Goal: Task Accomplishment & Management: Use online tool/utility

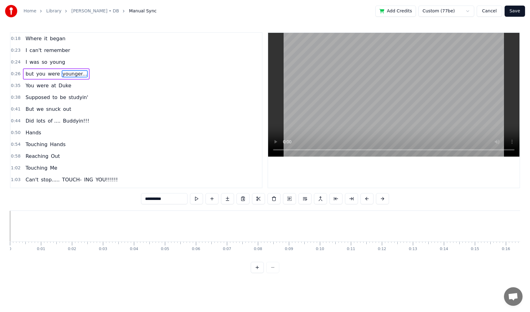
scroll to position [0, 557]
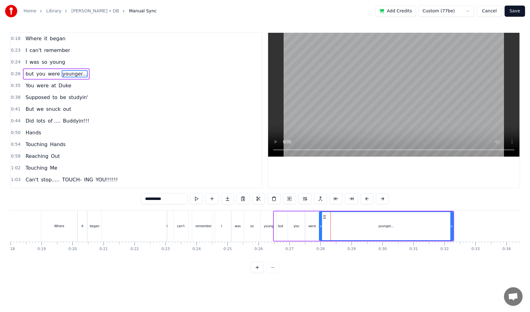
click at [54, 12] on link "Library" at bounding box center [53, 11] width 15 height 6
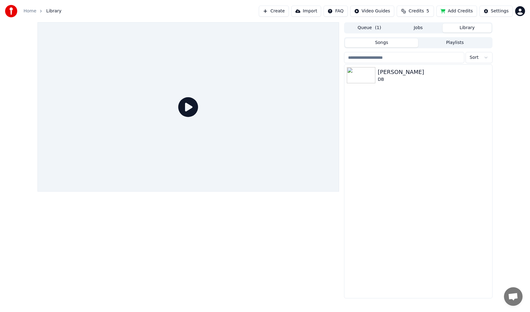
click at [186, 105] on icon at bounding box center [188, 107] width 20 height 20
click at [400, 75] on div "[PERSON_NAME]" at bounding box center [431, 72] width 106 height 9
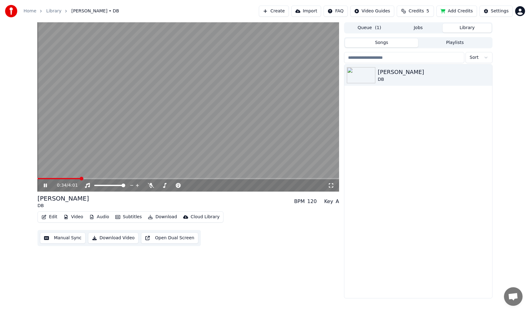
click at [47, 185] on icon at bounding box center [49, 185] width 15 height 5
click at [43, 180] on div "0:34 / 4:01" at bounding box center [187, 185] width 301 height 12
click at [46, 178] on span at bounding box center [48, 179] width 4 height 4
click at [44, 185] on icon at bounding box center [45, 185] width 4 height 4
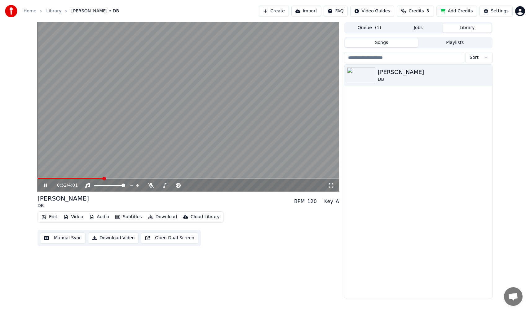
click at [44, 185] on icon at bounding box center [45, 186] width 3 height 4
click at [59, 238] on button "Manual Sync" at bounding box center [63, 238] width 46 height 11
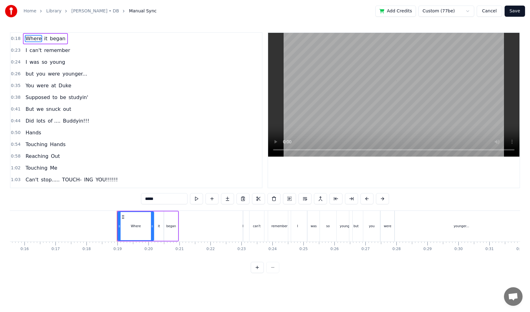
scroll to position [0, 557]
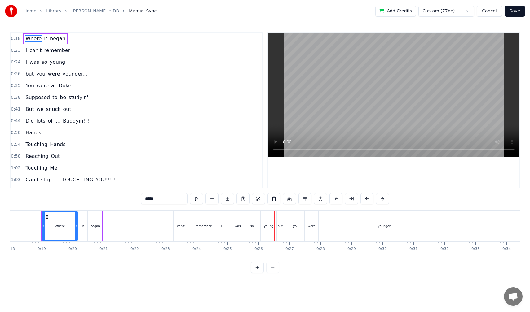
click at [332, 229] on div "younger..." at bounding box center [385, 226] width 134 height 31
type input "**********"
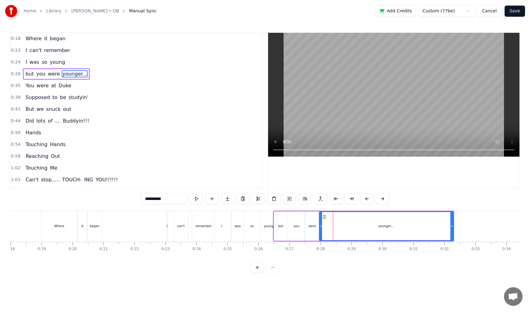
click at [324, 216] on icon at bounding box center [324, 217] width 5 height 5
click at [38, 79] on div "but you were younger..." at bounding box center [56, 73] width 67 height 11
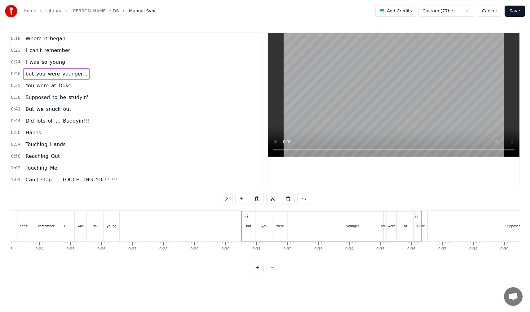
drag, startPoint x: 449, startPoint y: 216, endPoint x: 464, endPoint y: 217, distance: 15.2
click at [417, 217] on circle at bounding box center [417, 216] width 0 height 0
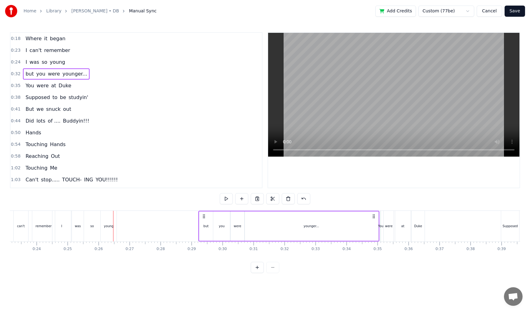
drag, startPoint x: 293, startPoint y: 215, endPoint x: 203, endPoint y: 226, distance: 91.4
click at [203, 226] on div "but you were younger..." at bounding box center [288, 226] width 181 height 31
click at [25, 66] on div "I was so young" at bounding box center [45, 62] width 45 height 11
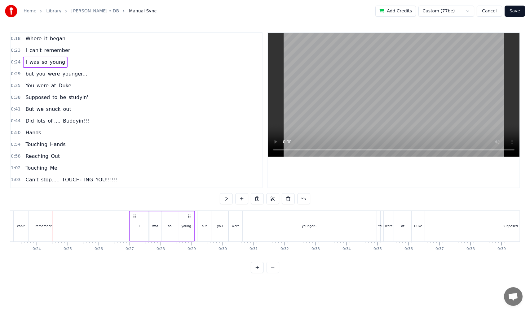
drag, startPoint x: 58, startPoint y: 216, endPoint x: 135, endPoint y: 225, distance: 77.3
click at [135, 225] on div "I was so young" at bounding box center [162, 226] width 66 height 31
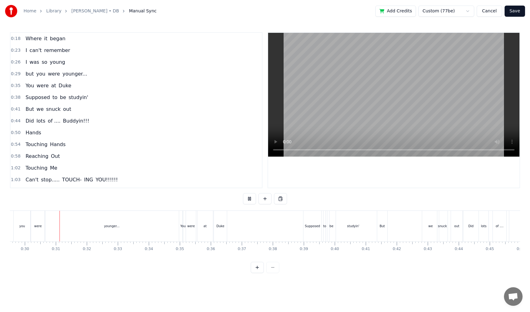
scroll to position [0, 915]
click at [33, 79] on div "but you were younger..." at bounding box center [56, 73] width 67 height 11
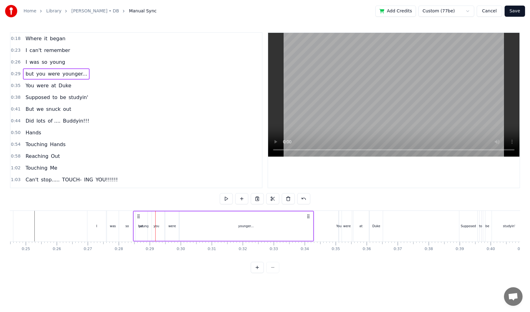
scroll to position [0, 758]
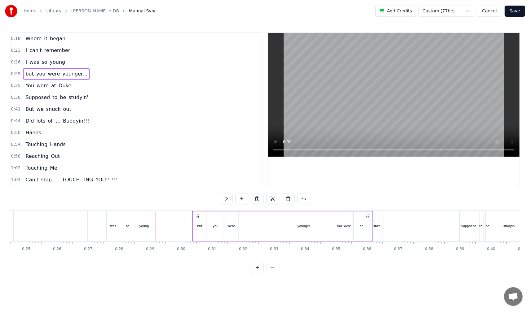
drag, startPoint x: 46, startPoint y: 216, endPoint x: 196, endPoint y: 216, distance: 150.5
click at [196, 216] on icon at bounding box center [197, 216] width 5 height 5
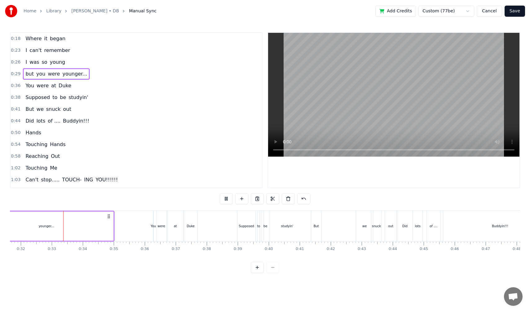
scroll to position [0, 981]
click at [24, 90] on div "You were at Duke" at bounding box center [48, 85] width 51 height 11
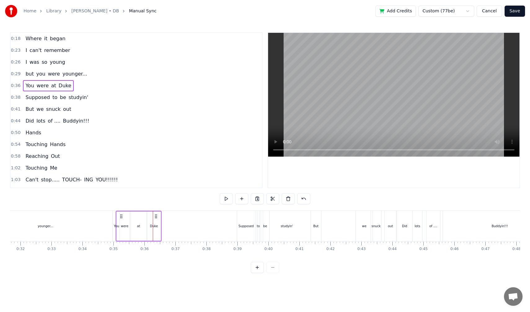
drag, startPoint x: 157, startPoint y: 215, endPoint x: 120, endPoint y: 216, distance: 37.2
click at [120, 216] on icon at bounding box center [121, 216] width 5 height 5
drag, startPoint x: 120, startPoint y: 216, endPoint x: 116, endPoint y: 216, distance: 3.4
click at [116, 216] on icon at bounding box center [117, 216] width 5 height 5
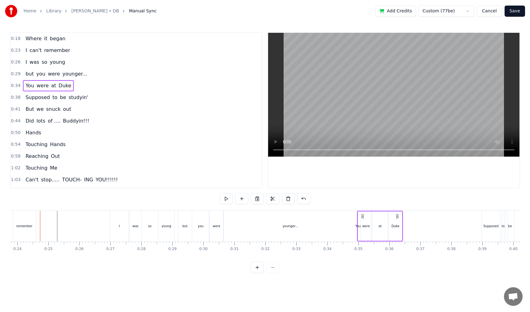
scroll to position [0, 735]
click at [228, 198] on button at bounding box center [226, 198] width 13 height 11
click at [288, 230] on div "younger..." at bounding box center [291, 226] width 134 height 31
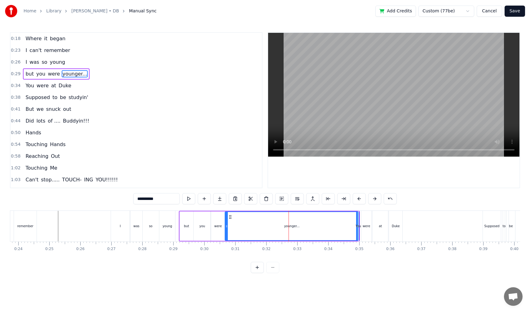
click at [348, 227] on div "younger..." at bounding box center [291, 226] width 133 height 28
drag, startPoint x: 226, startPoint y: 224, endPoint x: 254, endPoint y: 223, distance: 27.9
click at [254, 223] on div at bounding box center [254, 226] width 2 height 28
drag, startPoint x: 258, startPoint y: 218, endPoint x: 231, endPoint y: 224, distance: 28.0
click at [231, 224] on div "younger..." at bounding box center [278, 226] width 105 height 28
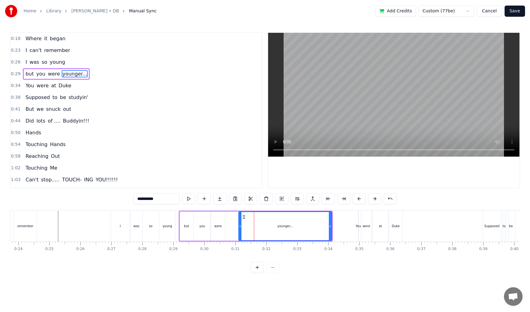
drag, startPoint x: 228, startPoint y: 226, endPoint x: 242, endPoint y: 226, distance: 13.9
click at [242, 226] on div "younger..." at bounding box center [285, 226] width 92 height 28
drag, startPoint x: 244, startPoint y: 218, endPoint x: 230, endPoint y: 221, distance: 14.3
click at [230, 221] on div "younger..." at bounding box center [271, 226] width 91 height 28
click at [30, 90] on div "You were at Duke" at bounding box center [48, 85] width 51 height 11
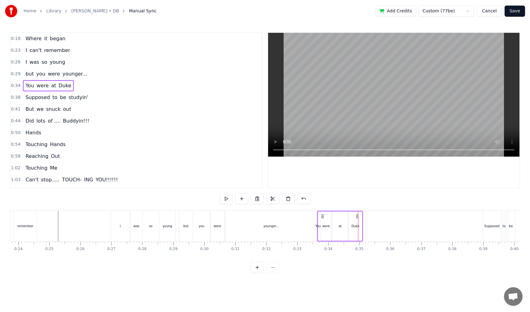
drag, startPoint x: 362, startPoint y: 216, endPoint x: 321, endPoint y: 216, distance: 40.9
click at [321, 216] on icon at bounding box center [322, 216] width 5 height 5
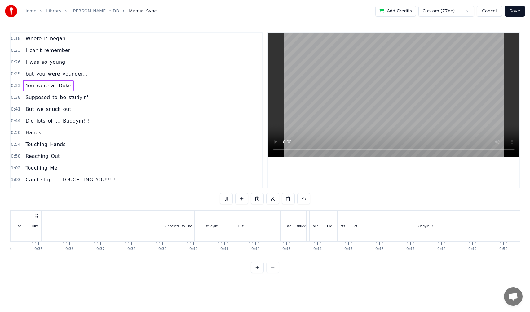
scroll to position [0, 1056]
click at [29, 102] on div "Supposed to be studyin'" at bounding box center [57, 97] width 68 height 11
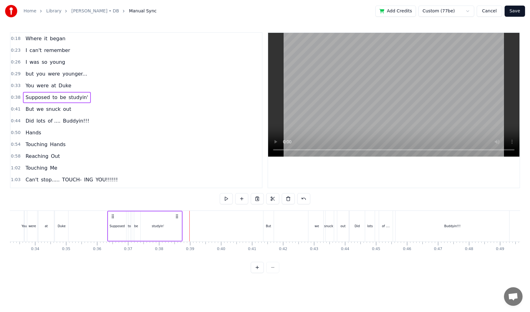
scroll to position [0, 1024]
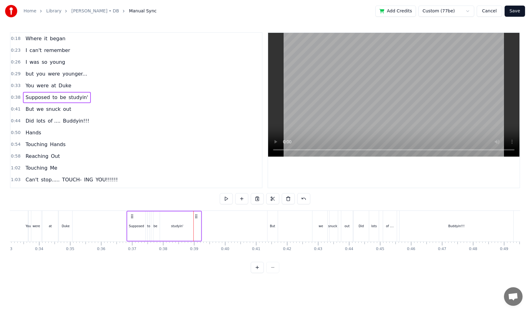
drag, startPoint x: 166, startPoint y: 215, endPoint x: 131, endPoint y: 219, distance: 35.3
click at [131, 219] on div "Supposed to be studyin'" at bounding box center [164, 226] width 75 height 31
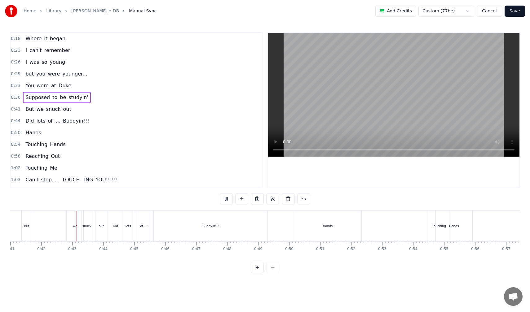
scroll to position [0, 1282]
click at [31, 113] on div "But we snuck out" at bounding box center [48, 109] width 50 height 11
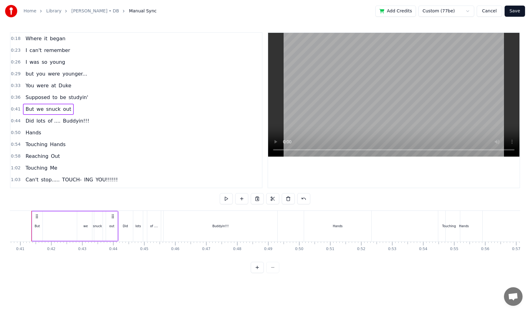
scroll to position [0, 1250]
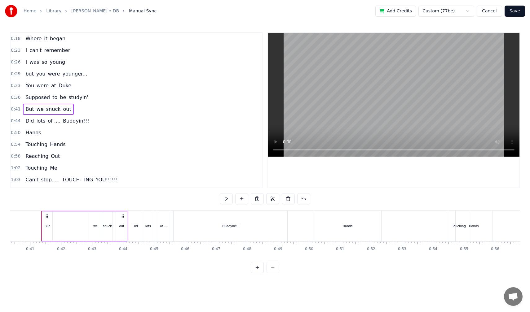
click at [92, 233] on div "we" at bounding box center [95, 226] width 17 height 29
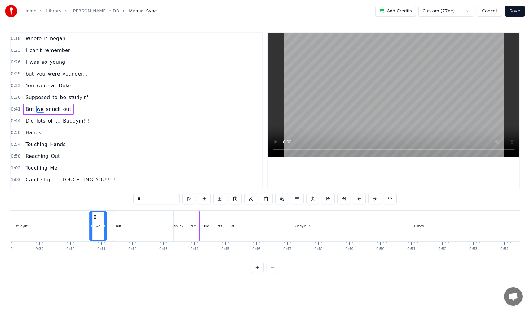
scroll to position [0, 1176]
drag, startPoint x: 92, startPoint y: 219, endPoint x: 131, endPoint y: 223, distance: 39.6
click at [131, 223] on div "we" at bounding box center [135, 226] width 16 height 28
click at [178, 215] on div "snuck" at bounding box center [181, 226] width 11 height 29
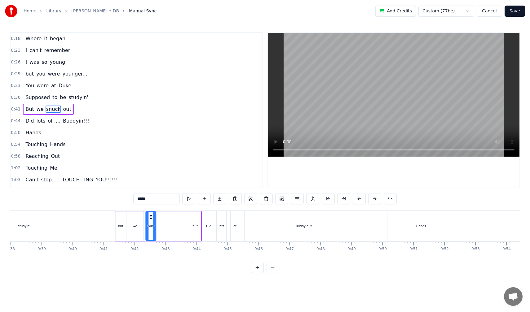
drag, startPoint x: 179, startPoint y: 216, endPoint x: 150, endPoint y: 220, distance: 30.0
click at [150, 220] on div "snuck" at bounding box center [151, 226] width 10 height 28
click at [194, 221] on div "out" at bounding box center [194, 226] width 11 height 29
type input "***"
drag, startPoint x: 195, startPoint y: 216, endPoint x: 162, endPoint y: 220, distance: 32.7
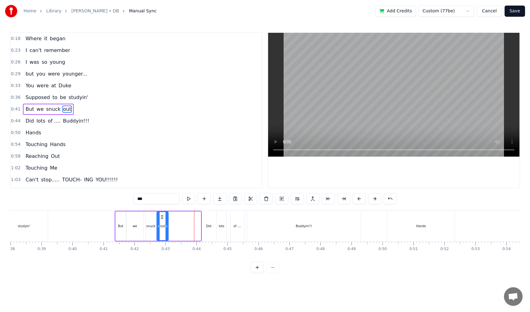
click at [162, 220] on div "out" at bounding box center [162, 226] width 11 height 28
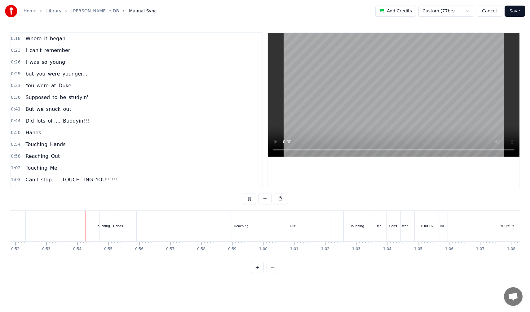
scroll to position [0, 1631]
click at [83, 233] on div "Hands" at bounding box center [92, 226] width 37 height 31
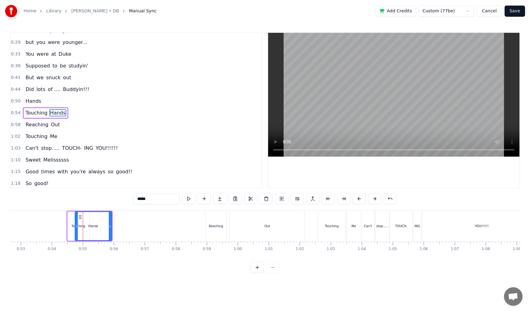
scroll to position [34, 0]
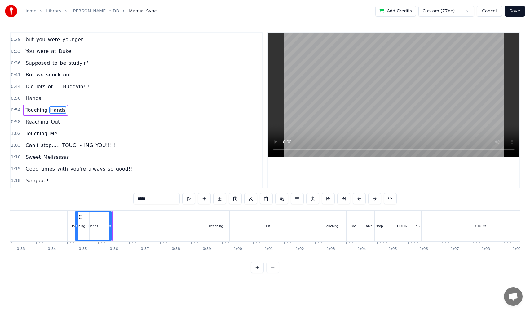
click at [36, 114] on div "Touching Hands" at bounding box center [45, 110] width 45 height 11
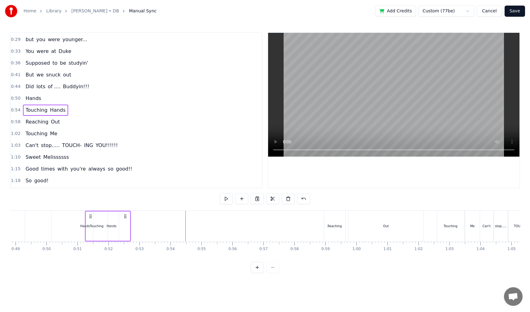
scroll to position [0, 1511]
drag, startPoint x: 70, startPoint y: 216, endPoint x: 144, endPoint y: 218, distance: 73.8
click at [144, 218] on icon at bounding box center [145, 216] width 5 height 5
click at [32, 126] on div "Reaching Out" at bounding box center [42, 121] width 39 height 11
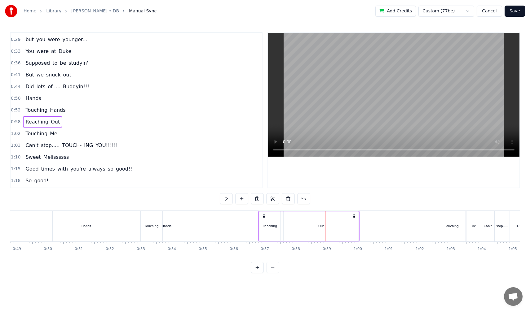
drag, startPoint x: 330, startPoint y: 217, endPoint x: 264, endPoint y: 225, distance: 67.1
click at [264, 225] on div "Reaching Out" at bounding box center [308, 226] width 101 height 31
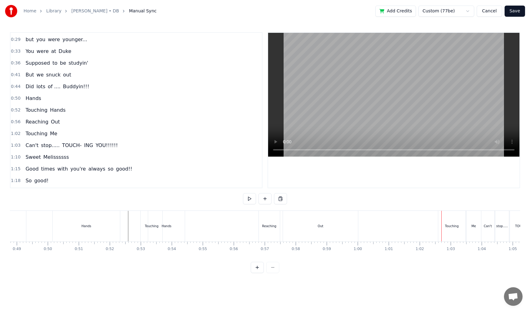
click at [28, 114] on div "Touching Hands" at bounding box center [45, 110] width 45 height 11
click at [26, 126] on div "Reaching Out" at bounding box center [42, 121] width 39 height 11
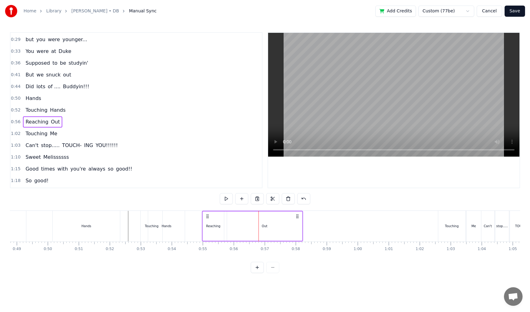
drag, startPoint x: 263, startPoint y: 217, endPoint x: 207, endPoint y: 214, distance: 56.4
click at [207, 214] on icon at bounding box center [207, 216] width 5 height 5
click at [35, 139] on div "Touching Me" at bounding box center [41, 133] width 37 height 11
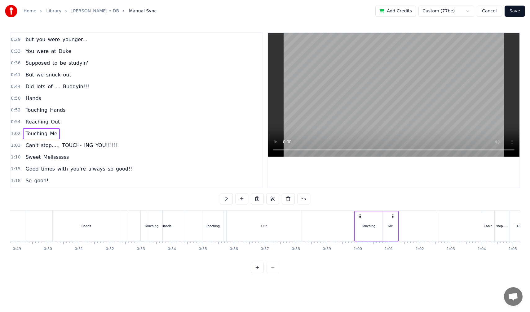
drag, startPoint x: 442, startPoint y: 217, endPoint x: 359, endPoint y: 224, distance: 83.9
click at [359, 224] on div "Touching Me" at bounding box center [376, 226] width 45 height 31
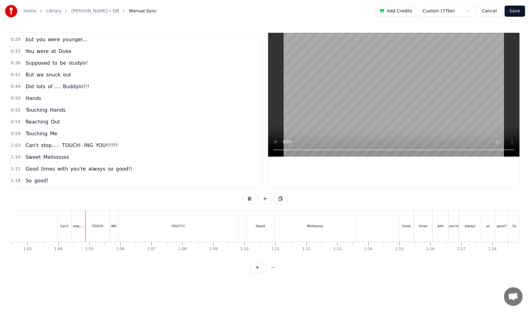
scroll to position [0, 1960]
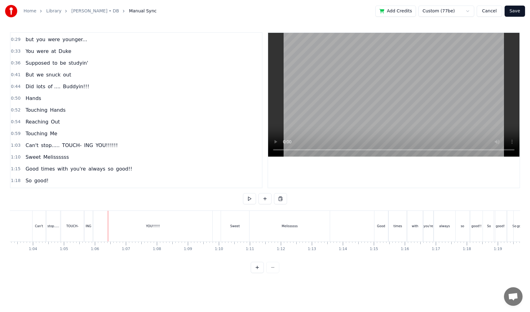
click at [24, 138] on div "Touching Me" at bounding box center [41, 133] width 37 height 11
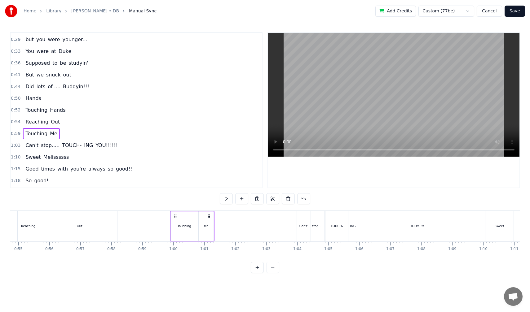
scroll to position [0, 1685]
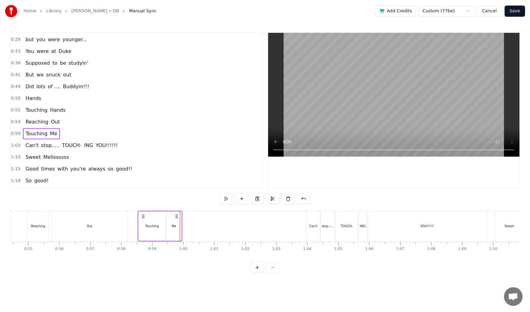
drag, startPoint x: 185, startPoint y: 217, endPoint x: 142, endPoint y: 218, distance: 42.2
click at [142, 218] on icon at bounding box center [143, 216] width 5 height 5
click at [23, 149] on div "Can't stop..... TOUCH- ING YOU!!!!!!" at bounding box center [71, 145] width 97 height 11
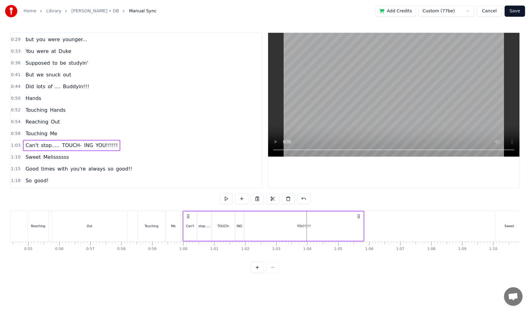
drag, startPoint x: 312, startPoint y: 218, endPoint x: 188, endPoint y: 225, distance: 124.1
click at [188, 225] on div "Can't stop..... TOUCH- ING YOU!!!!!!" at bounding box center [273, 226] width 182 height 31
click at [50, 223] on div "Reaching Out" at bounding box center [77, 226] width 101 height 31
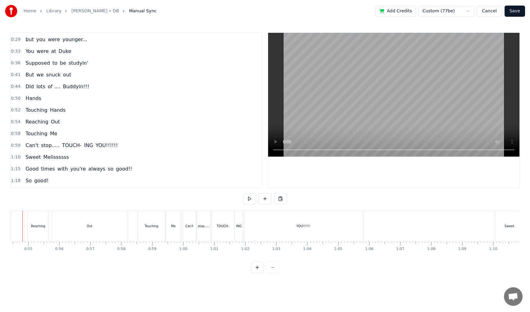
scroll to position [0, 1666]
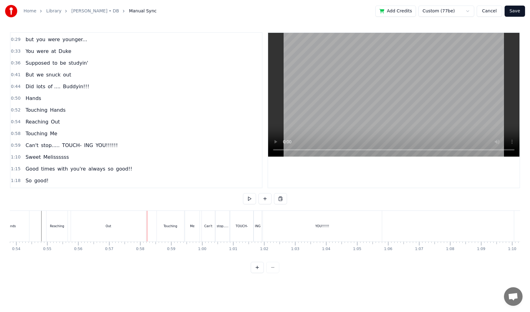
click at [24, 138] on div "Touching Me" at bounding box center [41, 133] width 37 height 11
click at [135, 225] on div "Out" at bounding box center [108, 226] width 75 height 31
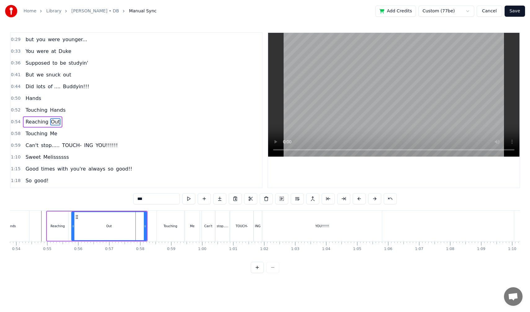
scroll to position [46, 0]
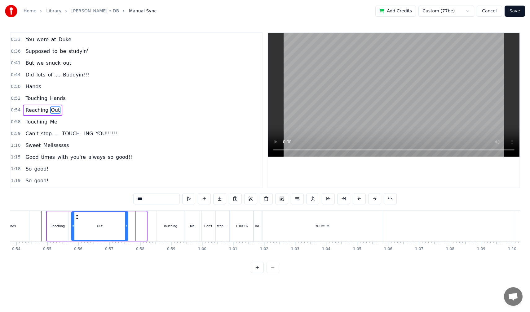
drag, startPoint x: 145, startPoint y: 227, endPoint x: 127, endPoint y: 229, distance: 18.7
click at [127, 229] on div at bounding box center [126, 226] width 2 height 28
click at [27, 126] on div "Touching Me" at bounding box center [41, 121] width 37 height 11
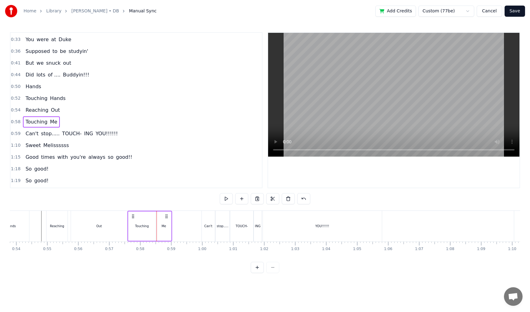
drag, startPoint x: 160, startPoint y: 216, endPoint x: 131, endPoint y: 219, distance: 29.3
click at [131, 219] on div "Touching Me" at bounding box center [149, 226] width 45 height 31
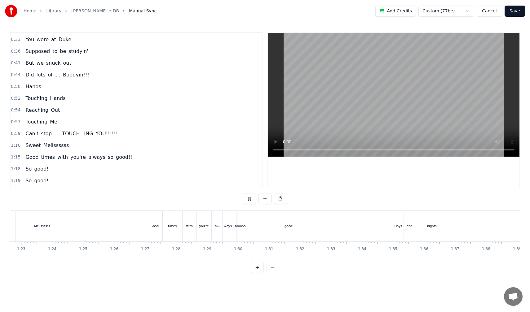
scroll to position [0, 2568]
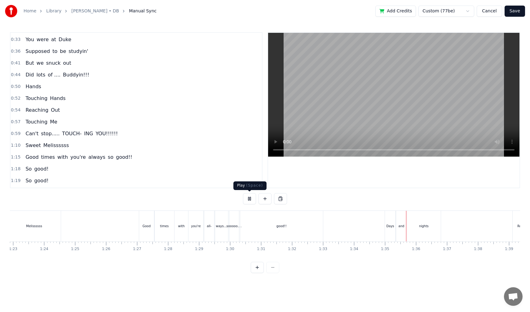
click at [248, 201] on button at bounding box center [249, 198] width 13 height 11
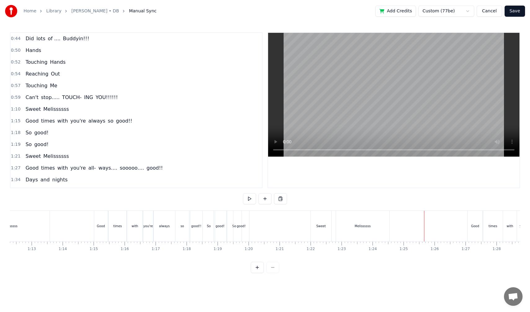
scroll to position [83, 0]
click at [88, 168] on span "all-" at bounding box center [92, 167] width 9 height 7
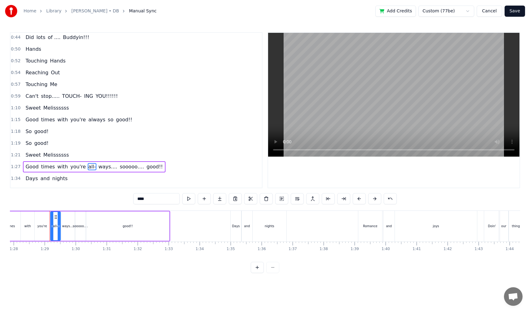
scroll to position [0, 2731]
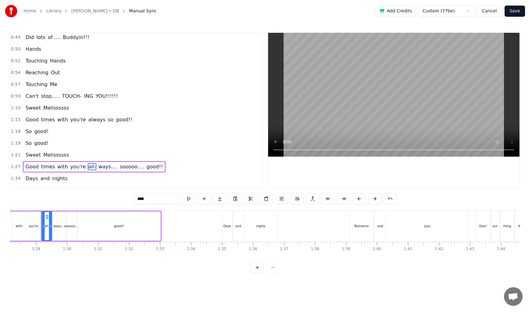
click at [98, 168] on span "ways...." at bounding box center [108, 166] width 20 height 7
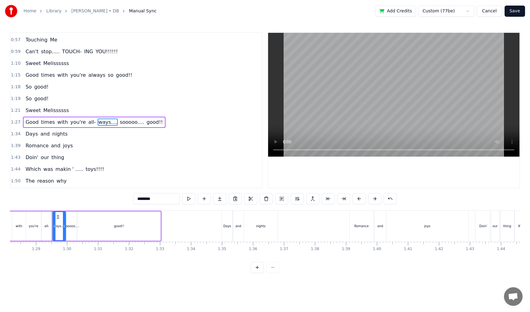
scroll to position [140, 0]
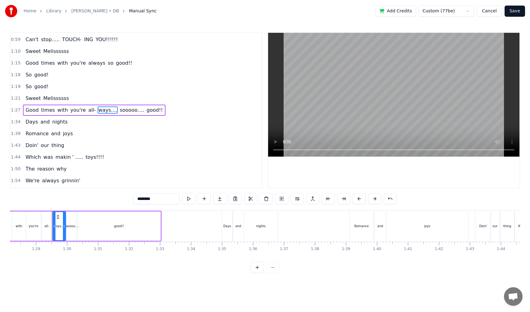
click at [138, 199] on input "********" at bounding box center [156, 198] width 46 height 11
click at [140, 200] on input "*********" at bounding box center [156, 198] width 46 height 11
click at [88, 112] on span "all-" at bounding box center [92, 110] width 9 height 7
type input "**********"
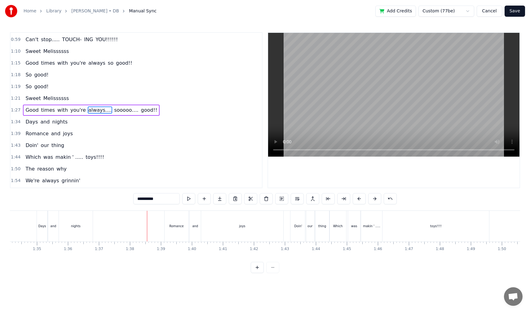
scroll to position [0, 2896]
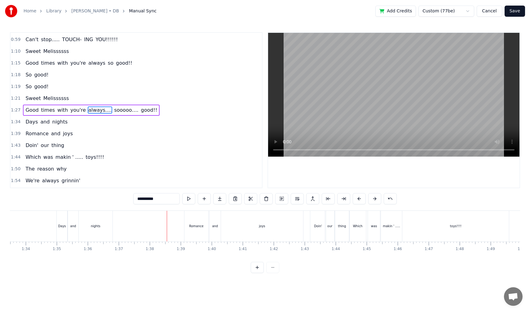
click at [24, 126] on div "Days and nights" at bounding box center [46, 121] width 47 height 11
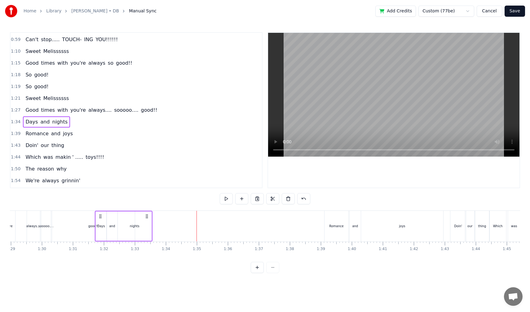
scroll to position [0, 2754]
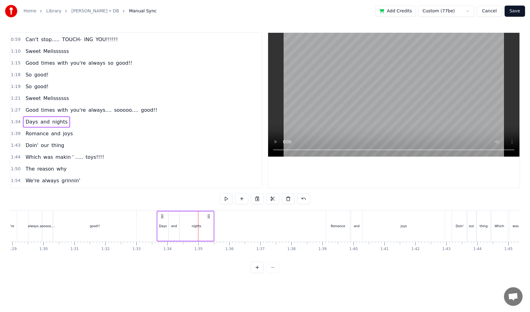
drag, startPoint x: 61, startPoint y: 216, endPoint x: 161, endPoint y: 203, distance: 101.2
click at [161, 203] on div "0:18 Where it began 0:23 I can't remember 0:26 I was so young 0:29 but you were…" at bounding box center [265, 152] width 510 height 241
click at [25, 137] on span "Romance" at bounding box center [37, 133] width 24 height 7
click at [26, 137] on span "Romance" at bounding box center [37, 133] width 24 height 7
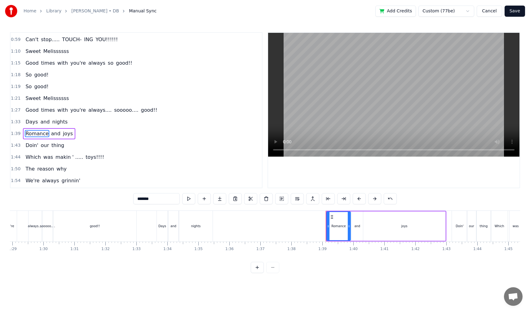
scroll to position [164, 0]
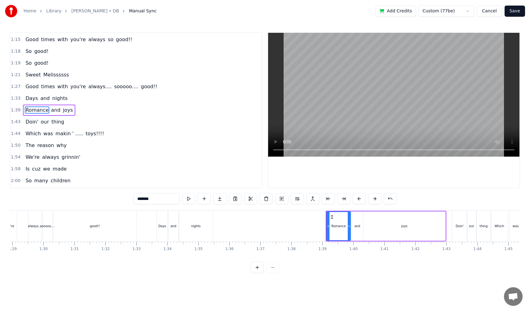
click at [23, 115] on div "Romance and joys" at bounding box center [49, 110] width 52 height 11
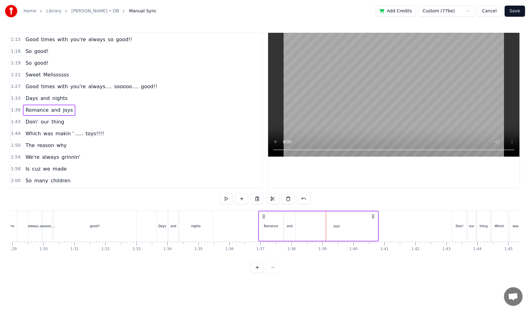
drag, startPoint x: 331, startPoint y: 216, endPoint x: 263, endPoint y: 226, distance: 68.3
click at [263, 226] on div "Romance and joys" at bounding box center [318, 226] width 120 height 31
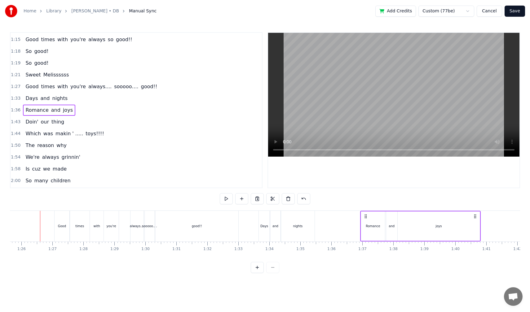
scroll to position [0, 2652]
click at [23, 102] on div "Days and nights" at bounding box center [46, 98] width 47 height 11
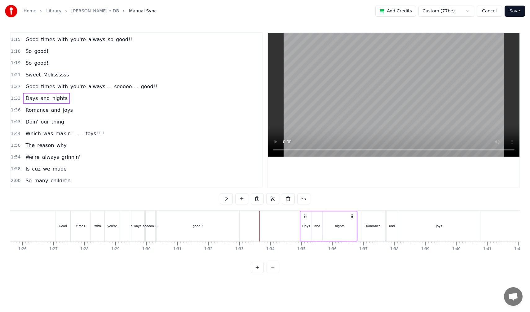
drag, startPoint x: 264, startPoint y: 216, endPoint x: 304, endPoint y: 216, distance: 40.6
click at [304, 216] on circle at bounding box center [304, 216] width 0 height 0
click at [239, 233] on div "good!!" at bounding box center [197, 226] width 83 height 31
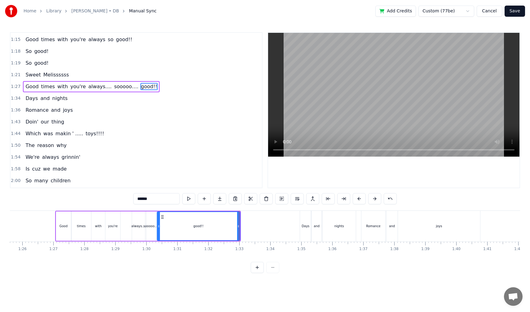
scroll to position [140, 0]
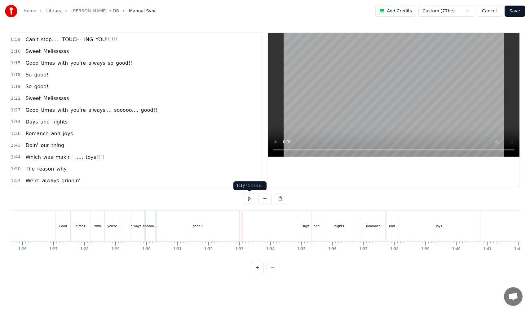
click at [250, 198] on button at bounding box center [249, 198] width 13 height 11
click at [24, 139] on div "Romance and joys" at bounding box center [49, 133] width 52 height 11
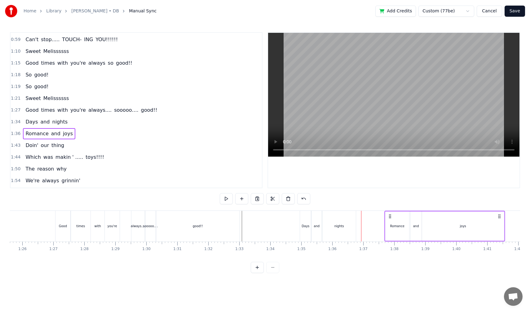
drag, startPoint x: 366, startPoint y: 215, endPoint x: 390, endPoint y: 215, distance: 23.5
click at [390, 215] on icon at bounding box center [389, 216] width 5 height 5
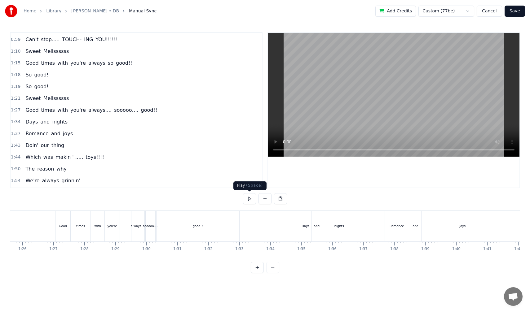
click at [250, 200] on button at bounding box center [249, 198] width 13 height 11
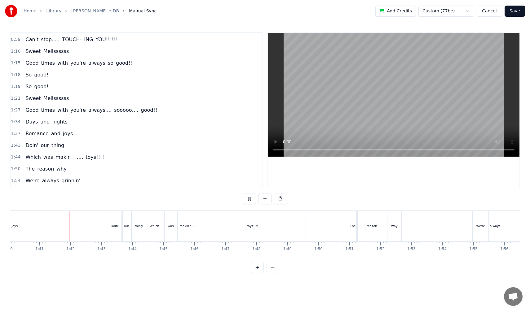
scroll to position [0, 3103]
click at [250, 200] on button at bounding box center [249, 198] width 13 height 11
click at [24, 126] on div "Days and nights" at bounding box center [46, 121] width 47 height 11
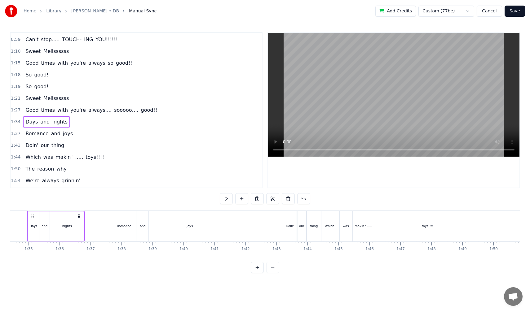
scroll to position [0, 2910]
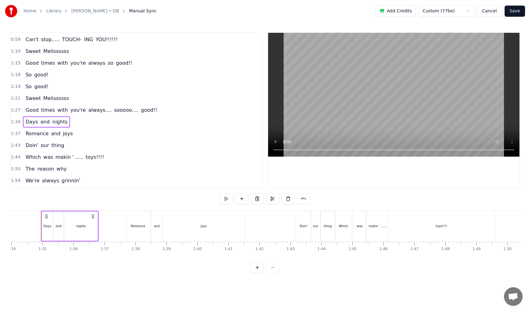
click at [24, 150] on div "Doin' our thing" at bounding box center [45, 145] width 44 height 11
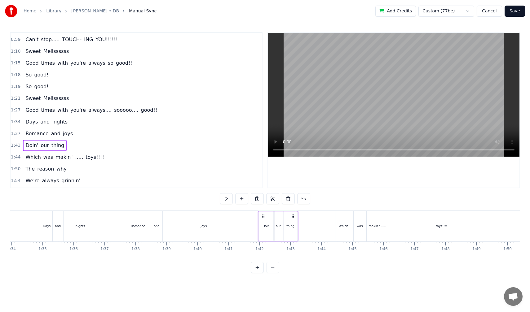
drag, startPoint x: 300, startPoint y: 216, endPoint x: 262, endPoint y: 225, distance: 38.8
click at [262, 225] on div "Doin' our thing" at bounding box center [277, 226] width 41 height 31
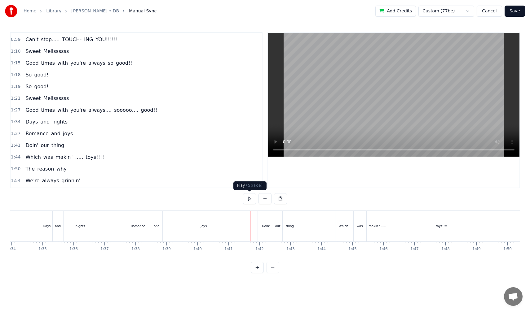
click at [247, 200] on button at bounding box center [249, 198] width 13 height 11
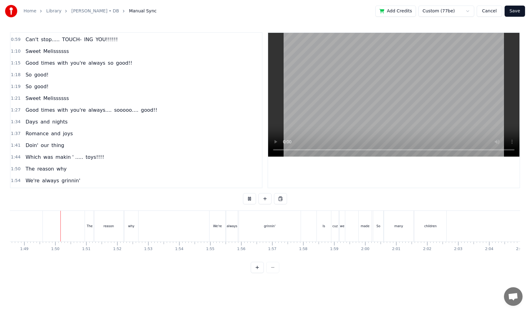
scroll to position [0, 3364]
click at [247, 200] on button at bounding box center [249, 198] width 13 height 11
click at [25, 172] on span "The" at bounding box center [30, 168] width 11 height 7
click at [24, 173] on div "The reason why" at bounding box center [46, 169] width 46 height 11
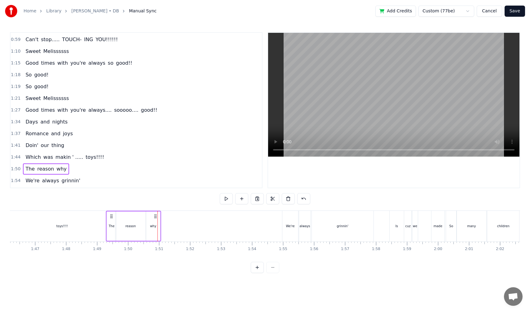
scroll to position [0, 3289]
drag, startPoint x: 86, startPoint y: 214, endPoint x: 125, endPoint y: 213, distance: 38.1
click at [125, 213] on div "The reason why" at bounding box center [147, 226] width 55 height 31
click at [30, 185] on div "We're always grinnin'" at bounding box center [53, 180] width 60 height 11
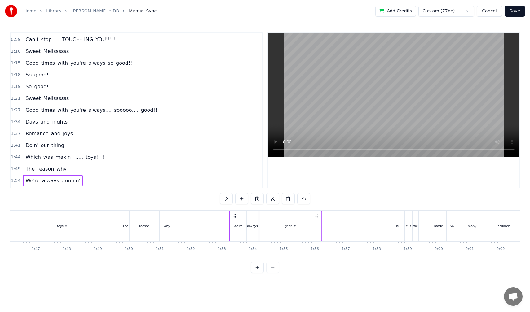
drag, startPoint x: 288, startPoint y: 215, endPoint x: 235, endPoint y: 220, distance: 53.8
click at [235, 220] on div "We're always grinnin'" at bounding box center [275, 226] width 93 height 31
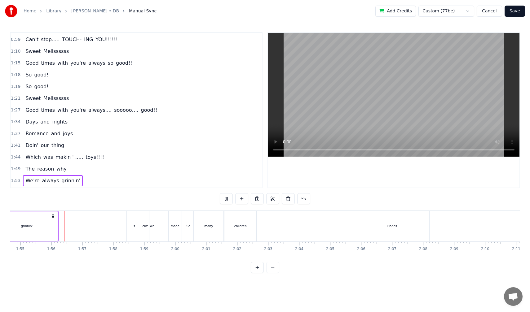
scroll to position [0, 3553]
click at [225, 198] on button at bounding box center [226, 198] width 13 height 11
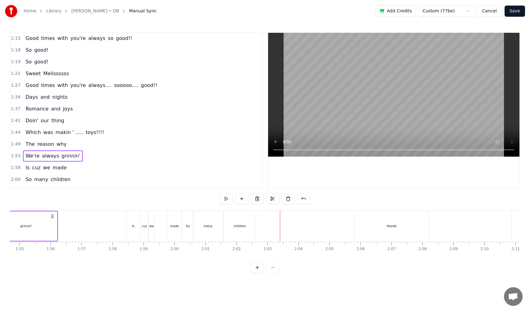
scroll to position [169, 0]
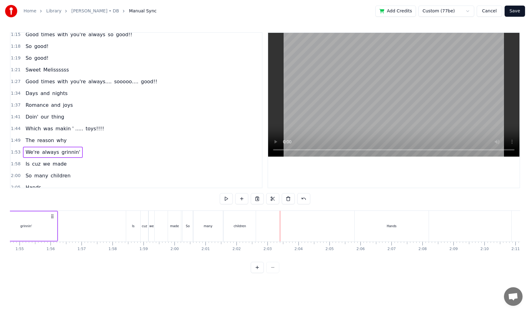
click at [24, 144] on div "The reason why" at bounding box center [46, 140] width 46 height 11
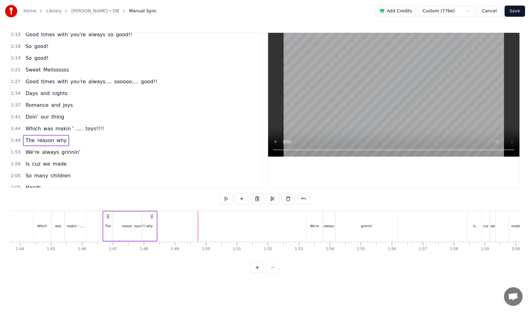
scroll to position [0, 3209]
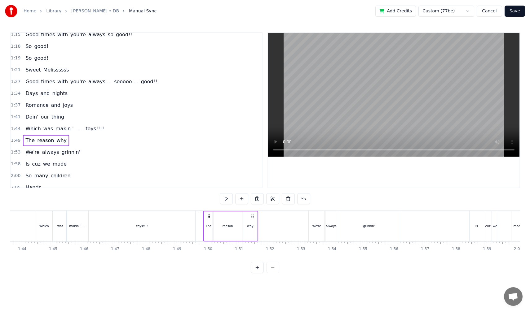
drag, startPoint x: 45, startPoint y: 215, endPoint x: 207, endPoint y: 223, distance: 162.2
click at [207, 223] on div "The reason why" at bounding box center [230, 226] width 55 height 31
drag, startPoint x: 208, startPoint y: 215, endPoint x: 202, endPoint y: 217, distance: 5.8
click at [202, 217] on icon at bounding box center [202, 216] width 5 height 5
click at [29, 157] on div "We're always grinnin'" at bounding box center [53, 152] width 60 height 11
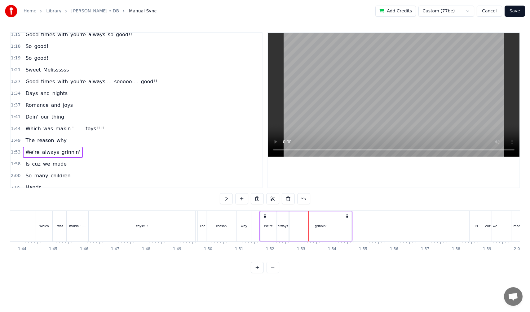
drag, startPoint x: 314, startPoint y: 215, endPoint x: 265, endPoint y: 214, distance: 48.9
click at [265, 214] on icon at bounding box center [265, 216] width 5 height 5
click at [23, 169] on div "Is cuz we made" at bounding box center [46, 164] width 46 height 11
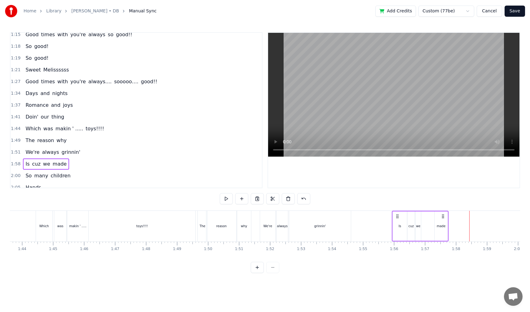
drag, startPoint x: 474, startPoint y: 214, endPoint x: 396, endPoint y: 221, distance: 77.7
click at [396, 221] on div "Is cuz we made" at bounding box center [420, 226] width 57 height 31
click at [30, 180] on div "So many children" at bounding box center [48, 175] width 50 height 11
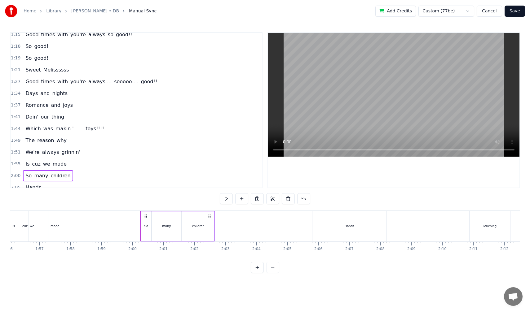
scroll to position [0, 3593]
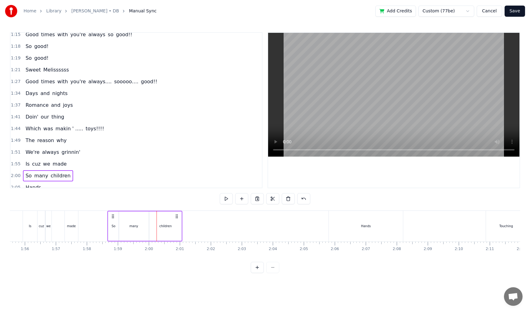
drag, startPoint x: 147, startPoint y: 218, endPoint x: 103, endPoint y: 222, distance: 44.5
click at [107, 222] on div "So many children" at bounding box center [144, 226] width 75 height 31
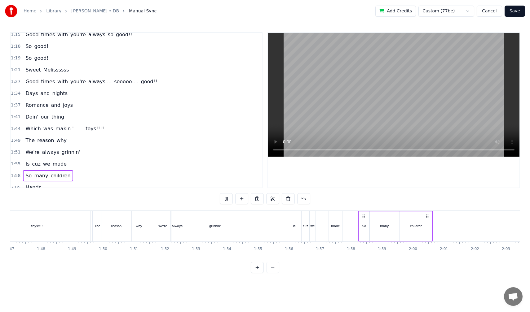
scroll to position [0, 3333]
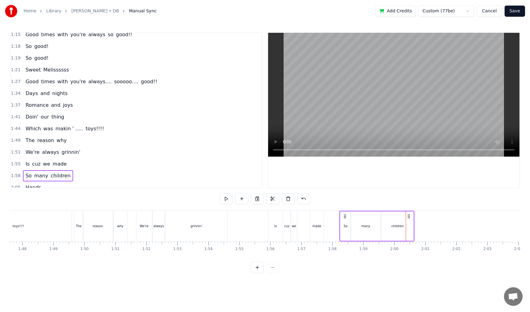
click at [23, 168] on div "Is cuz we made" at bounding box center [46, 164] width 46 height 11
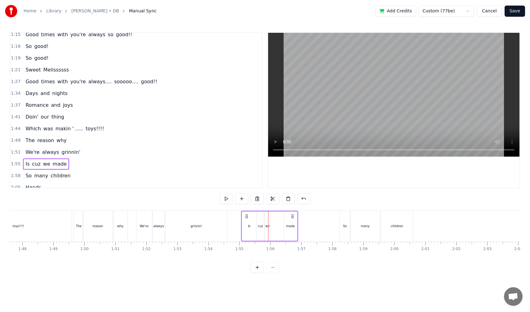
drag, startPoint x: 272, startPoint y: 216, endPoint x: 246, endPoint y: 223, distance: 27.5
click at [246, 223] on div "Is cuz we made" at bounding box center [269, 226] width 57 height 31
click at [25, 180] on div "So many children" at bounding box center [48, 175] width 50 height 11
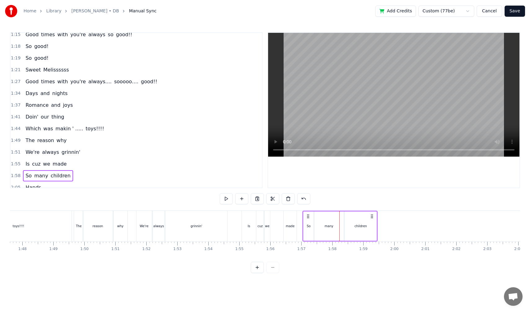
drag, startPoint x: 343, startPoint y: 216, endPoint x: 305, endPoint y: 220, distance: 37.7
click at [305, 220] on div "So many children" at bounding box center [339, 226] width 75 height 31
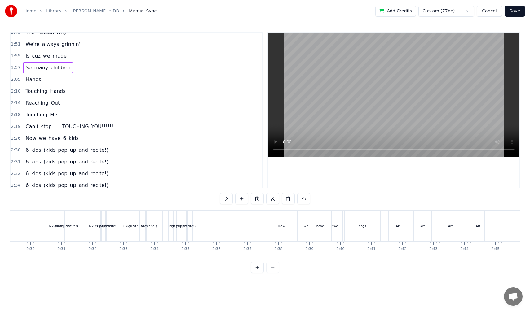
scroll to position [279, 0]
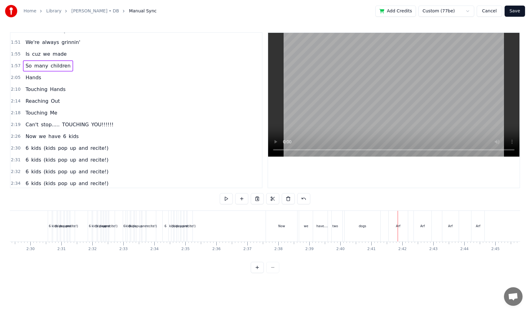
click at [78, 150] on span "and" at bounding box center [83, 148] width 11 height 7
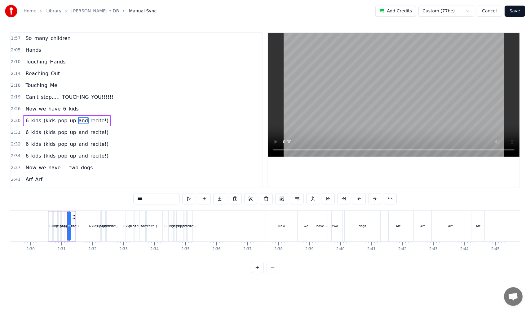
scroll to position [317, 0]
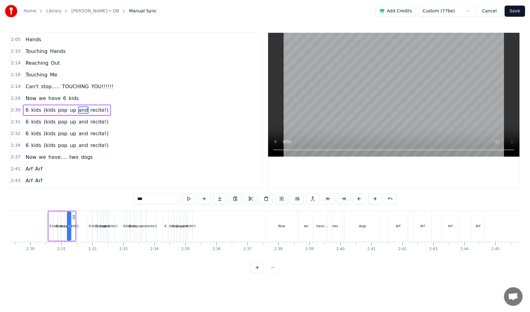
drag, startPoint x: 148, startPoint y: 198, endPoint x: 138, endPoint y: 192, distance: 11.6
click at [138, 192] on div "0:18 Where it began 0:23 I can't remember 0:26 I was so young 0:29 but you were…" at bounding box center [265, 152] width 510 height 241
click at [154, 198] on input "***" at bounding box center [156, 198] width 46 height 11
click at [78, 111] on span "and" at bounding box center [83, 110] width 11 height 7
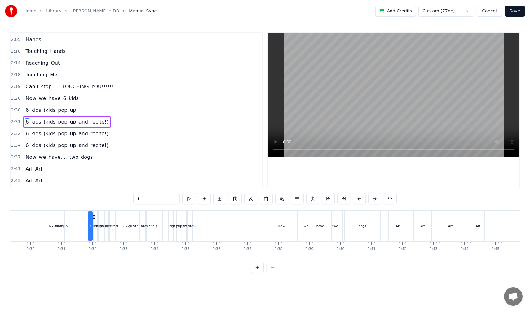
scroll to position [329, 0]
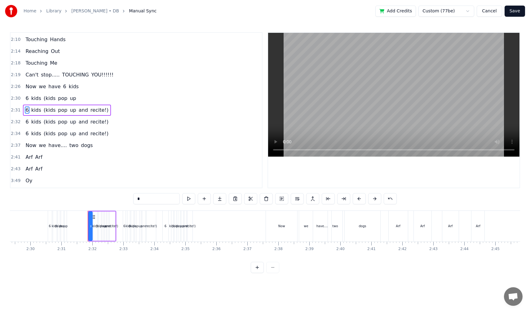
click at [80, 111] on span "and" at bounding box center [83, 110] width 11 height 7
click at [80, 111] on span "recite!)" at bounding box center [87, 110] width 19 height 7
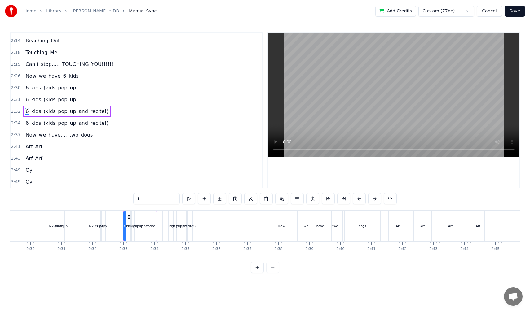
scroll to position [340, 0]
click at [80, 111] on span "and" at bounding box center [83, 110] width 11 height 7
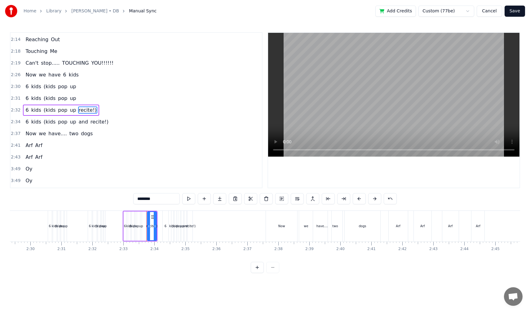
click at [80, 111] on span "recite!)" at bounding box center [87, 110] width 19 height 7
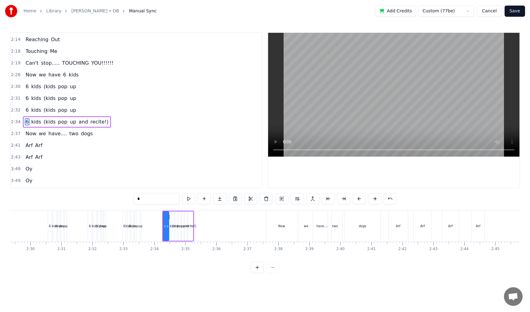
scroll to position [352, 0]
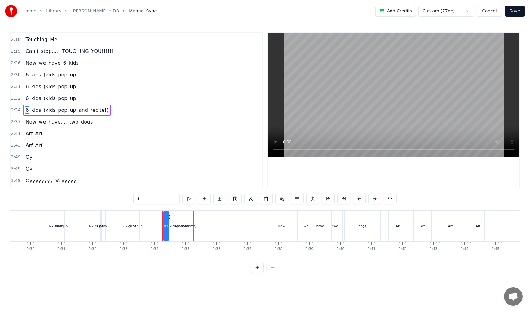
click at [80, 111] on span "and" at bounding box center [83, 110] width 11 height 7
click at [80, 111] on span "recite!)" at bounding box center [87, 110] width 19 height 7
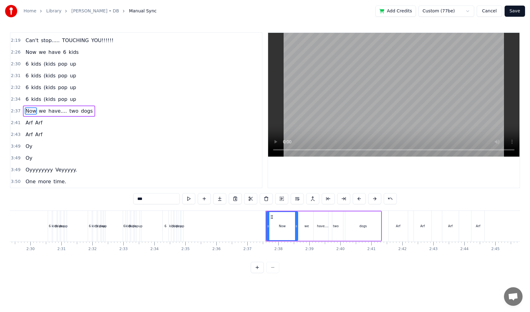
scroll to position [364, 0]
drag, startPoint x: 150, startPoint y: 196, endPoint x: 151, endPoint y: 201, distance: 5.3
click at [151, 201] on input "***" at bounding box center [156, 198] width 46 height 11
type input "***"
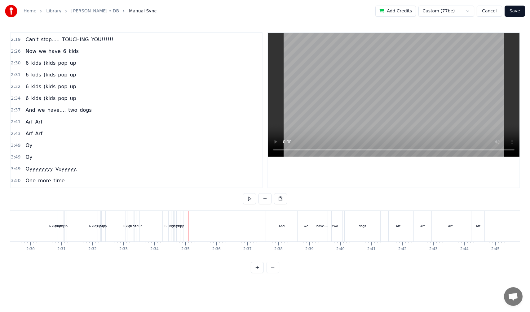
click at [248, 199] on button at bounding box center [249, 198] width 13 height 11
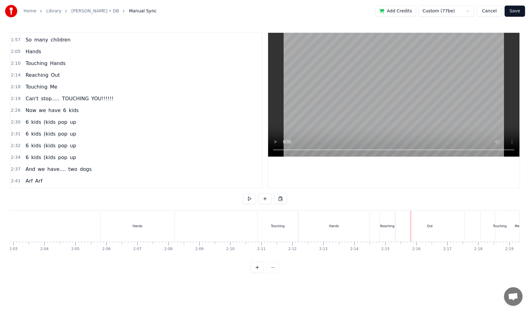
scroll to position [304, 0]
click at [23, 69] on div "Touching Hands" at bounding box center [45, 64] width 45 height 11
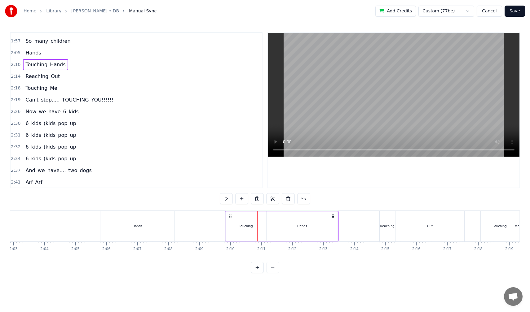
drag, startPoint x: 263, startPoint y: 215, endPoint x: 230, endPoint y: 220, distance: 32.6
click at [230, 220] on div "Touching Hands" at bounding box center [281, 226] width 113 height 31
click at [23, 81] on div "Reaching Out" at bounding box center [42, 76] width 39 height 11
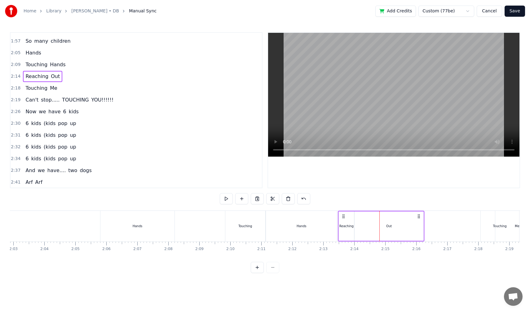
drag, startPoint x: 383, startPoint y: 216, endPoint x: 342, endPoint y: 221, distance: 41.6
click at [342, 221] on div "Reaching Out" at bounding box center [381, 226] width 86 height 31
click at [26, 93] on div "Touching Me" at bounding box center [41, 88] width 37 height 11
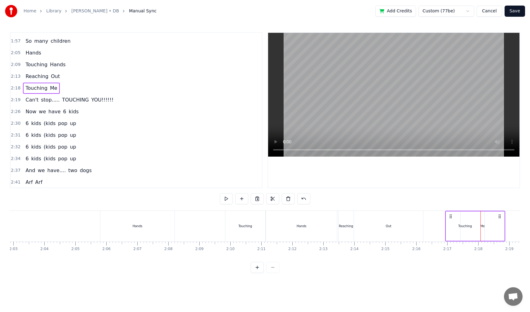
drag, startPoint x: 485, startPoint y: 217, endPoint x: 450, endPoint y: 221, distance: 35.5
click at [450, 221] on div "Touching Me" at bounding box center [475, 226] width 60 height 31
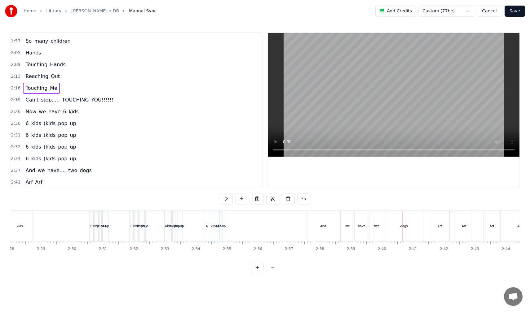
scroll to position [0, 4583]
click at [24, 129] on div "2:30 6 kids (kids pop up" at bounding box center [136, 124] width 251 height 12
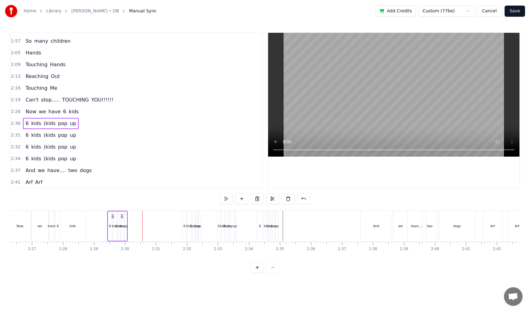
scroll to position [0, 4531]
drag, startPoint x: 94, startPoint y: 217, endPoint x: 126, endPoint y: 216, distance: 31.6
click at [126, 216] on icon at bounding box center [127, 216] width 5 height 5
click at [23, 138] on div "6 kids (kids pop up" at bounding box center [50, 135] width 55 height 11
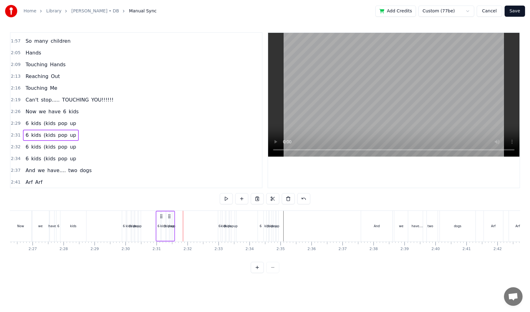
drag, startPoint x: 188, startPoint y: 216, endPoint x: 160, endPoint y: 220, distance: 27.7
click at [160, 220] on div "6 kids (kids pop up" at bounding box center [164, 226] width 19 height 31
click at [24, 151] on div "6 kids (kids pop up" at bounding box center [50, 147] width 55 height 11
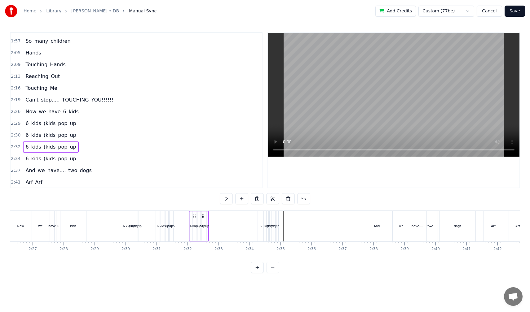
drag, startPoint x: 222, startPoint y: 216, endPoint x: 193, endPoint y: 222, distance: 30.1
click at [193, 220] on div "6 kids (kids pop up" at bounding box center [199, 226] width 20 height 31
click at [27, 163] on div "6 kids (kids pop up" at bounding box center [50, 158] width 55 height 11
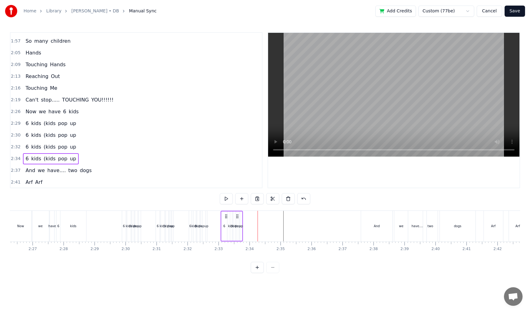
drag, startPoint x: 262, startPoint y: 217, endPoint x: 226, endPoint y: 221, distance: 37.0
click at [226, 221] on div "6 kids (kids pop up" at bounding box center [232, 226] width 22 height 31
click at [37, 175] on div "And we have.... two dogs" at bounding box center [58, 170] width 71 height 11
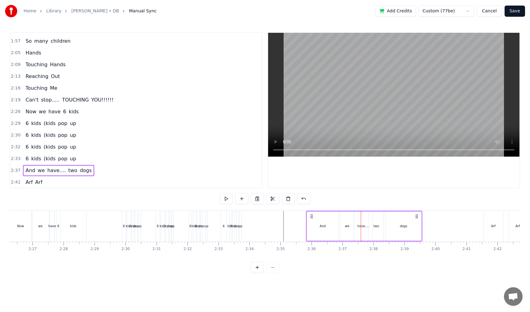
drag, startPoint x: 365, startPoint y: 216, endPoint x: 310, endPoint y: 218, distance: 54.9
click at [310, 218] on icon at bounding box center [311, 216] width 5 height 5
click at [28, 128] on div "6 kids (kids pop up" at bounding box center [50, 123] width 55 height 11
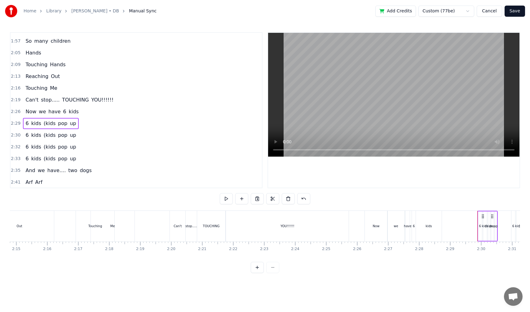
scroll to position [0, 4177]
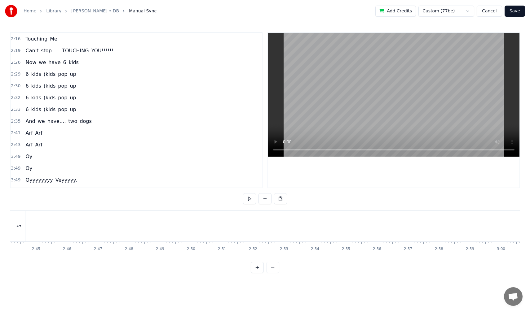
scroll to position [352, 0]
click at [24, 138] on div "Arf Arf" at bounding box center [34, 134] width 22 height 11
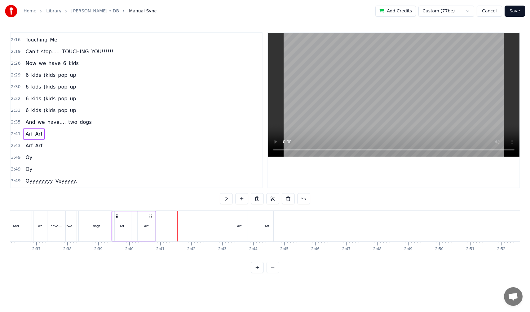
scroll to position [0, 4837]
drag, startPoint x: 46, startPoint y: 215, endPoint x: 149, endPoint y: 213, distance: 103.2
click at [149, 213] on div "Arf Arf" at bounding box center [166, 226] width 45 height 31
click at [24, 150] on div "Arf Arf" at bounding box center [34, 145] width 22 height 11
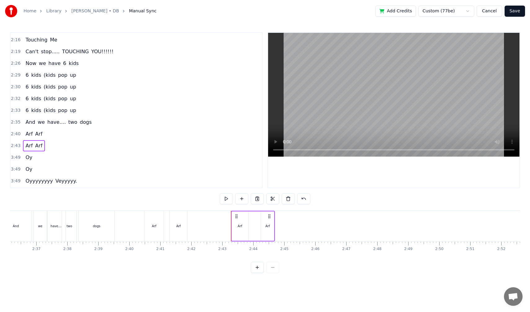
click at [237, 215] on div "Arf Arf" at bounding box center [253, 226] width 44 height 31
drag, startPoint x: 235, startPoint y: 217, endPoint x: 196, endPoint y: 221, distance: 39.3
click at [196, 221] on div "Arf Arf" at bounding box center [213, 226] width 44 height 31
click at [24, 162] on div "Oy" at bounding box center [29, 157] width 12 height 11
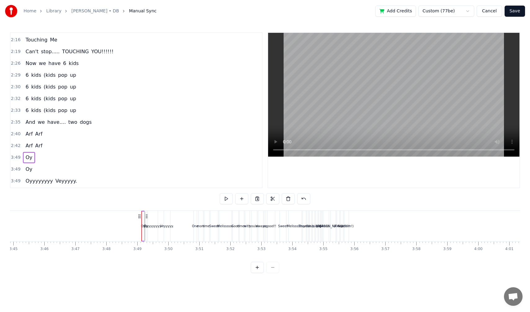
scroll to position [0, 6975]
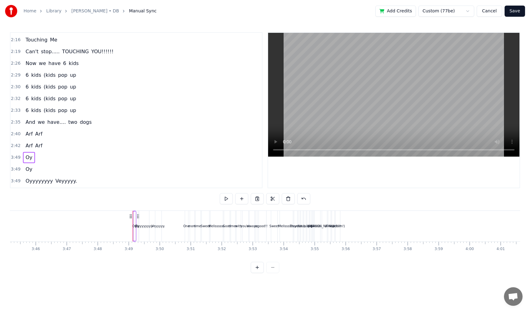
click at [28, 158] on span "Oy" at bounding box center [29, 157] width 8 height 7
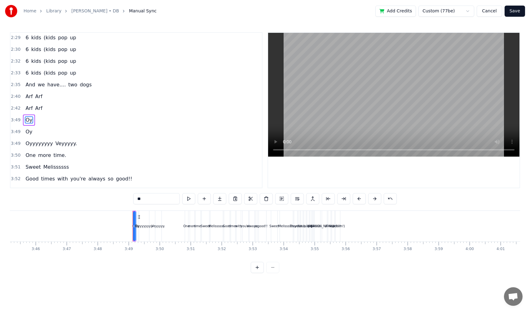
scroll to position [399, 0]
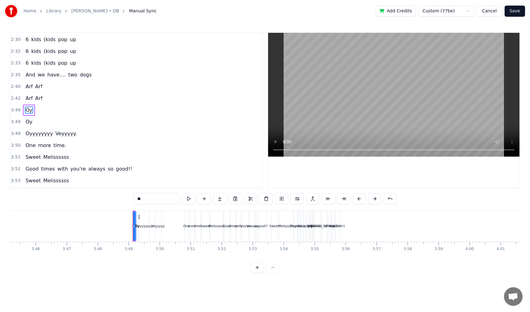
click at [28, 111] on span "Oy" at bounding box center [29, 110] width 8 height 7
drag, startPoint x: 144, startPoint y: 199, endPoint x: 134, endPoint y: 199, distance: 10.2
click at [134, 199] on input "**" at bounding box center [156, 198] width 46 height 11
click at [28, 123] on span "Oy" at bounding box center [29, 121] width 8 height 7
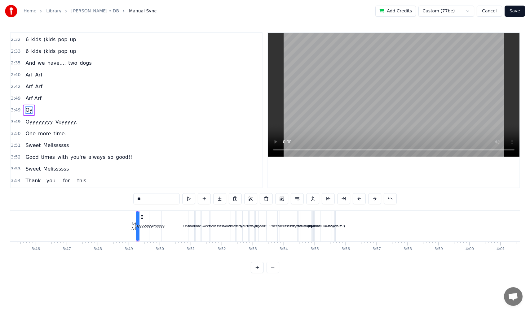
drag, startPoint x: 147, startPoint y: 198, endPoint x: 143, endPoint y: 195, distance: 5.1
click at [143, 195] on input "**" at bounding box center [156, 198] width 46 height 11
type input "*******"
click at [96, 102] on div "3:49 Arf Arf" at bounding box center [136, 99] width 251 height 12
click at [15, 104] on div "3:49 Arf Arf" at bounding box center [136, 99] width 251 height 12
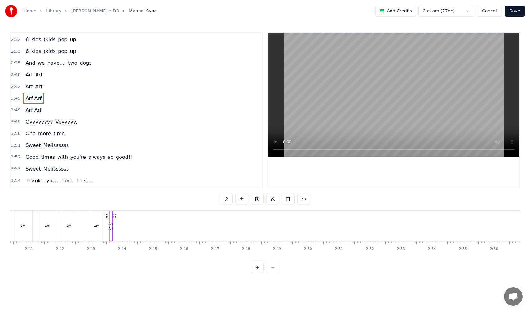
scroll to position [0, 4966]
click at [127, 216] on circle at bounding box center [127, 216] width 0 height 0
click at [131, 226] on div "Arf Arf" at bounding box center [131, 226] width 4 height 9
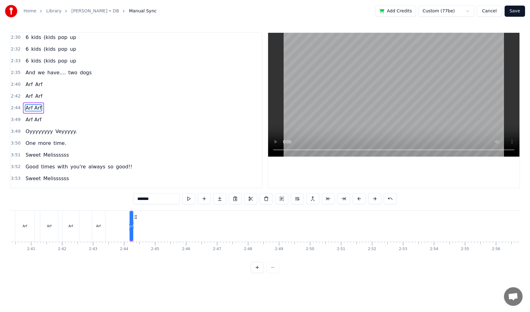
scroll to position [399, 0]
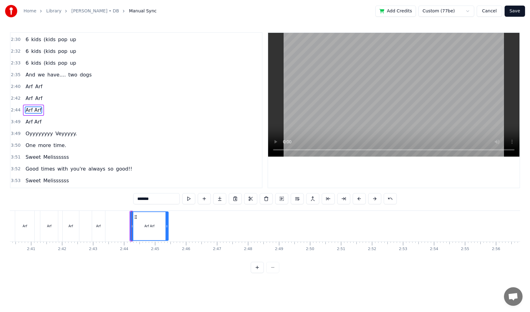
drag, startPoint x: 130, startPoint y: 226, endPoint x: 166, endPoint y: 219, distance: 36.6
click at [166, 219] on div at bounding box center [166, 226] width 2 height 28
click at [134, 227] on icon at bounding box center [134, 226] width 2 height 5
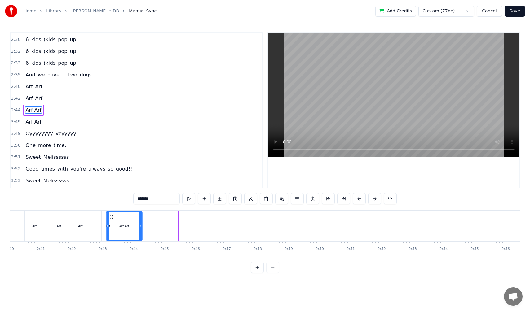
scroll to position [0, 4956]
drag, startPoint x: 138, startPoint y: 217, endPoint x: 137, endPoint y: 221, distance: 3.8
click at [137, 221] on div "Arf Arf" at bounding box center [149, 226] width 35 height 28
click at [28, 127] on div "Arf Arf" at bounding box center [33, 121] width 21 height 11
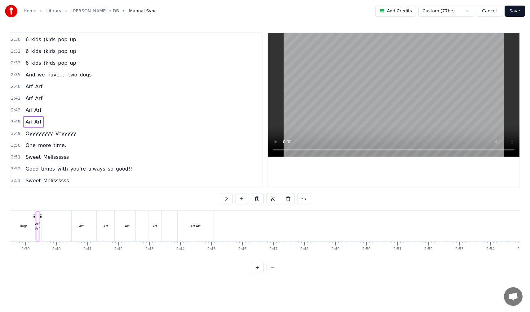
scroll to position [0, 4875]
click at [286, 229] on div "Arf Arf" at bounding box center [286, 226] width 4 height 9
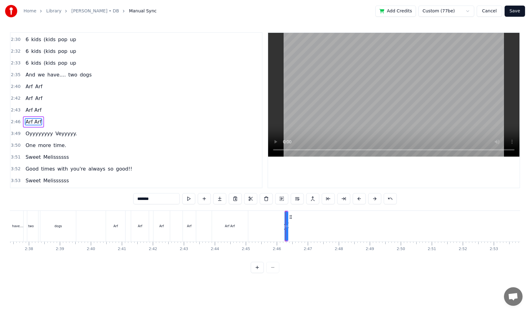
scroll to position [411, 0]
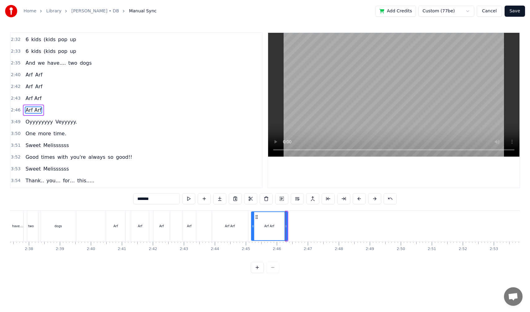
drag, startPoint x: 288, startPoint y: 228, endPoint x: 254, endPoint y: 233, distance: 34.2
click at [254, 233] on div at bounding box center [253, 226] width 2 height 28
drag, startPoint x: 256, startPoint y: 217, endPoint x: 270, endPoint y: 217, distance: 14.3
click at [270, 217] on circle at bounding box center [270, 217] width 0 height 0
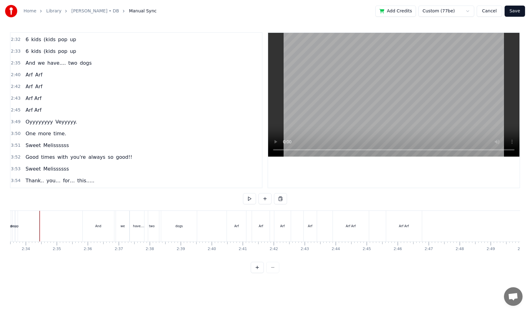
scroll to position [0, 4753]
click at [30, 63] on span "And" at bounding box center [30, 62] width 11 height 7
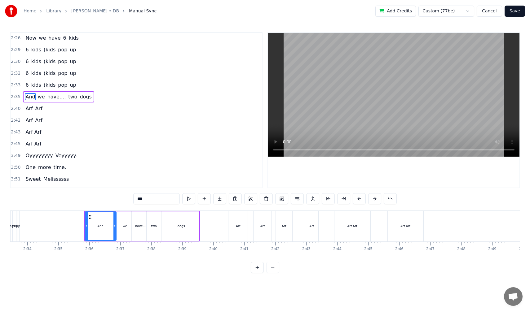
scroll to position [364, 0]
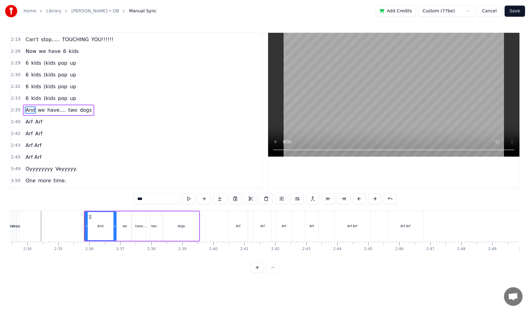
click at [150, 198] on input "***" at bounding box center [156, 198] width 46 height 11
type input "******"
click at [176, 147] on div "2:43 Arf Arf" at bounding box center [136, 146] width 251 height 12
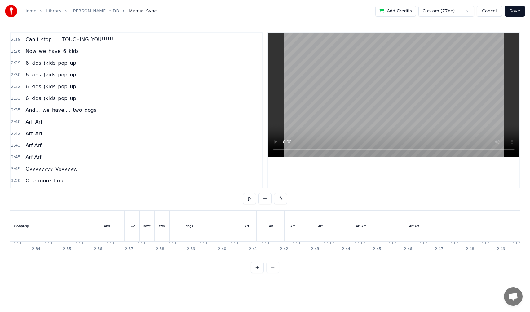
scroll to position [0, 4743]
click at [250, 199] on button at bounding box center [249, 198] width 13 height 11
click at [403, 219] on div "Arf Arf" at bounding box center [415, 226] width 36 height 31
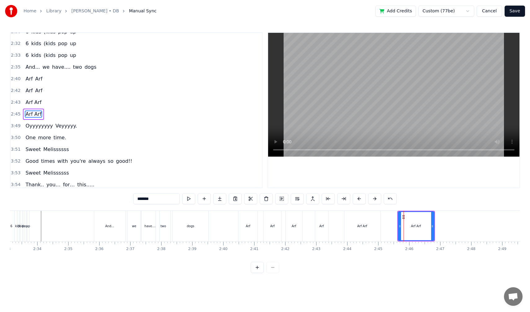
scroll to position [411, 0]
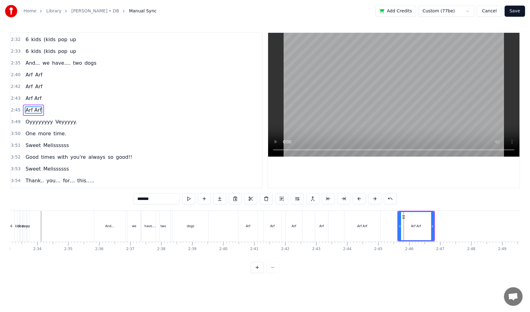
click at [36, 97] on span "Arf Arf" at bounding box center [33, 98] width 17 height 7
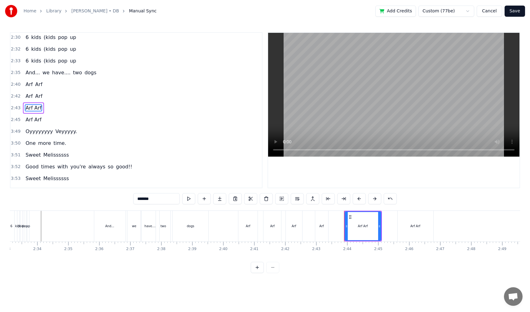
scroll to position [399, 0]
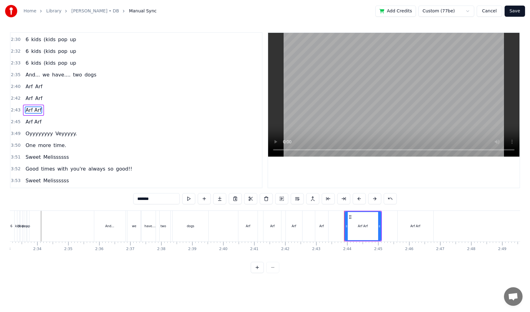
click at [32, 109] on span "Arf Arf" at bounding box center [33, 110] width 17 height 7
click at [153, 198] on input "*******" at bounding box center [156, 198] width 46 height 11
type input "***"
click at [204, 200] on button at bounding box center [204, 198] width 13 height 11
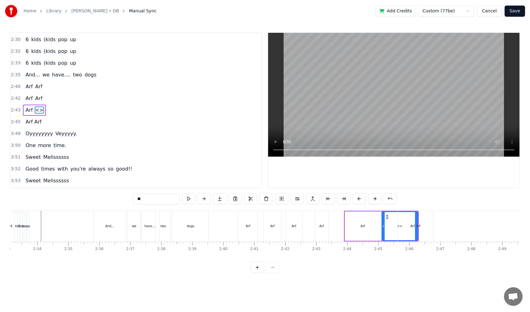
drag, startPoint x: 158, startPoint y: 199, endPoint x: 139, endPoint y: 196, distance: 19.1
click at [145, 199] on input "**" at bounding box center [156, 198] width 46 height 11
type input "*"
type input "***"
click at [31, 126] on div "Arf Arf" at bounding box center [33, 121] width 21 height 11
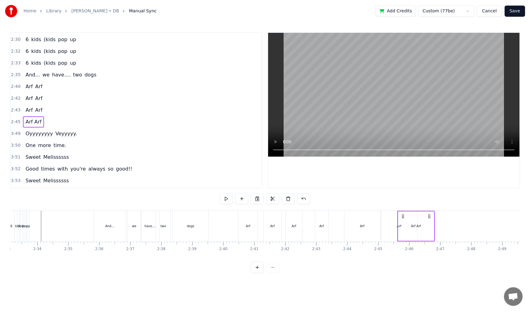
click at [35, 124] on span "Arf Arf" at bounding box center [33, 121] width 17 height 7
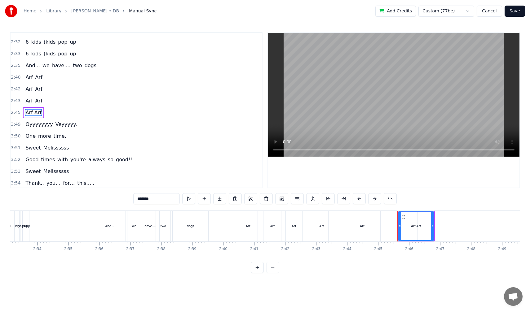
scroll to position [411, 0]
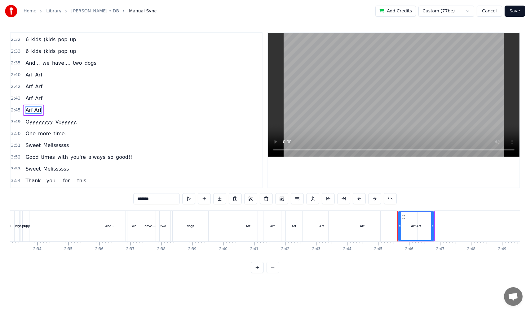
click at [154, 200] on input "*******" at bounding box center [156, 198] width 46 height 11
type input "***"
click at [208, 200] on button at bounding box center [204, 198] width 13 height 11
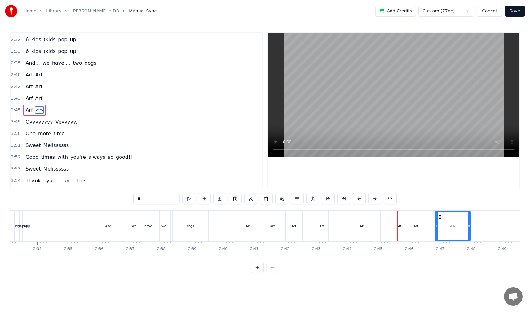
drag, startPoint x: 160, startPoint y: 196, endPoint x: 160, endPoint y: 199, distance: 3.5
click at [160, 199] on input "**" at bounding box center [156, 198] width 46 height 11
type input "***"
click at [184, 172] on div "3:53 Sweet Melissssss" at bounding box center [136, 169] width 251 height 12
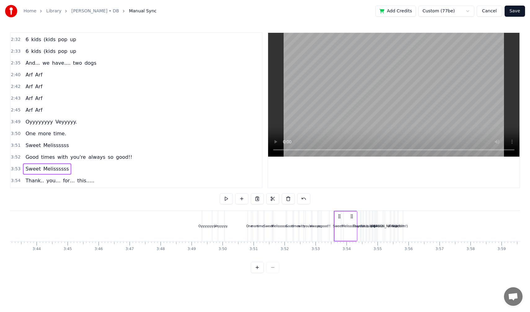
scroll to position [0, 6975]
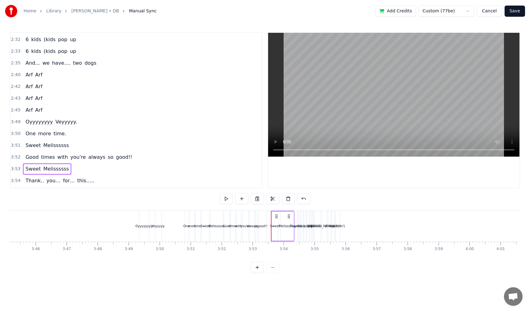
click at [38, 103] on div "Arf Arf" at bounding box center [34, 98] width 22 height 11
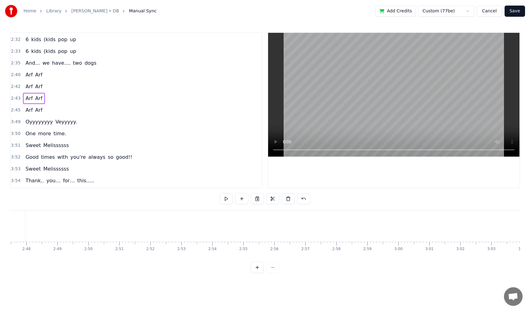
scroll to position [0, 5046]
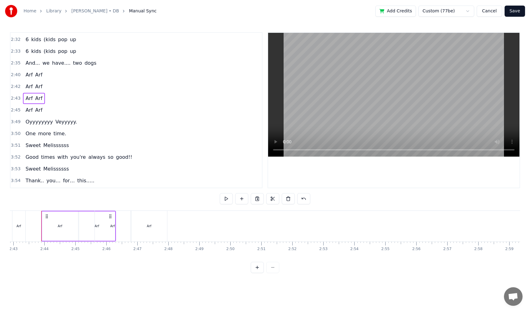
drag, startPoint x: 109, startPoint y: 218, endPoint x: 124, endPoint y: 218, distance: 14.2
click at [124, 218] on div "Arf" at bounding box center [113, 226] width 36 height 31
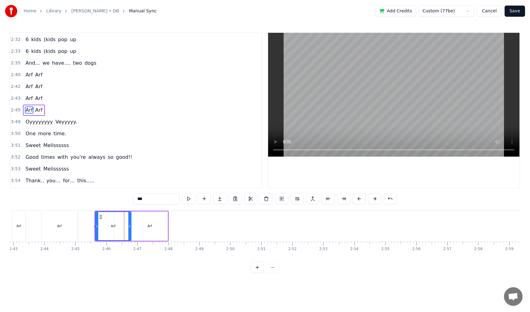
drag, startPoint x: 127, startPoint y: 223, endPoint x: 121, endPoint y: 223, distance: 6.2
click at [121, 223] on div "Arf" at bounding box center [113, 226] width 35 height 28
drag, startPoint x: 130, startPoint y: 226, endPoint x: 127, endPoint y: 226, distance: 3.7
click at [127, 226] on div "Arf" at bounding box center [113, 226] width 36 height 29
drag, startPoint x: 129, startPoint y: 226, endPoint x: 115, endPoint y: 226, distance: 13.9
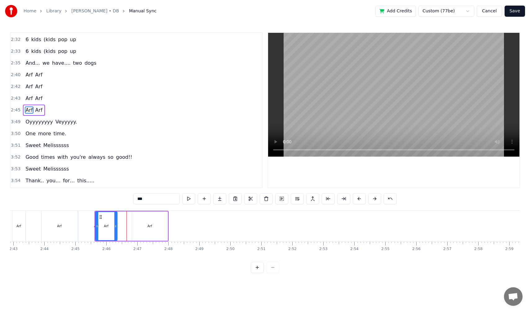
click at [115, 226] on icon at bounding box center [115, 226] width 2 height 5
click at [136, 224] on div "Arf" at bounding box center [150, 226] width 36 height 29
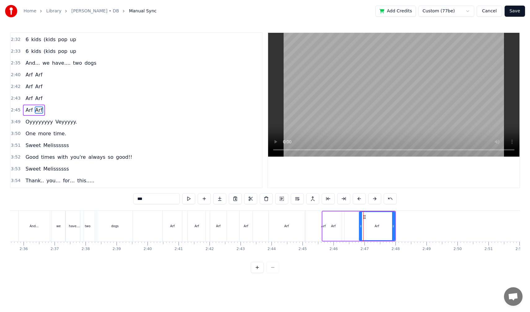
scroll to position [0, 4806]
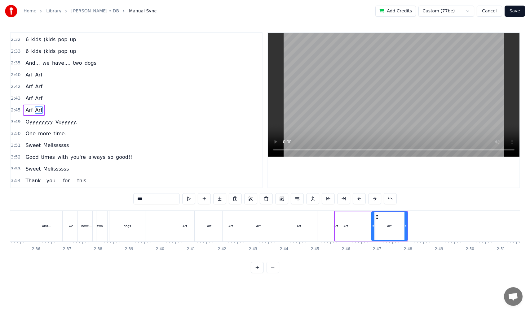
click at [62, 232] on div "And... we have.... two dogs" at bounding box center [89, 226] width 116 height 31
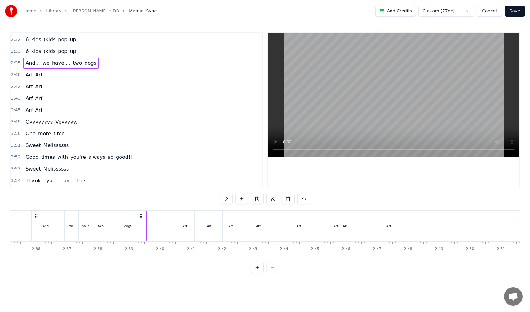
click at [63, 232] on div "And... we have.... two dogs" at bounding box center [89, 226] width 116 height 31
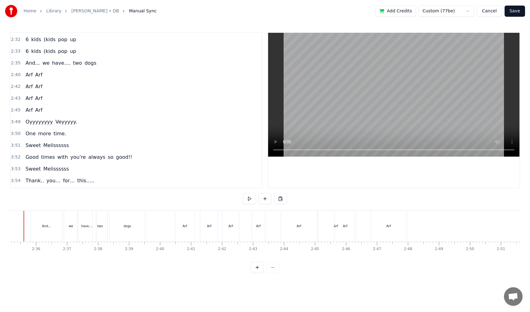
scroll to position [0, 4789]
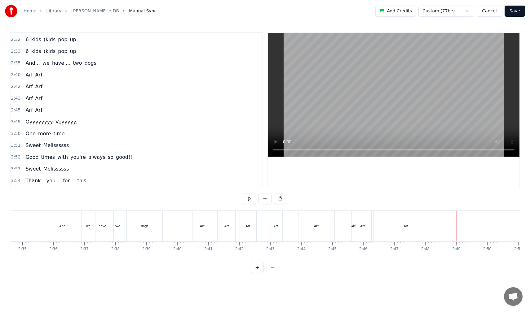
click at [15, 112] on span "2:45" at bounding box center [16, 110] width 10 height 6
click at [422, 229] on div "Arf" at bounding box center [407, 226] width 36 height 29
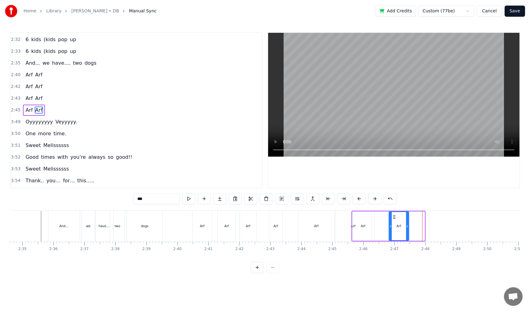
drag, startPoint x: 422, startPoint y: 229, endPoint x: 406, endPoint y: 232, distance: 16.1
click at [406, 232] on div at bounding box center [407, 226] width 2 height 28
click at [385, 228] on div "Arf Arf" at bounding box center [380, 226] width 58 height 31
click at [26, 112] on span "Arf" at bounding box center [29, 110] width 8 height 7
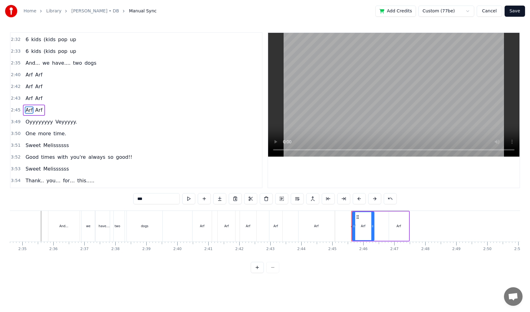
click at [33, 115] on div "Arf Arf" at bounding box center [34, 110] width 22 height 11
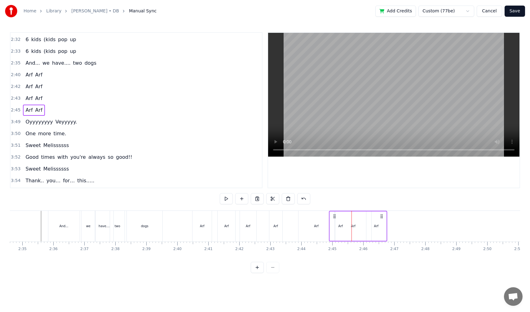
drag, startPoint x: 355, startPoint y: 214, endPoint x: 332, endPoint y: 219, distance: 23.1
click at [332, 219] on icon at bounding box center [334, 216] width 5 height 5
click at [304, 238] on div "Arf" at bounding box center [316, 226] width 36 height 31
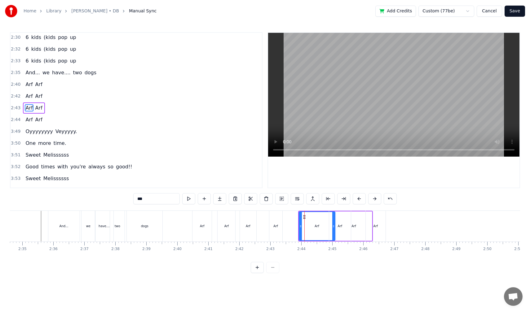
scroll to position [399, 0]
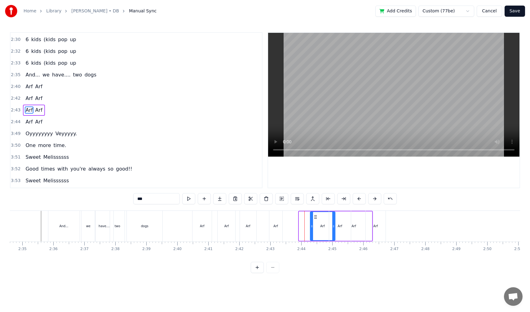
drag, startPoint x: 300, startPoint y: 227, endPoint x: 311, endPoint y: 227, distance: 11.2
click at [311, 227] on icon at bounding box center [311, 226] width 2 height 5
drag, startPoint x: 316, startPoint y: 217, endPoint x: 289, endPoint y: 220, distance: 26.5
click at [289, 220] on div "Arf" at bounding box center [296, 226] width 24 height 28
click at [35, 127] on div "Arf Arf" at bounding box center [34, 121] width 22 height 11
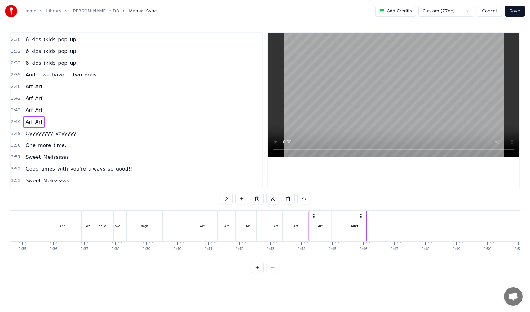
drag, startPoint x: 334, startPoint y: 217, endPoint x: 313, endPoint y: 222, distance: 21.6
click at [313, 222] on div "Arf Arf" at bounding box center [337, 226] width 58 height 31
click at [325, 233] on div "Arf" at bounding box center [320, 226] width 22 height 29
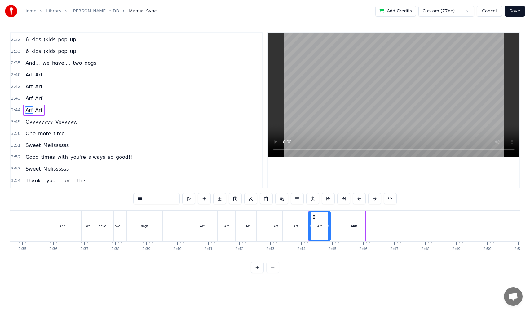
click at [352, 236] on div "Arf" at bounding box center [355, 226] width 20 height 29
drag, startPoint x: 350, startPoint y: 217, endPoint x: 336, endPoint y: 220, distance: 14.0
click at [336, 220] on div "Arf" at bounding box center [341, 226] width 19 height 28
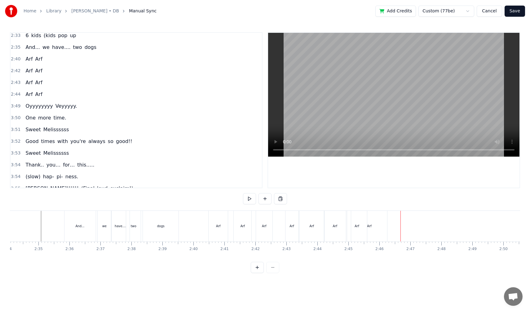
scroll to position [434, 0]
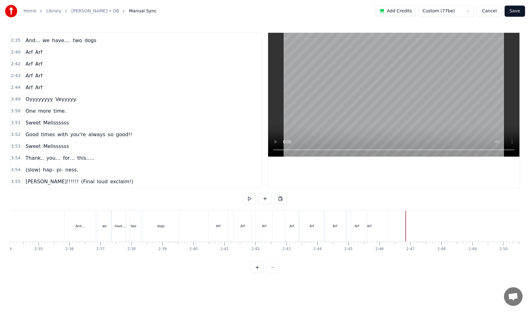
click at [62, 101] on span "Veyyyyy." at bounding box center [66, 99] width 23 height 7
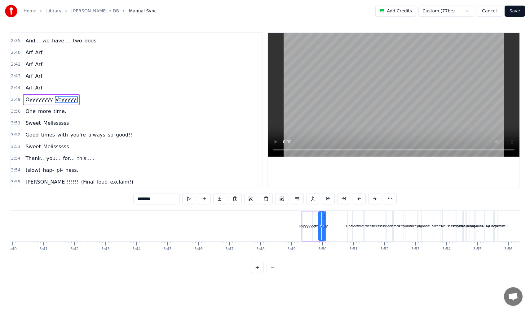
scroll to position [0, 6975]
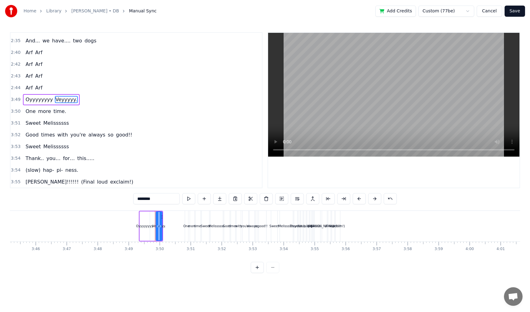
click at [39, 103] on span "Oyyyyyyyy" at bounding box center [39, 99] width 28 height 7
type input "*********"
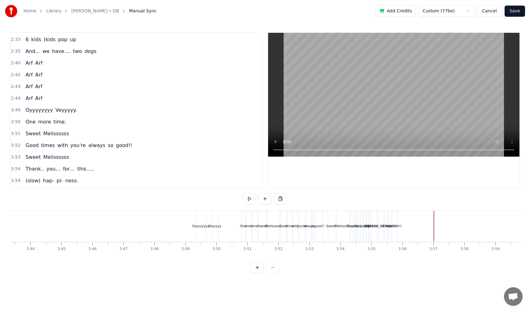
scroll to position [0, 6917]
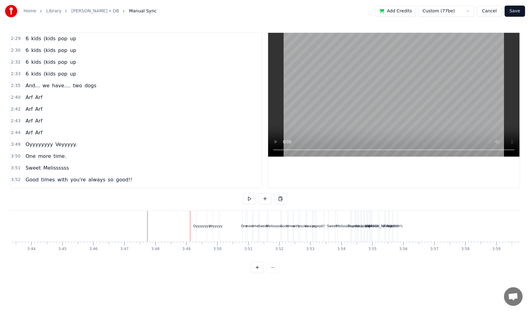
scroll to position [373, 0]
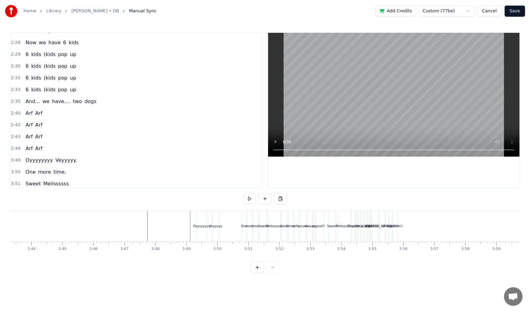
click at [50, 121] on div "2:42 Arf Arf" at bounding box center [136, 125] width 251 height 12
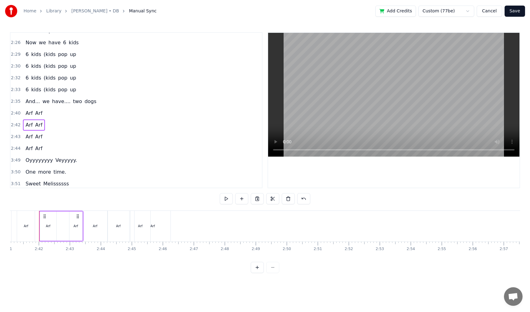
scroll to position [0, 4987]
click at [112, 135] on div "2:43 Arf Arf" at bounding box center [136, 137] width 251 height 12
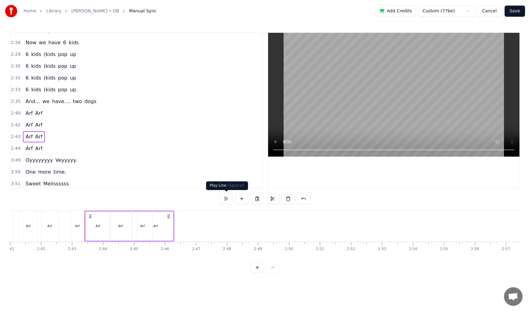
click at [224, 201] on button at bounding box center [226, 198] width 13 height 11
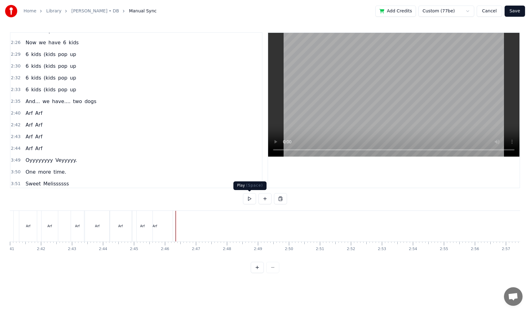
click at [246, 197] on button at bounding box center [249, 198] width 13 height 11
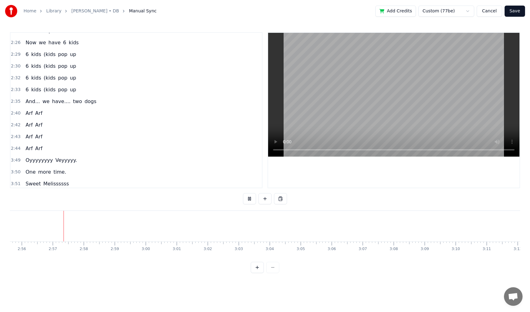
scroll to position [0, 5441]
click at [248, 199] on button at bounding box center [249, 198] width 13 height 11
click at [45, 179] on div "Sweet Melissssss" at bounding box center [47, 183] width 48 height 11
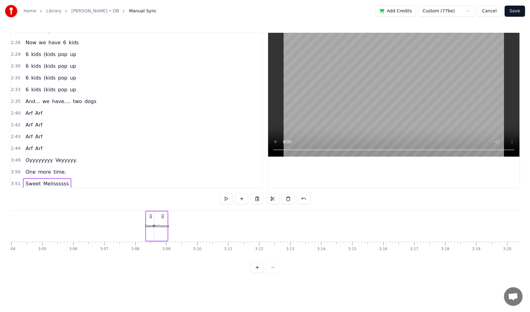
drag, startPoint x: 206, startPoint y: 214, endPoint x: 163, endPoint y: 212, distance: 42.8
click at [163, 212] on div "Sweet Melissssss" at bounding box center [156, 226] width 23 height 31
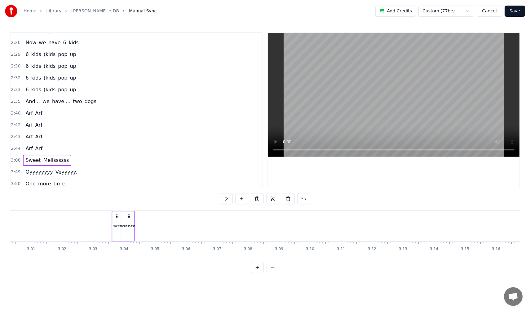
scroll to position [0, 5586]
drag, startPoint x: 164, startPoint y: 216, endPoint x: 129, endPoint y: 209, distance: 35.2
click at [129, 209] on div "0:18 Where it began 0:23 I can't remember 0:26 I was so young 0:29 but you were…" at bounding box center [265, 152] width 510 height 241
click at [144, 234] on div "Melissssss" at bounding box center [139, 226] width 12 height 31
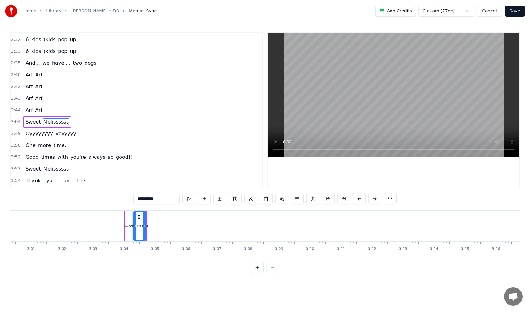
scroll to position [423, 0]
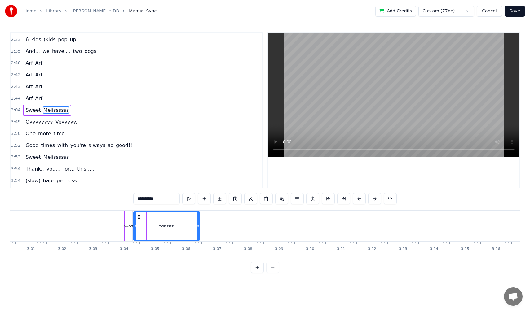
drag, startPoint x: 144, startPoint y: 226, endPoint x: 198, endPoint y: 219, distance: 54.1
click at [198, 219] on div at bounding box center [198, 226] width 2 height 28
drag, startPoint x: 135, startPoint y: 227, endPoint x: 154, endPoint y: 227, distance: 18.6
click at [154, 227] on icon at bounding box center [152, 226] width 2 height 5
click at [133, 235] on div "Sweet Melissssss" at bounding box center [162, 226] width 77 height 31
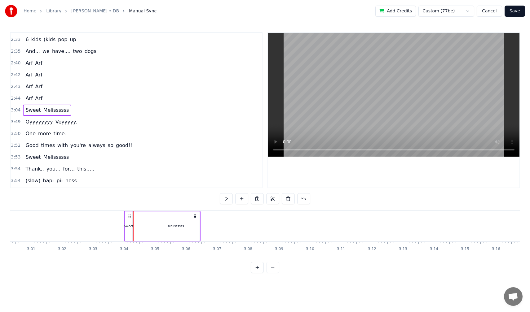
click at [126, 226] on div "Sweet" at bounding box center [129, 226] width 10 height 5
drag, startPoint x: 131, startPoint y: 228, endPoint x: 155, endPoint y: 228, distance: 23.5
click at [155, 228] on icon at bounding box center [154, 226] width 2 height 5
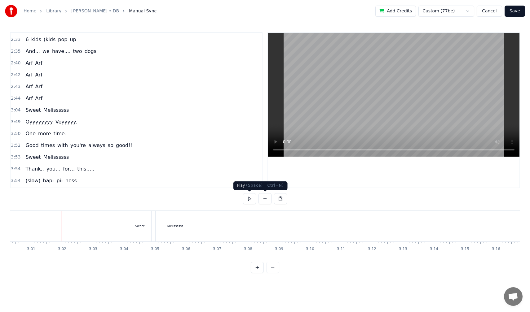
click at [247, 197] on button at bounding box center [249, 198] width 13 height 11
click at [25, 149] on div "Good times with you're always so good!!" at bounding box center [79, 145] width 112 height 11
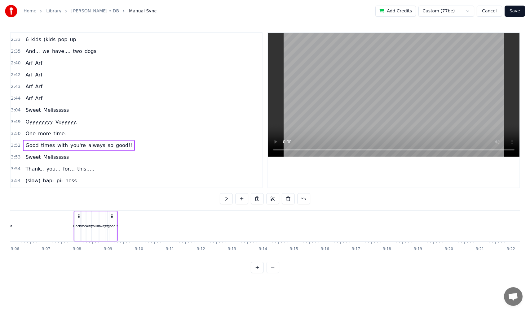
scroll to position [0, 5756]
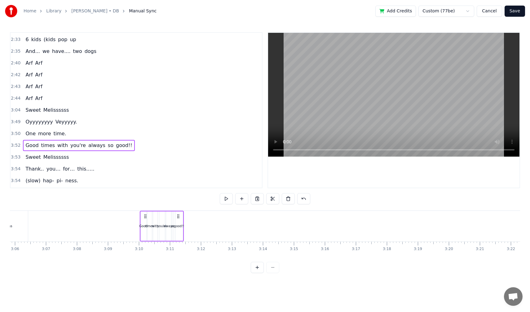
drag, startPoint x: 227, startPoint y: 215, endPoint x: 144, endPoint y: 218, distance: 83.7
click at [144, 218] on icon at bounding box center [145, 216] width 5 height 5
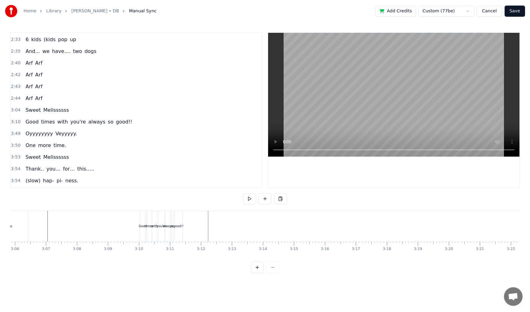
click at [25, 125] on span "Good" at bounding box center [32, 121] width 14 height 7
click at [48, 123] on span "times" at bounding box center [48, 121] width 15 height 7
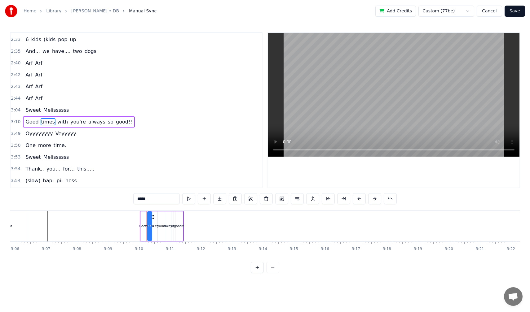
scroll to position [434, 0]
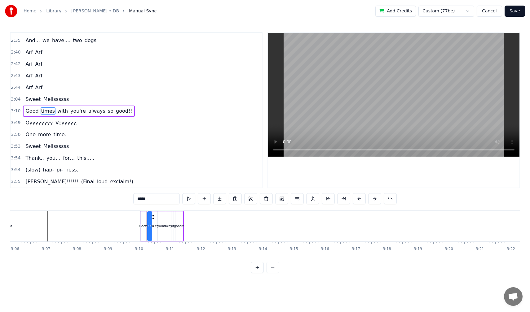
click at [30, 115] on div "Good times with you're always so good!!" at bounding box center [79, 111] width 112 height 11
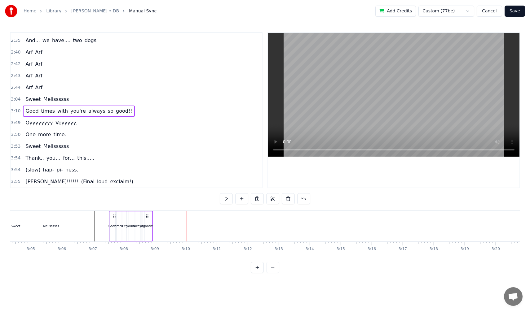
scroll to position [0, 5709]
drag, startPoint x: 144, startPoint y: 215, endPoint x: 129, endPoint y: 217, distance: 15.0
click at [129, 217] on icon at bounding box center [130, 216] width 5 height 5
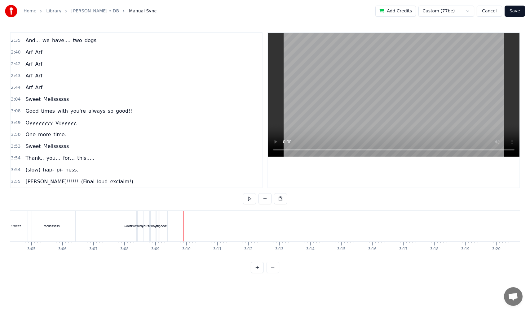
click at [164, 234] on div "good!!" at bounding box center [163, 226] width 7 height 31
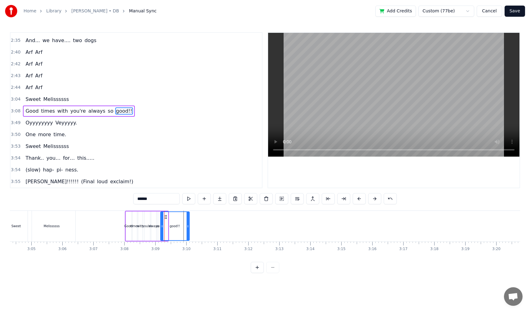
drag, startPoint x: 166, startPoint y: 229, endPoint x: 188, endPoint y: 229, distance: 21.4
click at [188, 229] on div at bounding box center [187, 226] width 2 height 28
drag, startPoint x: 165, startPoint y: 217, endPoint x: 206, endPoint y: 219, distance: 41.6
click at [206, 219] on icon at bounding box center [207, 217] width 5 height 5
click at [164, 231] on div "Good times with you're always so good!!" at bounding box center [178, 226] width 107 height 31
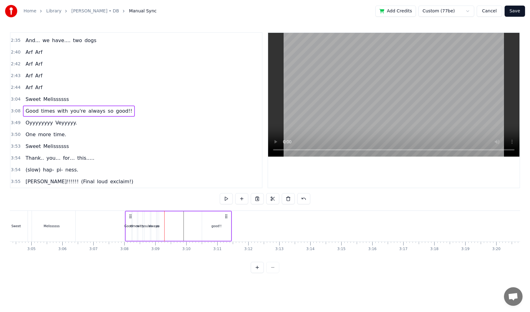
click at [159, 229] on div "Good times with you're always so good!!" at bounding box center [178, 226] width 107 height 31
click at [157, 226] on div "so" at bounding box center [157, 226] width 3 height 5
drag, startPoint x: 162, startPoint y: 216, endPoint x: 176, endPoint y: 217, distance: 13.4
click at [176, 217] on icon at bounding box center [175, 217] width 5 height 5
drag, startPoint x: 172, startPoint y: 225, endPoint x: 163, endPoint y: 227, distance: 8.9
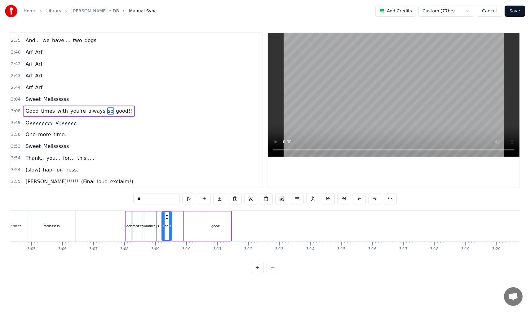
click at [163, 227] on icon at bounding box center [163, 226] width 2 height 5
drag, startPoint x: 167, startPoint y: 218, endPoint x: 178, endPoint y: 218, distance: 11.5
click at [178, 218] on icon at bounding box center [178, 217] width 5 height 5
click at [90, 112] on span "always" at bounding box center [97, 110] width 18 height 7
drag, startPoint x: 156, startPoint y: 217, endPoint x: 172, endPoint y: 218, distance: 16.4
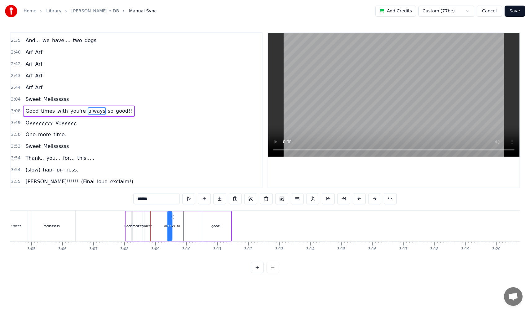
click at [172, 218] on icon at bounding box center [172, 217] width 5 height 5
drag, startPoint x: 169, startPoint y: 228, endPoint x: 156, endPoint y: 229, distance: 13.1
click at [156, 229] on div at bounding box center [156, 226] width 2 height 28
click at [218, 219] on div "good!!" at bounding box center [216, 226] width 29 height 29
type input "******"
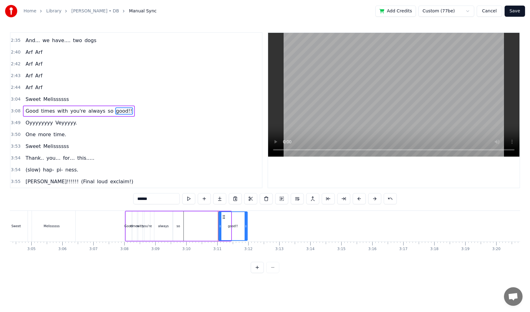
drag, startPoint x: 207, startPoint y: 216, endPoint x: 224, endPoint y: 217, distance: 17.1
click at [224, 217] on icon at bounding box center [223, 217] width 5 height 5
click at [195, 226] on div "Good times with you're always so good!!" at bounding box center [187, 226] width 124 height 31
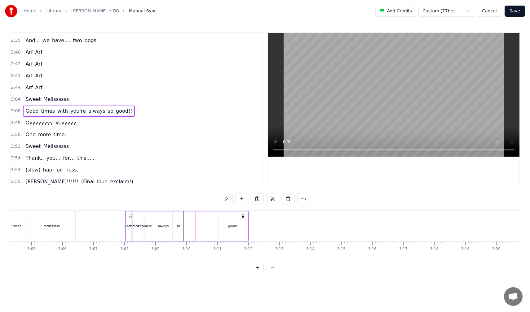
click at [178, 232] on div "so" at bounding box center [178, 226] width 10 height 29
drag, startPoint x: 178, startPoint y: 217, endPoint x: 206, endPoint y: 219, distance: 27.3
click at [206, 219] on icon at bounding box center [205, 217] width 5 height 5
drag, startPoint x: 202, startPoint y: 226, endPoint x: 193, endPoint y: 227, distance: 9.0
click at [193, 227] on icon at bounding box center [194, 226] width 2 height 5
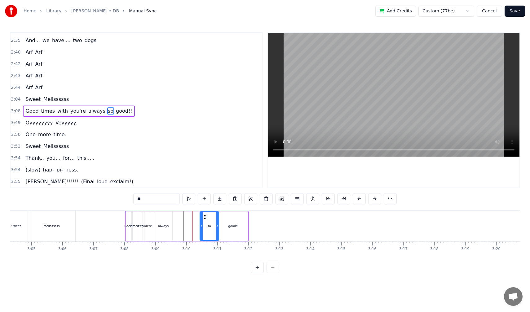
drag, startPoint x: 197, startPoint y: 217, endPoint x: 205, endPoint y: 219, distance: 8.2
click at [205, 219] on icon at bounding box center [204, 217] width 5 height 5
click at [171, 235] on div "always" at bounding box center [163, 226] width 18 height 29
type input "******"
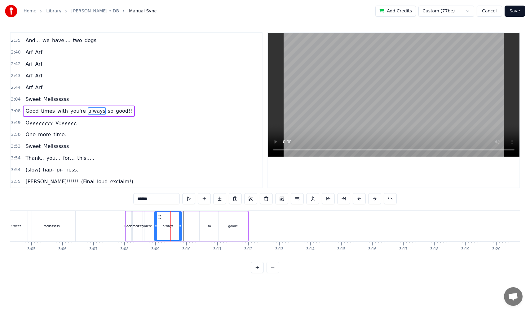
drag, startPoint x: 171, startPoint y: 225, endPoint x: 180, endPoint y: 225, distance: 9.3
click at [180, 226] on circle at bounding box center [180, 226] width 0 height 0
click at [159, 217] on icon at bounding box center [160, 217] width 5 height 5
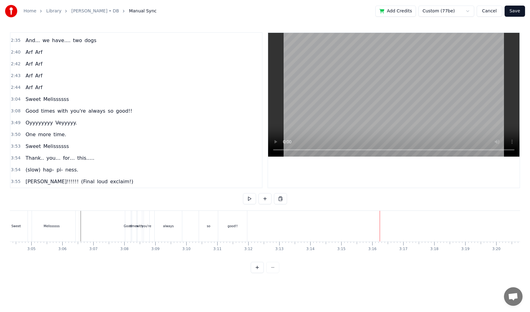
click at [16, 149] on span "3:53" at bounding box center [16, 146] width 10 height 6
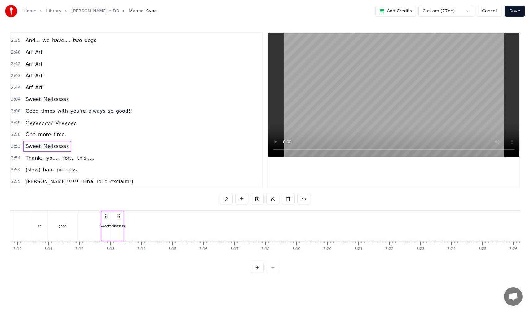
scroll to position [0, 5874]
drag, startPoint x: 274, startPoint y: 216, endPoint x: 213, endPoint y: 224, distance: 61.6
click at [213, 224] on div "Sweet Melissssss" at bounding box center [221, 226] width 24 height 31
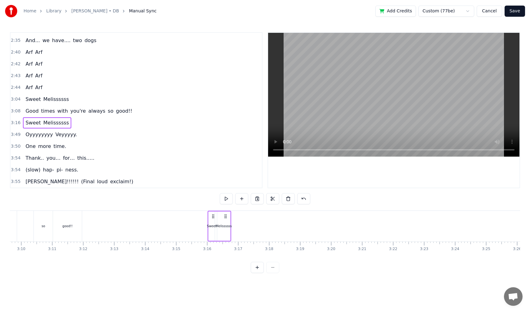
drag, startPoint x: 228, startPoint y: 216, endPoint x: 226, endPoint y: 219, distance: 3.9
click at [226, 219] on div "Sweet Melissssss" at bounding box center [220, 226] width 24 height 31
click at [226, 216] on icon at bounding box center [225, 216] width 5 height 5
click at [225, 223] on div "Melissssss" at bounding box center [223, 226] width 13 height 29
drag, startPoint x: 222, startPoint y: 218, endPoint x: 263, endPoint y: 214, distance: 41.0
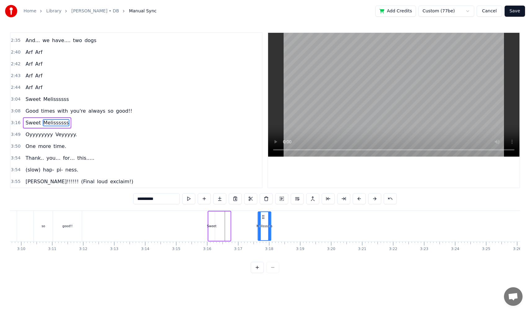
click at [263, 214] on div "Melissssss" at bounding box center [264, 226] width 12 height 28
drag, startPoint x: 269, startPoint y: 226, endPoint x: 300, endPoint y: 226, distance: 30.4
click at [296, 226] on icon at bounding box center [295, 226] width 2 height 5
click at [212, 226] on div "Sweet" at bounding box center [212, 226] width 10 height 5
type input "*****"
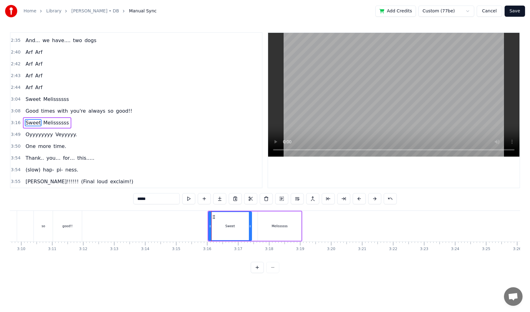
drag, startPoint x: 214, startPoint y: 227, endPoint x: 251, endPoint y: 228, distance: 36.9
click at [251, 228] on icon at bounding box center [250, 226] width 2 height 5
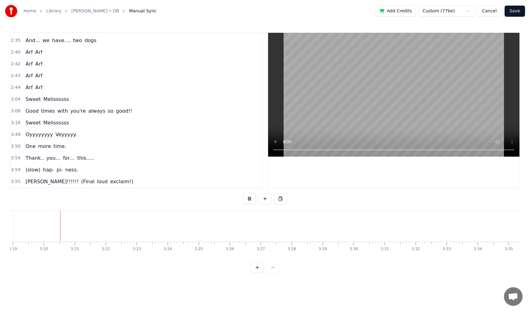
scroll to position [0, 6164]
click at [28, 160] on span "Thank.." at bounding box center [35, 158] width 20 height 7
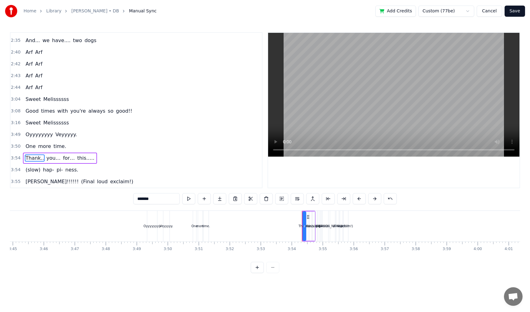
scroll to position [0, 6975]
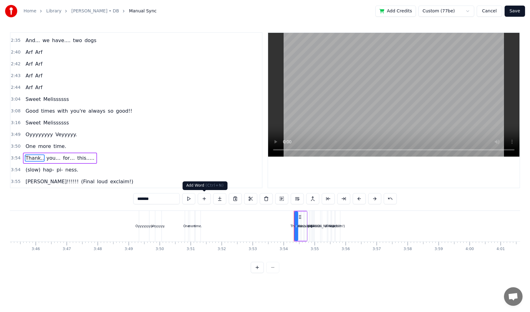
click at [203, 199] on button at bounding box center [204, 198] width 13 height 11
click at [25, 159] on span "Thank.." at bounding box center [35, 158] width 20 height 7
click at [150, 200] on input "*******" at bounding box center [156, 198] width 46 height 11
drag, startPoint x: 149, startPoint y: 200, endPoint x: 135, endPoint y: 191, distance: 17.1
click at [135, 191] on div "0:18 Where it began 0:23 I can't remember 0:26 I was so young 0:29 but you were…" at bounding box center [265, 152] width 510 height 241
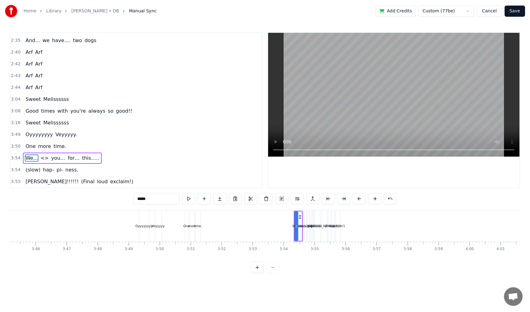
click at [40, 159] on span "<>" at bounding box center [45, 158] width 10 height 7
drag, startPoint x: 144, startPoint y: 198, endPoint x: 132, endPoint y: 198, distance: 12.1
click at [132, 198] on div "0:18 Where it began 0:23 I can't remember 0:26 I was so young 0:29 but you were…" at bounding box center [265, 152] width 510 height 241
type input "********"
click at [183, 170] on div "3:54 (slow) hap- pi- ness." at bounding box center [136, 170] width 251 height 12
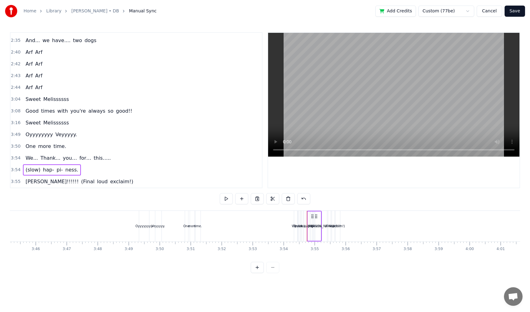
click at [25, 163] on div "We... Thank... you… for… this….." at bounding box center [68, 158] width 90 height 11
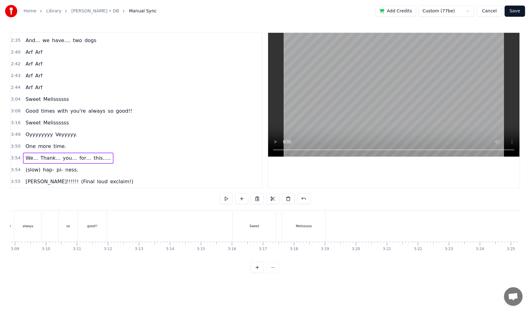
scroll to position [0, 5851]
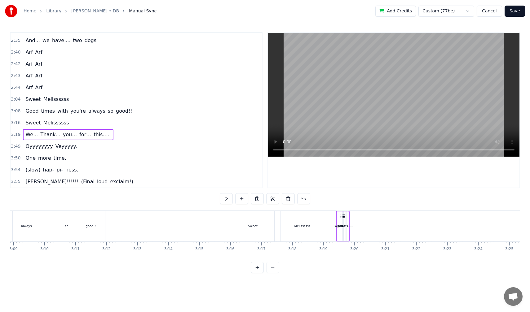
click at [348, 218] on div "this….." at bounding box center [348, 226] width 2 height 29
drag, startPoint x: 349, startPoint y: 220, endPoint x: 320, endPoint y: 229, distance: 30.6
click at [320, 229] on div at bounding box center [319, 226] width 2 height 28
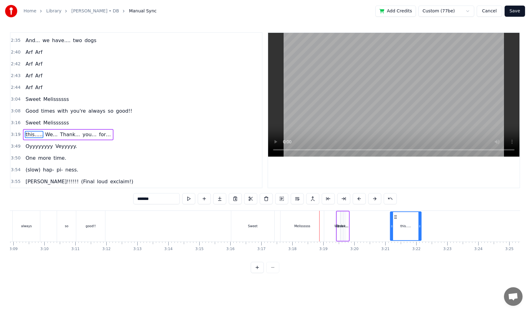
drag, startPoint x: 322, startPoint y: 217, endPoint x: 396, endPoint y: 217, distance: 74.3
click at [344, 231] on div "for…" at bounding box center [345, 226] width 2 height 29
type input "****"
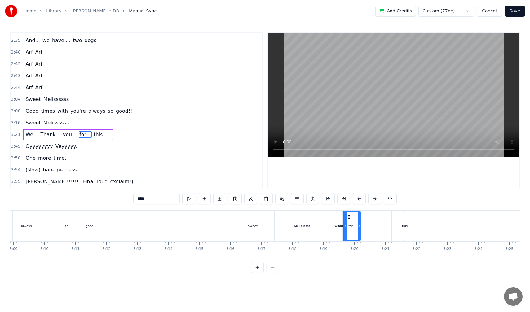
drag, startPoint x: 343, startPoint y: 227, endPoint x: 358, endPoint y: 228, distance: 15.2
click at [358, 228] on icon at bounding box center [359, 226] width 2 height 5
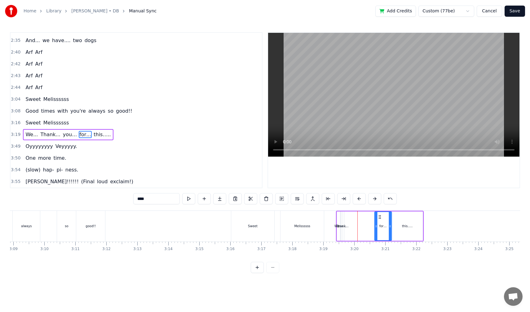
drag, startPoint x: 347, startPoint y: 217, endPoint x: 378, endPoint y: 221, distance: 31.0
click at [378, 221] on div "for…" at bounding box center [382, 226] width 16 height 28
click at [59, 139] on div "We... Thank... you… for… this….." at bounding box center [68, 134] width 90 height 11
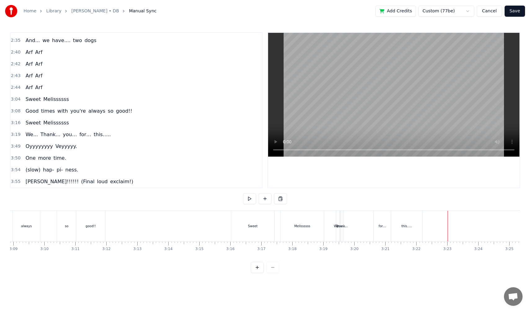
click at [62, 133] on span "you…" at bounding box center [69, 134] width 15 height 7
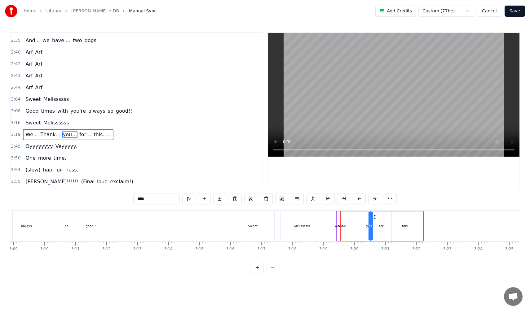
drag, startPoint x: 346, startPoint y: 216, endPoint x: 374, endPoint y: 220, distance: 29.1
click at [374, 220] on div "We... Thank... you… for… this….." at bounding box center [380, 226] width 88 height 31
click at [370, 224] on icon at bounding box center [369, 226] width 2 height 5
drag, startPoint x: 370, startPoint y: 224, endPoint x: 386, endPoint y: 221, distance: 16.7
click at [386, 221] on div at bounding box center [385, 226] width 2 height 28
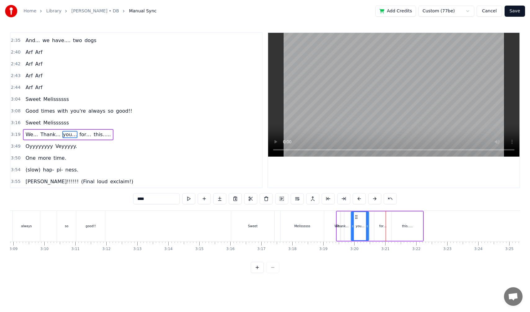
drag, startPoint x: 374, startPoint y: 216, endPoint x: 355, endPoint y: 221, distance: 19.5
click at [355, 221] on div "you…" at bounding box center [359, 226] width 17 height 28
click at [398, 222] on div "this….." at bounding box center [407, 226] width 31 height 29
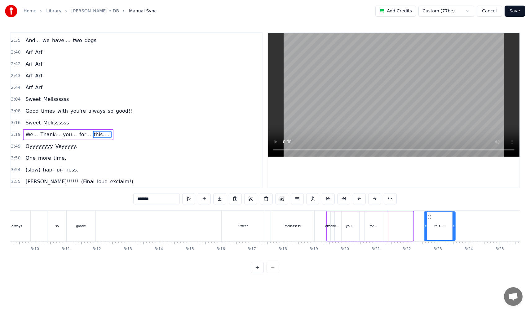
drag, startPoint x: 396, startPoint y: 217, endPoint x: 431, endPoint y: 220, distance: 35.8
click at [431, 220] on div "this….." at bounding box center [439, 226] width 30 height 28
click at [376, 235] on div "for…" at bounding box center [370, 226] width 17 height 29
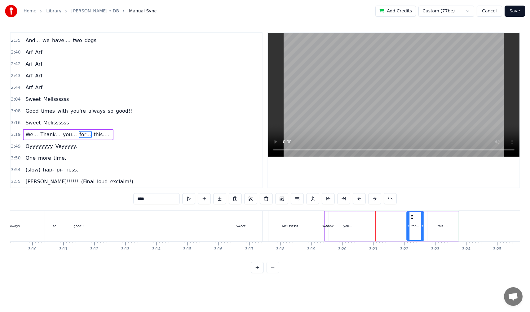
drag, startPoint x: 366, startPoint y: 217, endPoint x: 411, endPoint y: 221, distance: 44.5
click at [411, 221] on div "for…" at bounding box center [415, 226] width 16 height 28
click at [349, 232] on div "you…" at bounding box center [348, 226] width 18 height 29
drag, startPoint x: 344, startPoint y: 217, endPoint x: 387, endPoint y: 222, distance: 43.4
click at [387, 222] on div "you…" at bounding box center [390, 226] width 17 height 28
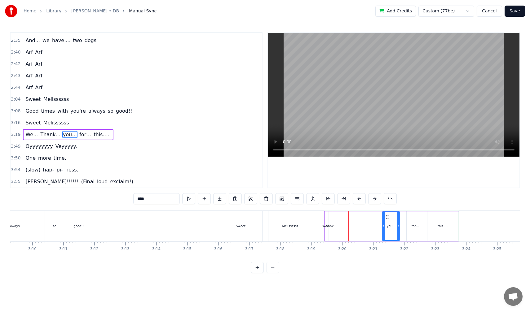
click at [49, 133] on span "Thank..." at bounding box center [50, 134] width 21 height 7
drag, startPoint x: 333, startPoint y: 217, endPoint x: 368, endPoint y: 218, distance: 35.0
click at [362, 218] on icon at bounding box center [359, 217] width 5 height 5
drag, startPoint x: 364, startPoint y: 226, endPoint x: 387, endPoint y: 225, distance: 23.3
click at [387, 225] on icon at bounding box center [388, 226] width 2 height 5
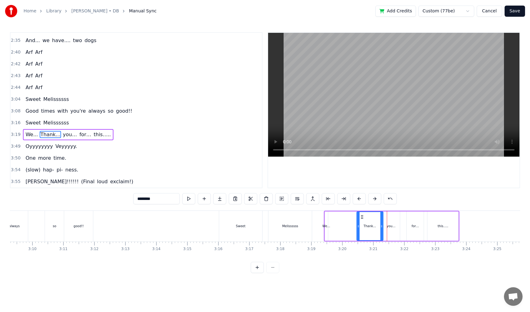
drag, startPoint x: 367, startPoint y: 217, endPoint x: 360, endPoint y: 220, distance: 7.7
click at [360, 220] on div "Thank..." at bounding box center [370, 226] width 26 height 28
click at [325, 230] on div "We..." at bounding box center [326, 226] width 3 height 29
type input "*****"
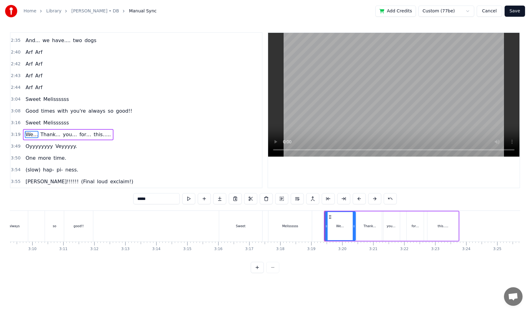
drag, startPoint x: 325, startPoint y: 230, endPoint x: 353, endPoint y: 230, distance: 27.6
click at [353, 230] on div at bounding box center [354, 226] width 2 height 28
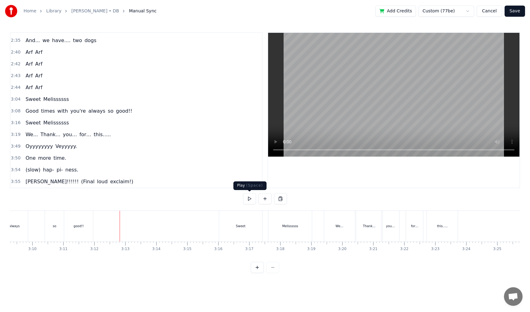
click at [248, 202] on button at bounding box center [249, 198] width 13 height 11
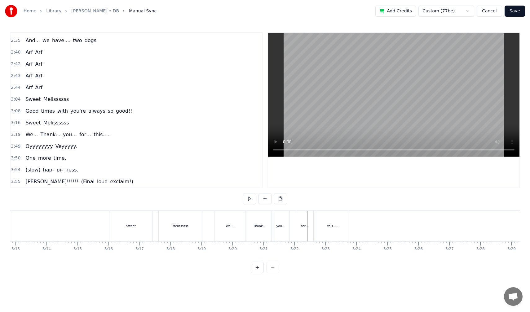
click at [333, 239] on div "this….." at bounding box center [332, 226] width 31 height 31
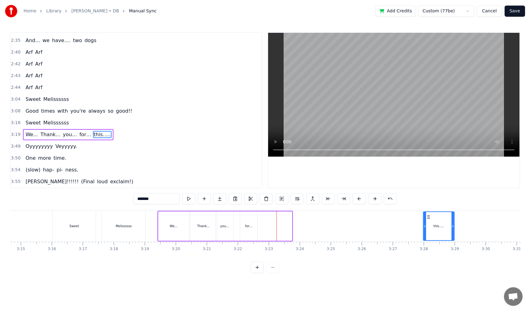
scroll to position [0, 6030]
drag, startPoint x: 322, startPoint y: 216, endPoint x: 419, endPoint y: 227, distance: 97.0
click at [419, 227] on div "this….." at bounding box center [427, 226] width 30 height 28
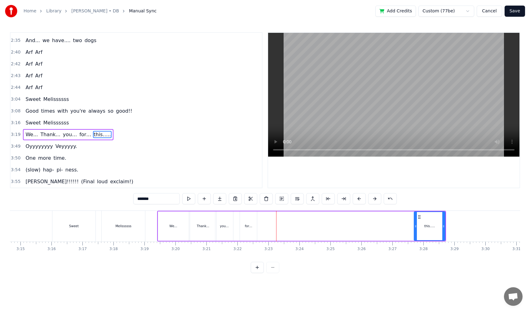
click at [250, 233] on div "for…" at bounding box center [248, 226] width 17 height 29
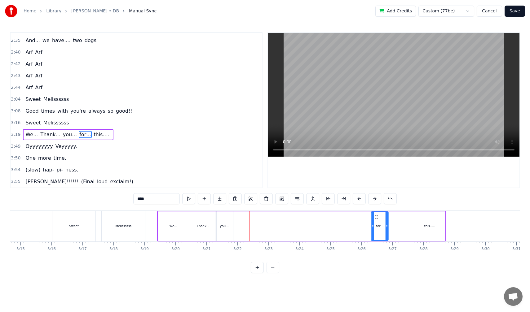
drag, startPoint x: 245, startPoint y: 217, endPoint x: 376, endPoint y: 232, distance: 132.2
click at [376, 232] on div "for…" at bounding box center [379, 226] width 16 height 28
click at [226, 236] on div "you…" at bounding box center [224, 226] width 18 height 29
drag, startPoint x: 220, startPoint y: 215, endPoint x: 344, endPoint y: 235, distance: 125.9
click at [344, 235] on div "you…" at bounding box center [347, 226] width 17 height 28
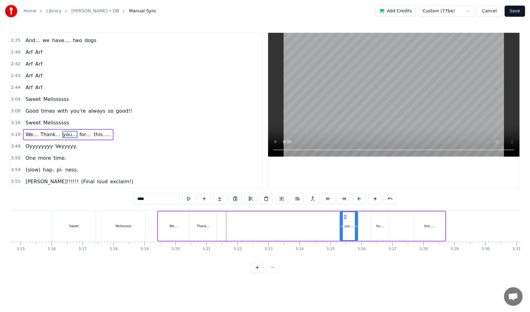
click at [200, 236] on div "Thank..." at bounding box center [203, 226] width 26 height 29
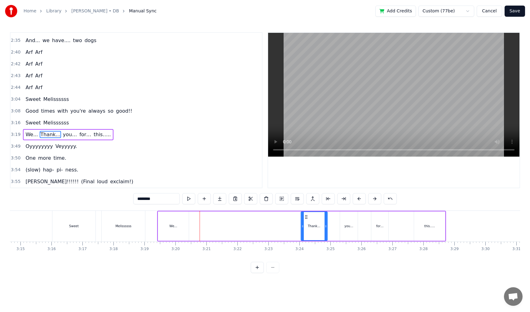
drag, startPoint x: 196, startPoint y: 216, endPoint x: 307, endPoint y: 227, distance: 111.4
click at [307, 227] on div "Thank..." at bounding box center [314, 226] width 26 height 28
click at [164, 235] on div "We..." at bounding box center [173, 226] width 31 height 29
type input "*****"
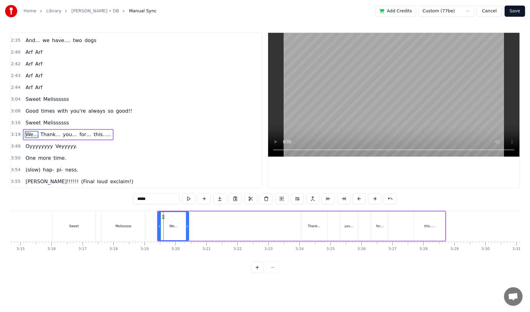
drag, startPoint x: 163, startPoint y: 216, endPoint x: 253, endPoint y: 231, distance: 91.7
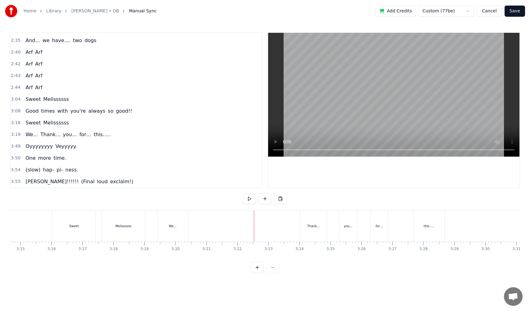
click at [162, 235] on div "We..." at bounding box center [172, 226] width 31 height 31
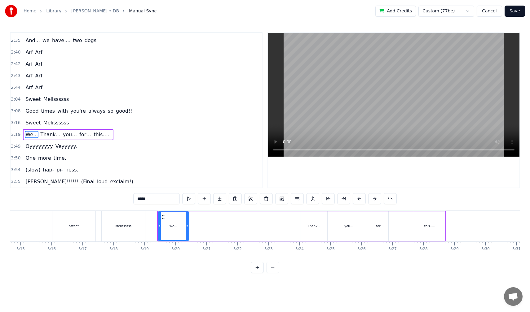
drag, startPoint x: 162, startPoint y: 217, endPoint x: 176, endPoint y: 218, distance: 14.0
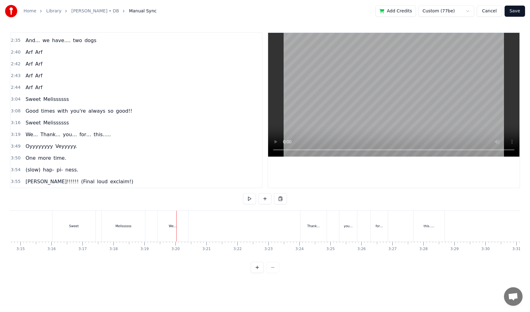
click at [165, 231] on div "We..." at bounding box center [172, 226] width 31 height 31
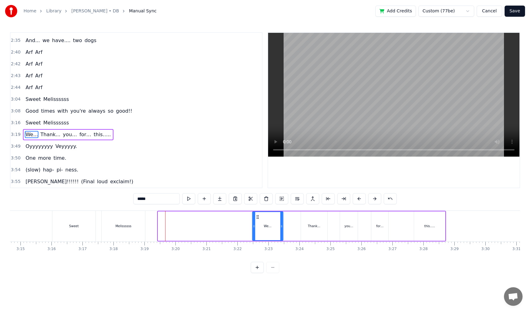
drag, startPoint x: 163, startPoint y: 217, endPoint x: 258, endPoint y: 221, distance: 95.2
click at [258, 221] on div "We..." at bounding box center [267, 226] width 30 height 28
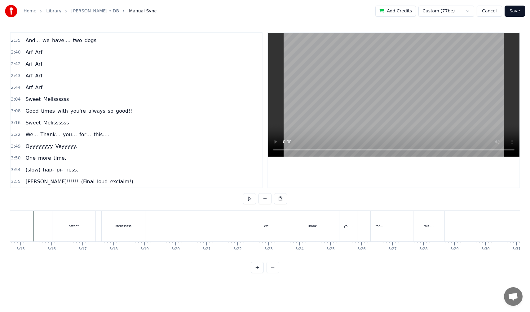
scroll to position [0, 6022]
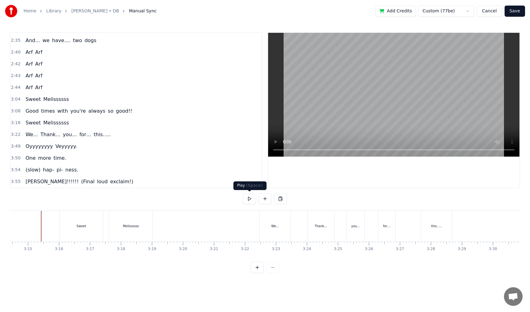
click at [247, 199] on button at bounding box center [249, 198] width 13 height 11
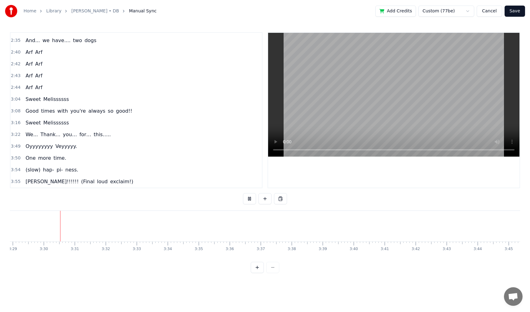
scroll to position [0, 6473]
click at [247, 199] on button at bounding box center [249, 198] width 13 height 11
click at [19, 170] on span "3:54" at bounding box center [16, 170] width 10 height 6
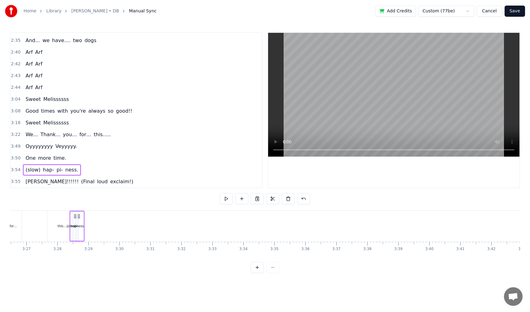
scroll to position [0, 6395]
drag, startPoint x: 312, startPoint y: 214, endPoint x: 159, endPoint y: 226, distance: 153.4
click at [159, 226] on div "(slow) hap- pi- ness." at bounding box center [160, 226] width 15 height 31
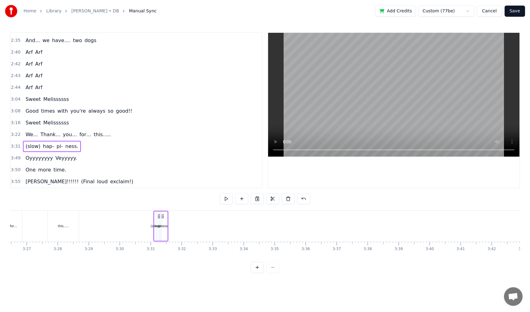
click at [167, 228] on div "ness." at bounding box center [164, 226] width 8 height 5
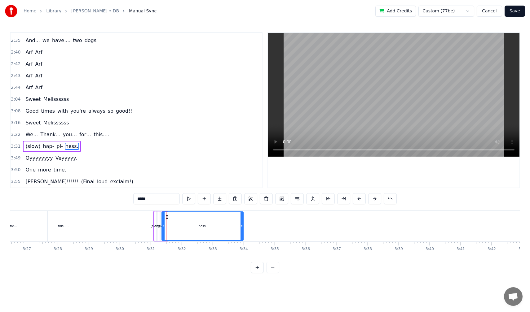
drag, startPoint x: 167, startPoint y: 225, endPoint x: 243, endPoint y: 224, distance: 75.9
click at [243, 224] on icon at bounding box center [241, 226] width 2 height 5
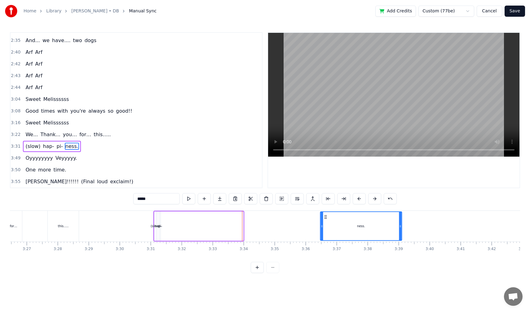
click at [57, 146] on span "pi-" at bounding box center [59, 146] width 7 height 7
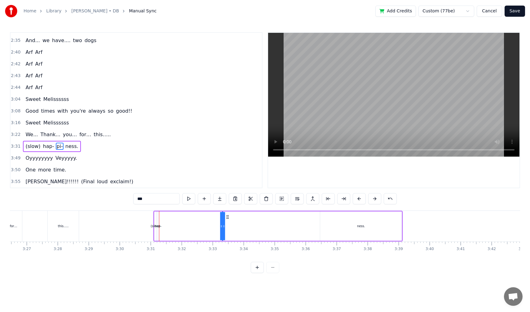
drag, startPoint x: 165, startPoint y: 218, endPoint x: 239, endPoint y: 221, distance: 74.7
click at [239, 221] on div "(slow) hap- pi- ness." at bounding box center [277, 226] width 249 height 31
drag, startPoint x: 235, startPoint y: 226, endPoint x: 290, endPoint y: 226, distance: 55.1
click at [288, 226] on icon at bounding box center [287, 226] width 2 height 5
drag, startPoint x: 240, startPoint y: 217, endPoint x: 267, endPoint y: 218, distance: 27.3
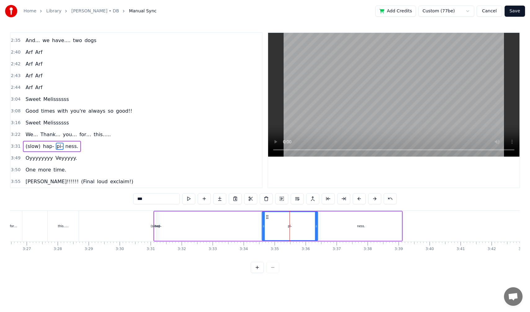
click at [267, 218] on icon at bounding box center [267, 217] width 5 height 5
click at [46, 144] on span "hap-" at bounding box center [48, 146] width 12 height 7
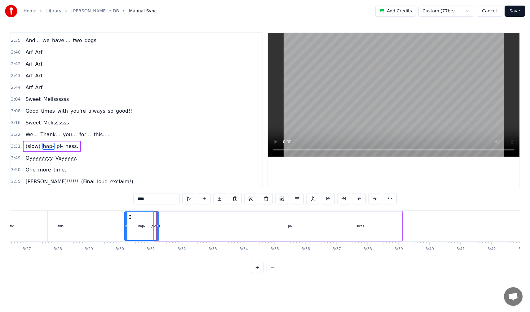
drag, startPoint x: 159, startPoint y: 227, endPoint x: 126, endPoint y: 231, distance: 33.0
click at [126, 231] on div at bounding box center [126, 226] width 2 height 28
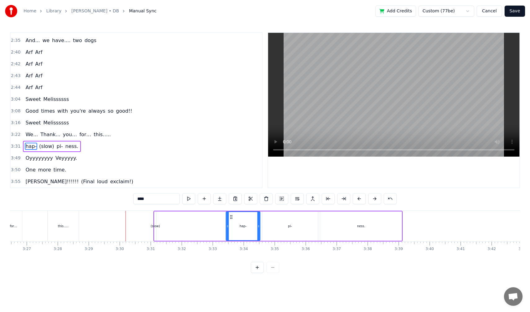
drag, startPoint x: 129, startPoint y: 219, endPoint x: 230, endPoint y: 235, distance: 102.6
click at [35, 146] on span "(slow)" at bounding box center [33, 146] width 16 height 7
type input "******"
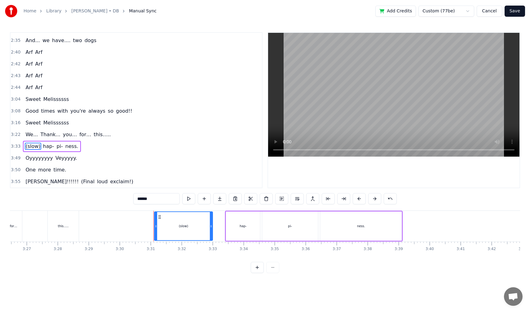
drag, startPoint x: 154, startPoint y: 227, endPoint x: 210, endPoint y: 227, distance: 56.4
click at [210, 227] on icon at bounding box center [211, 226] width 2 height 5
click at [158, 217] on icon at bounding box center [159, 217] width 5 height 5
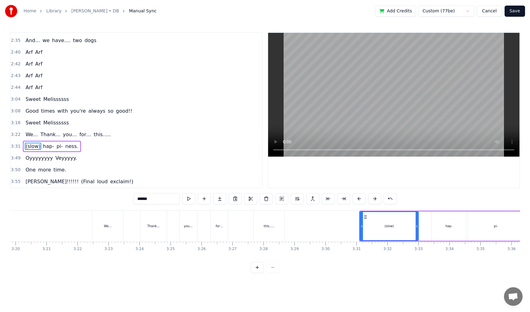
scroll to position [0, 6189]
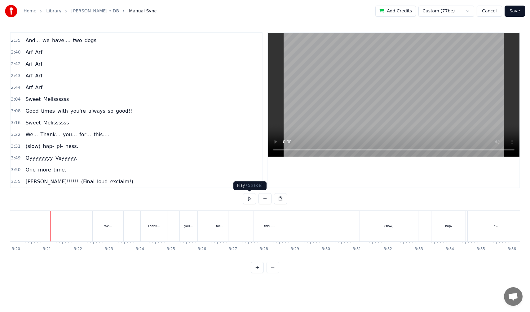
click at [249, 200] on button at bounding box center [249, 198] width 13 height 11
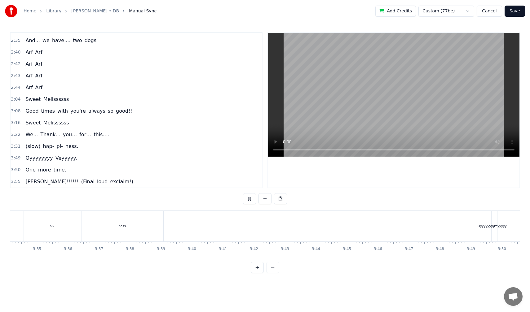
scroll to position [0, 6641]
click at [247, 194] on button at bounding box center [249, 198] width 13 height 11
click at [16, 183] on span "3:55" at bounding box center [16, 182] width 10 height 6
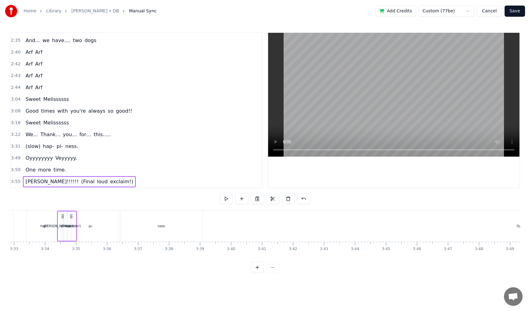
scroll to position [0, 6586]
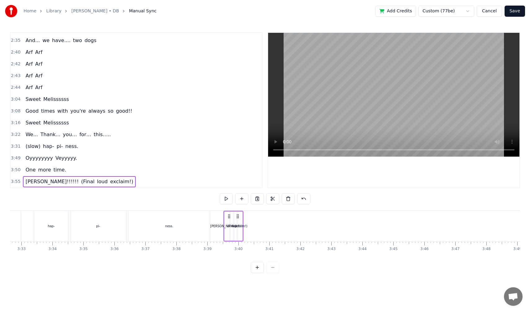
drag, startPoint x: 327, startPoint y: 217, endPoint x: 229, endPoint y: 220, distance: 98.2
click at [229, 220] on div "[PERSON_NAME]!!!!!! (Final loud exclaim!)" at bounding box center [233, 226] width 20 height 31
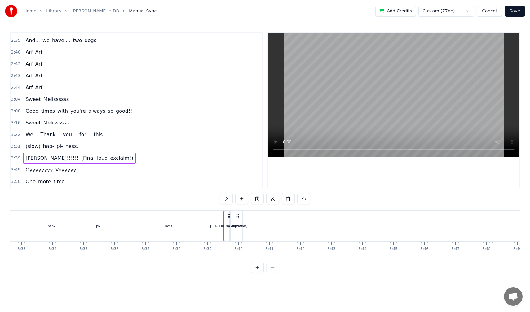
click at [510, 14] on button "Save" at bounding box center [514, 11] width 20 height 11
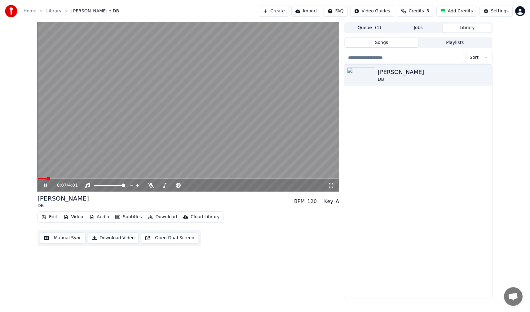
click at [46, 188] on icon at bounding box center [49, 185] width 15 height 5
click at [61, 241] on button "Manual Sync" at bounding box center [63, 238] width 46 height 11
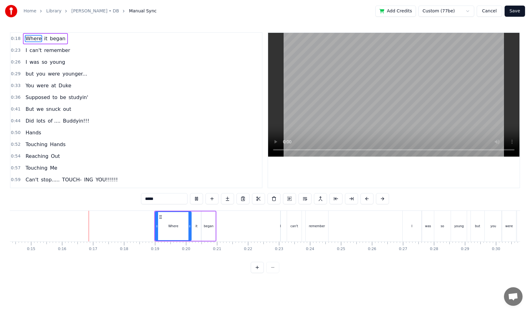
scroll to position [0, 469]
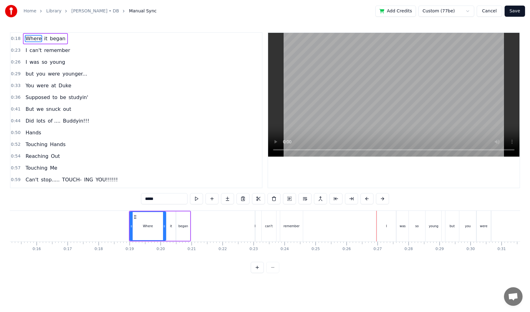
click at [52, 43] on div "Where it began" at bounding box center [45, 38] width 45 height 11
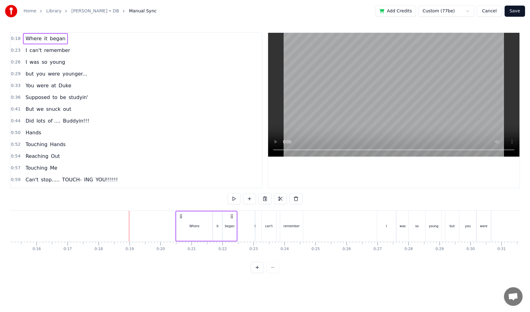
drag, startPoint x: 135, startPoint y: 216, endPoint x: 181, endPoint y: 214, distance: 46.5
click at [181, 214] on div "Where it began" at bounding box center [206, 226] width 62 height 31
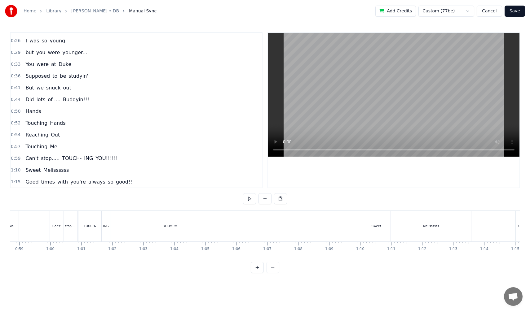
scroll to position [25, 0]
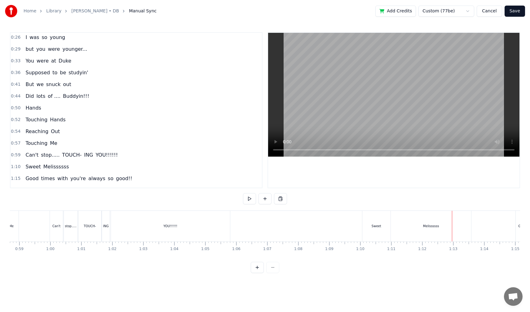
click at [13, 100] on div "0:44 Did lots of .... Buddyin!!!" at bounding box center [136, 96] width 251 height 12
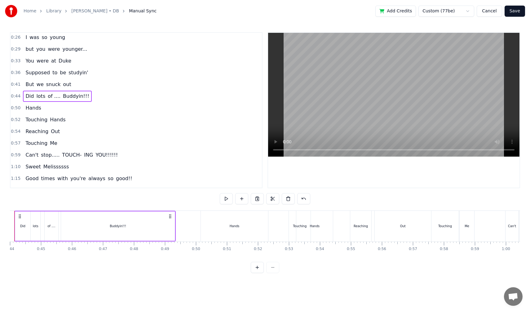
scroll to position [0, 1336]
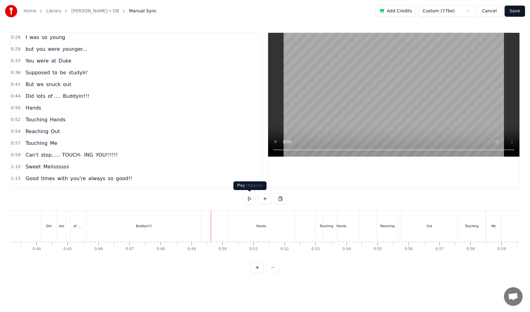
click at [246, 197] on button at bounding box center [249, 198] width 13 height 11
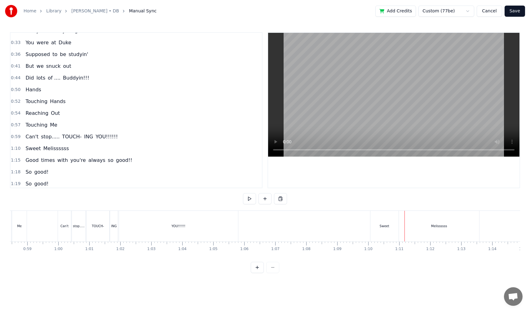
scroll to position [46, 0]
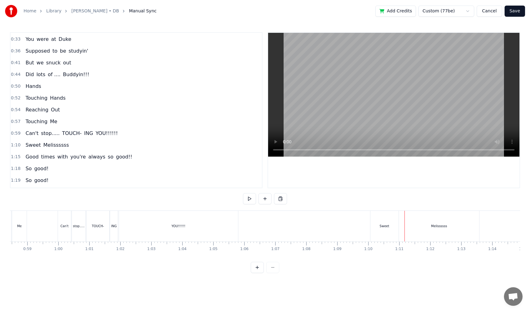
click at [19, 136] on span "0:59" at bounding box center [16, 133] width 10 height 6
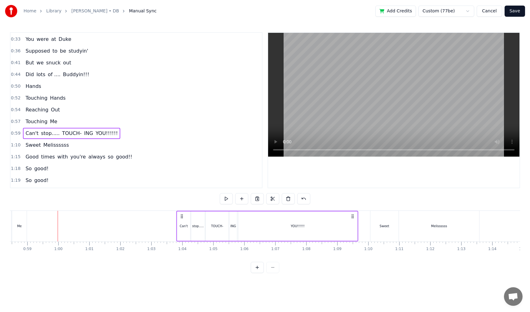
drag, startPoint x: 62, startPoint y: 214, endPoint x: 181, endPoint y: 220, distance: 119.4
click at [181, 220] on div "Can't stop..... TOUCH- ING YOU!!!!!!" at bounding box center [267, 226] width 182 height 31
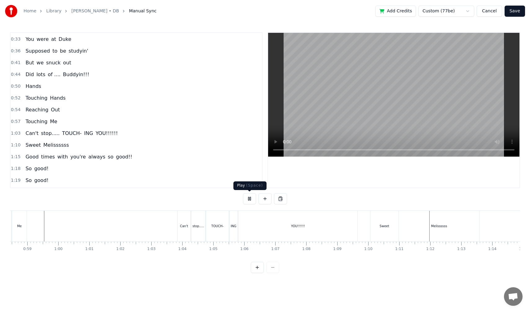
click at [249, 197] on button at bounding box center [249, 198] width 13 height 11
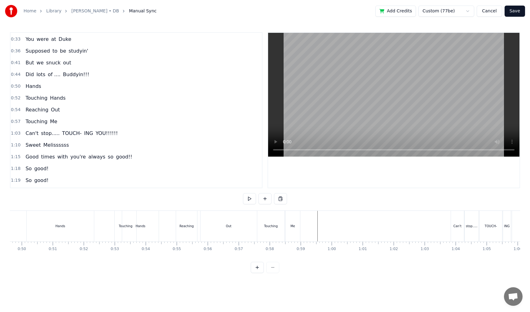
scroll to position [0, 1528]
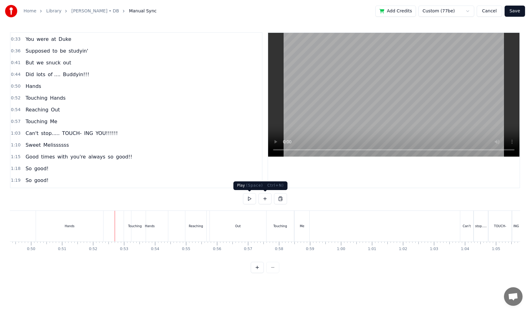
click at [250, 199] on button at bounding box center [249, 198] width 13 height 11
click at [128, 233] on div "Touching" at bounding box center [135, 226] width 22 height 31
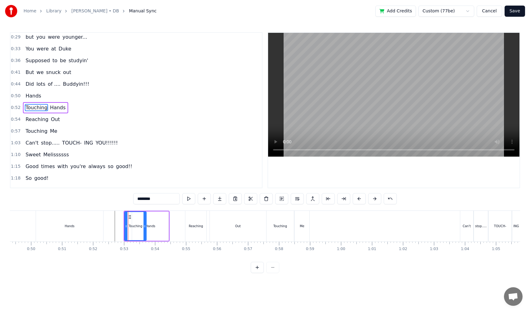
scroll to position [34, 0]
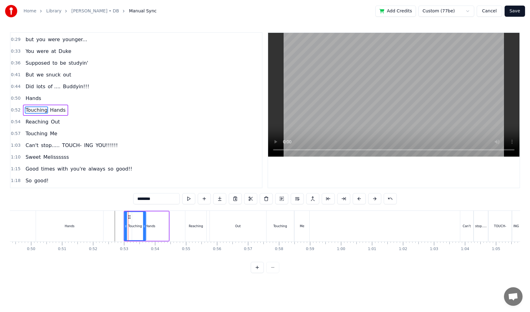
click at [129, 220] on div "Touching" at bounding box center [135, 226] width 21 height 28
click at [163, 235] on div "Hands" at bounding box center [150, 226] width 37 height 29
type input "*****"
drag, startPoint x: 134, startPoint y: 226, endPoint x: 150, endPoint y: 227, distance: 16.4
click at [150, 227] on icon at bounding box center [150, 226] width 2 height 5
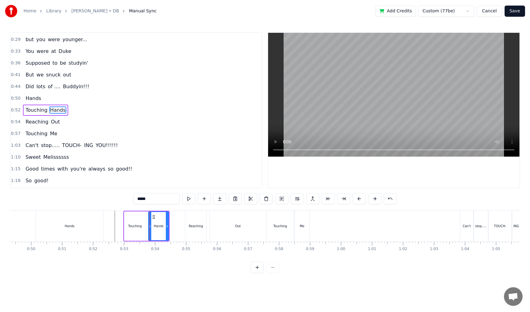
click at [169, 227] on div "Hands" at bounding box center [158, 226] width 21 height 29
click at [161, 226] on div "Hands" at bounding box center [159, 226] width 10 height 5
drag, startPoint x: 167, startPoint y: 226, endPoint x: 180, endPoint y: 228, distance: 12.5
click at [180, 228] on icon at bounding box center [178, 226] width 2 height 5
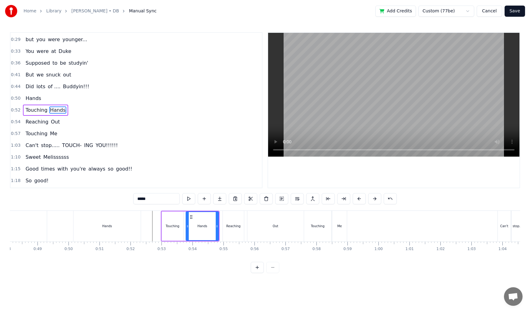
scroll to position [0, 1487]
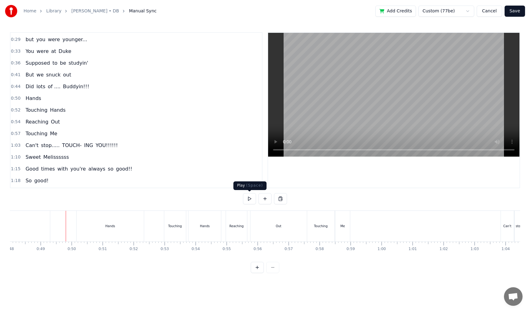
click at [248, 199] on button at bounding box center [249, 198] width 13 height 11
click at [247, 198] on button at bounding box center [249, 198] width 13 height 11
click at [320, 234] on div "Touching" at bounding box center [320, 226] width 27 height 31
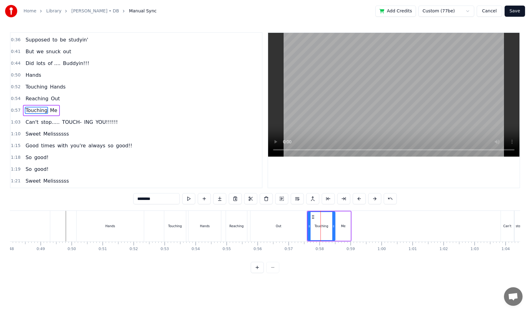
scroll to position [58, 0]
drag, startPoint x: 313, startPoint y: 217, endPoint x: 312, endPoint y: 222, distance: 4.7
click at [312, 222] on div "Touching" at bounding box center [321, 226] width 27 height 28
click at [53, 115] on div "Touching Me" at bounding box center [41, 110] width 37 height 11
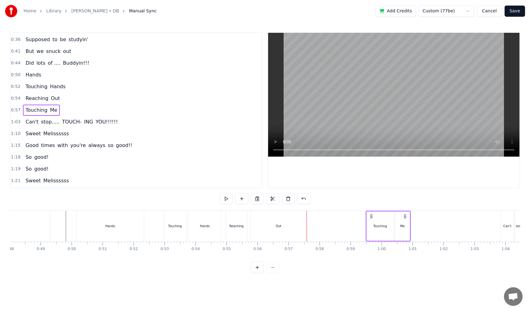
drag, startPoint x: 310, startPoint y: 216, endPoint x: 378, endPoint y: 219, distance: 67.6
click at [378, 219] on div "Touching Me" at bounding box center [388, 226] width 45 height 31
click at [30, 102] on div "Reaching Out" at bounding box center [42, 98] width 39 height 11
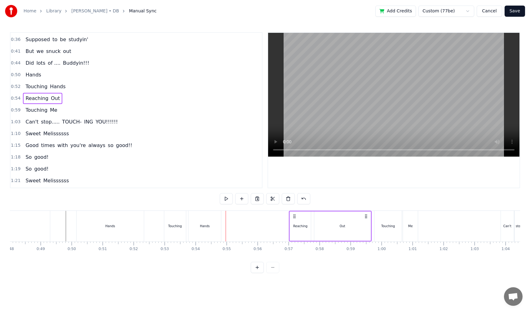
drag, startPoint x: 231, startPoint y: 216, endPoint x: 294, endPoint y: 224, distance: 64.0
click at [294, 224] on div "Reaching Out" at bounding box center [330, 226] width 83 height 31
click at [25, 92] on div "Touching Hands" at bounding box center [45, 86] width 45 height 11
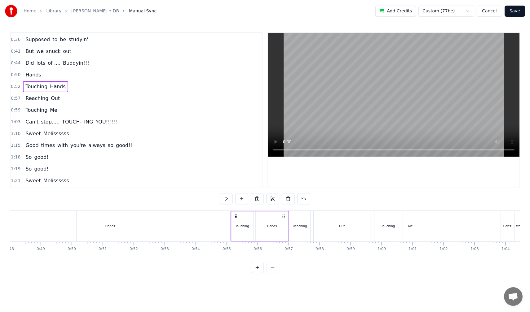
drag, startPoint x: 169, startPoint y: 217, endPoint x: 235, endPoint y: 228, distance: 67.5
click at [235, 228] on div "Touching Hands" at bounding box center [259, 226] width 59 height 31
click at [225, 199] on button at bounding box center [226, 198] width 13 height 11
click at [379, 216] on div "Touching" at bounding box center [387, 226] width 27 height 31
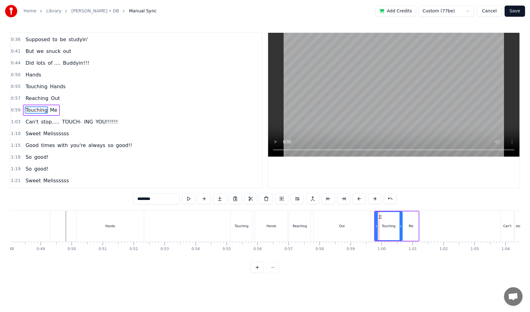
click at [24, 115] on div "Touching Me" at bounding box center [41, 110] width 37 height 11
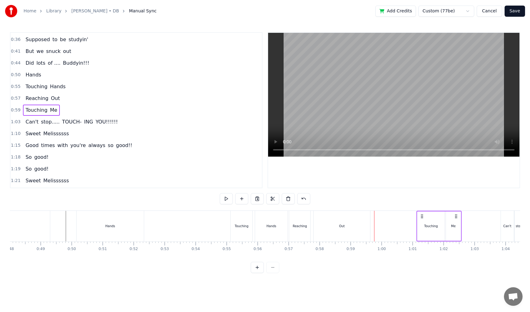
drag, startPoint x: 379, startPoint y: 217, endPoint x: 422, endPoint y: 218, distance: 42.1
click at [422, 218] on icon at bounding box center [421, 216] width 5 height 5
click at [23, 102] on div "Reaching Out" at bounding box center [42, 98] width 39 height 11
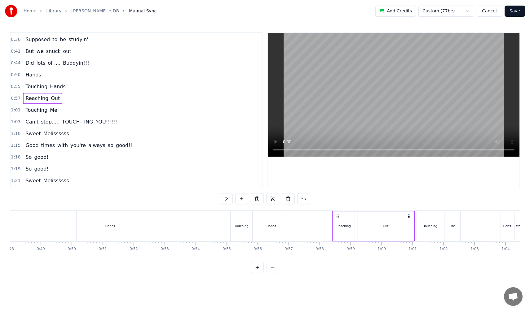
drag, startPoint x: 293, startPoint y: 217, endPoint x: 336, endPoint y: 222, distance: 43.7
click at [336, 222] on div "Reaching Out" at bounding box center [373, 226] width 83 height 31
click at [24, 90] on div "Touching Hands" at bounding box center [45, 86] width 45 height 11
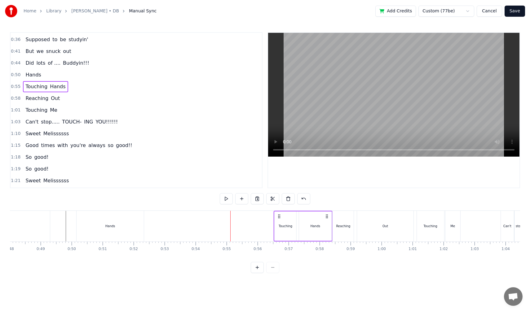
drag, startPoint x: 235, startPoint y: 218, endPoint x: 279, endPoint y: 221, distance: 43.7
click at [279, 221] on div "Touching Hands" at bounding box center [303, 226] width 59 height 31
click at [267, 143] on div "0:20 Where it began 0:23 I can't remember 0:26 I was so young 0:29 but you were…" at bounding box center [265, 110] width 510 height 156
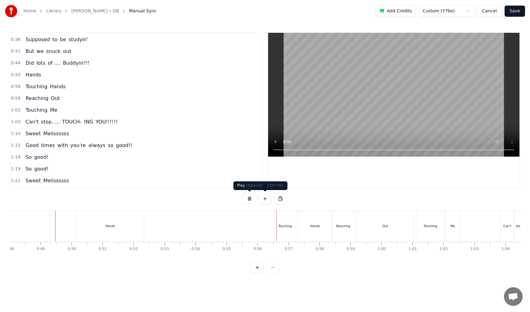
click at [252, 198] on button at bounding box center [249, 198] width 13 height 11
click at [24, 91] on div "Touching Hands" at bounding box center [45, 86] width 45 height 11
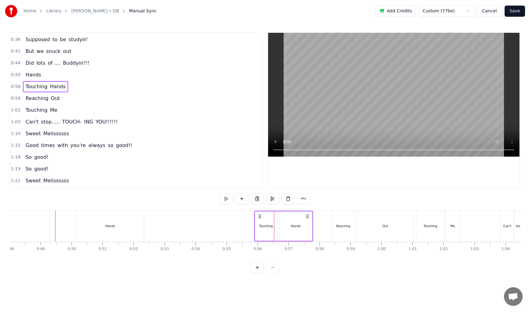
scroll to position [0, 1487]
drag, startPoint x: 278, startPoint y: 215, endPoint x: 223, endPoint y: 220, distance: 54.8
click at [223, 220] on div "Touching Hands" at bounding box center [249, 226] width 59 height 31
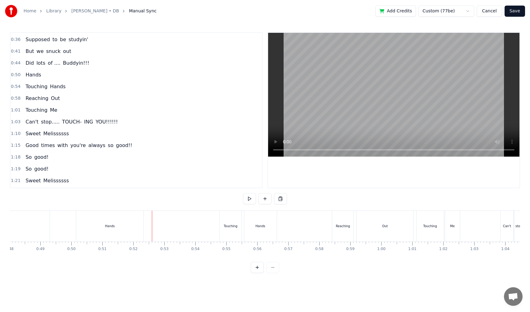
click at [246, 200] on button at bounding box center [249, 198] width 13 height 11
click at [23, 114] on div "Touching Me" at bounding box center [41, 110] width 37 height 11
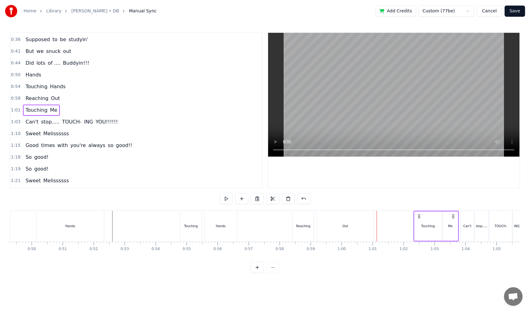
scroll to position [0, 1530]
drag, startPoint x: 421, startPoint y: 216, endPoint x: 406, endPoint y: 222, distance: 15.9
click at [406, 222] on div "Touching Me" at bounding box center [424, 226] width 45 height 31
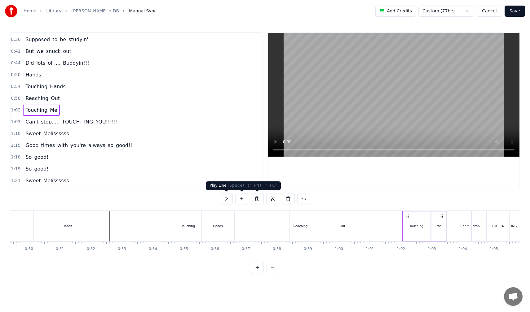
click at [229, 199] on button at bounding box center [226, 198] width 13 height 11
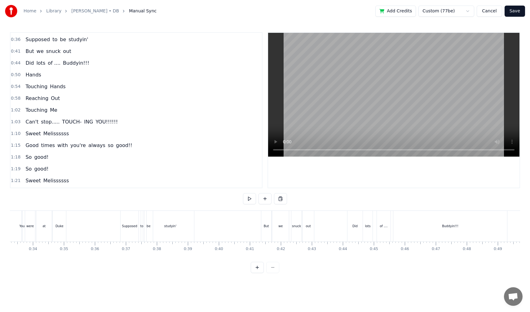
scroll to position [0, 1032]
click at [512, 12] on button "Save" at bounding box center [514, 11] width 20 height 11
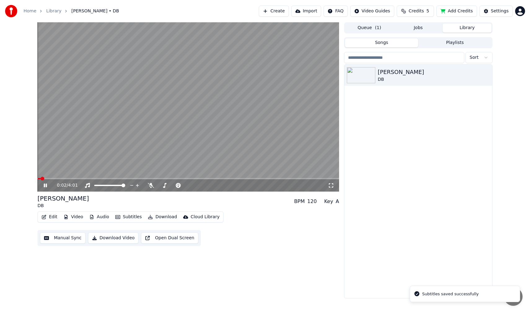
click at [69, 239] on button "Manual Sync" at bounding box center [63, 238] width 46 height 11
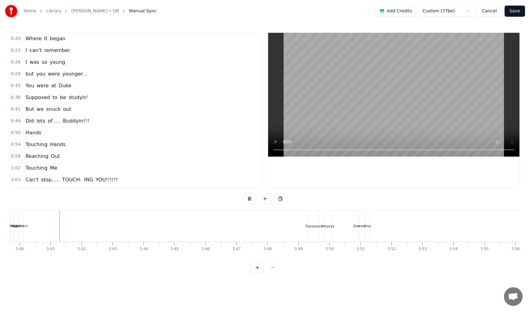
scroll to position [0, 6805]
click at [248, 198] on button at bounding box center [249, 198] width 13 height 11
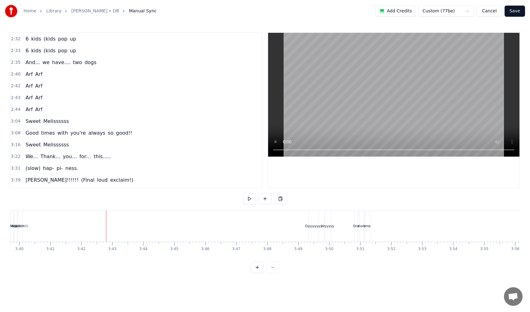
scroll to position [434, 0]
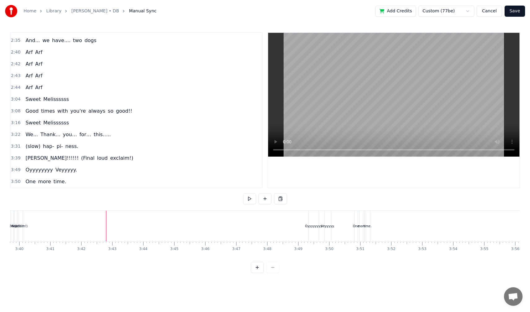
click at [54, 182] on span "time." at bounding box center [60, 181] width 14 height 7
click at [43, 183] on span "more" at bounding box center [44, 181] width 14 height 7
click at [32, 183] on span "One" at bounding box center [30, 181] width 11 height 7
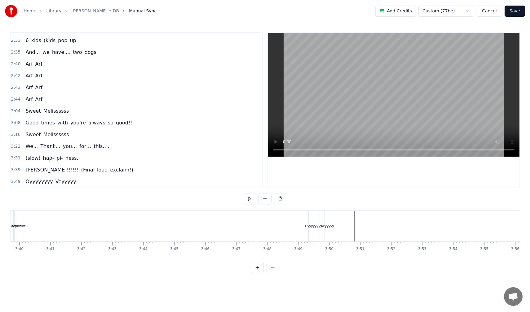
click at [57, 181] on span "Veyyyyy." at bounding box center [66, 181] width 23 height 7
click at [35, 185] on span "Oyyyyyyyy" at bounding box center [39, 181] width 28 height 7
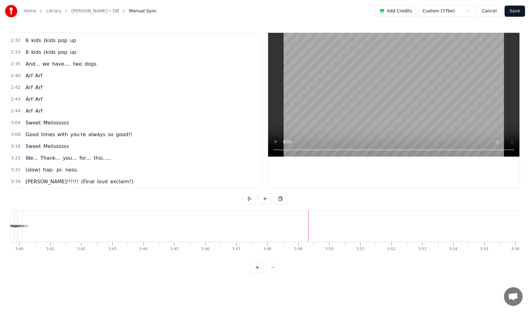
scroll to position [410, 0]
click at [102, 162] on div "We... Thank... you… for… this….." at bounding box center [68, 158] width 90 height 11
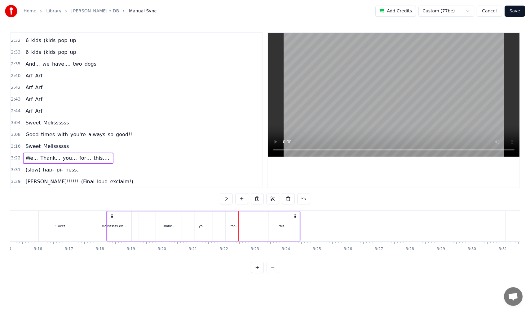
scroll to position [0, 6043]
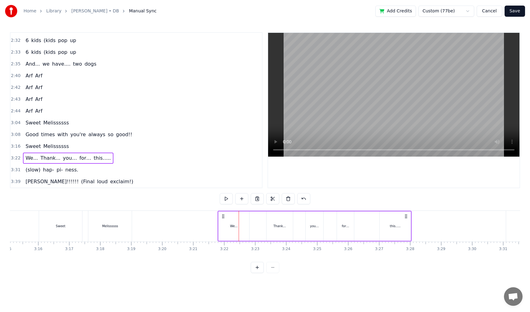
drag, startPoint x: 117, startPoint y: 216, endPoint x: 221, endPoint y: 211, distance: 104.8
click at [30, 174] on div "(slow) hap- pi- ness." at bounding box center [52, 169] width 58 height 11
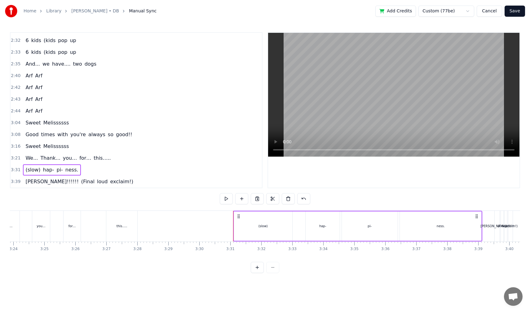
scroll to position [0, 6283]
drag, startPoint x: 269, startPoint y: 215, endPoint x: 197, endPoint y: 221, distance: 72.1
click at [197, 221] on div "(slow) hap- pi- ness." at bounding box center [318, 226] width 249 height 31
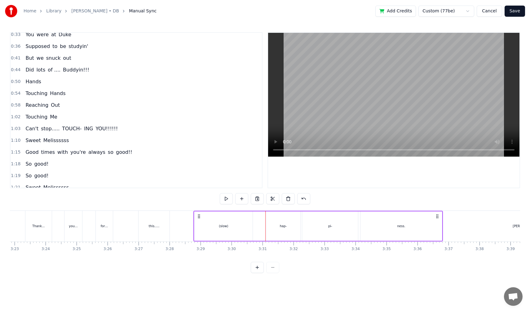
scroll to position [0, 0]
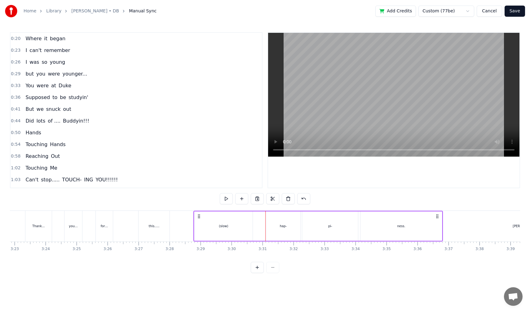
click at [25, 77] on span "but" at bounding box center [30, 73] width 10 height 7
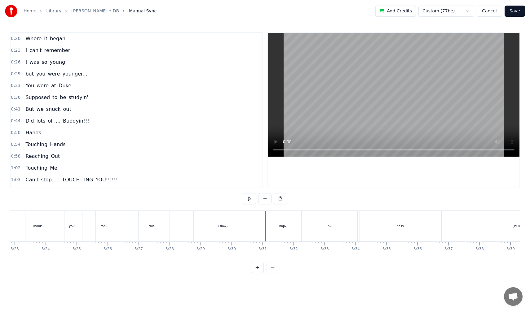
click at [46, 78] on div "but you were younger..." at bounding box center [56, 73] width 67 height 11
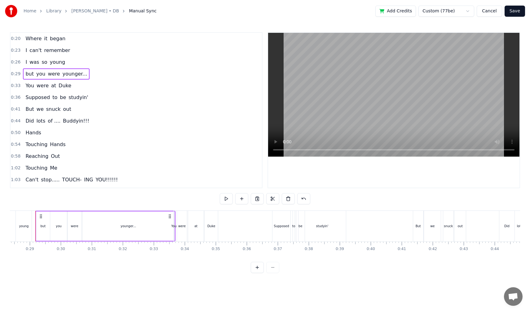
scroll to position [0, 873]
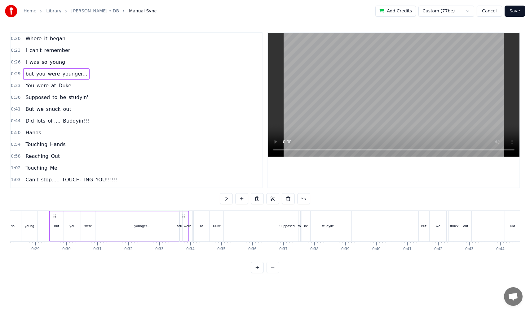
drag, startPoint x: 46, startPoint y: 214, endPoint x: 54, endPoint y: 214, distance: 8.1
click at [54, 214] on icon at bounding box center [54, 216] width 5 height 5
click at [26, 113] on div "But we snuck out" at bounding box center [48, 109] width 50 height 11
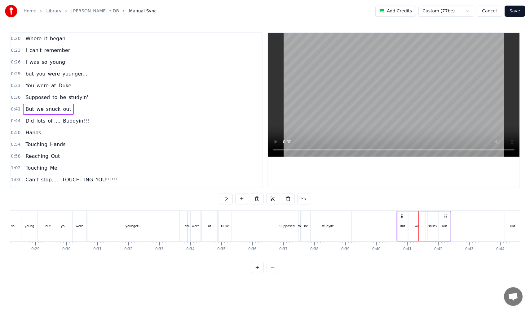
drag, startPoint x: 423, startPoint y: 215, endPoint x: 402, endPoint y: 222, distance: 22.8
click at [402, 222] on div "But we snuck out" at bounding box center [423, 226] width 55 height 31
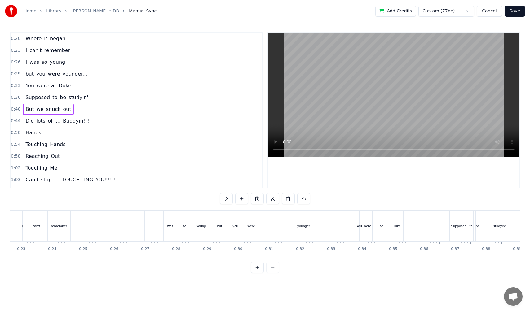
scroll to position [0, 0]
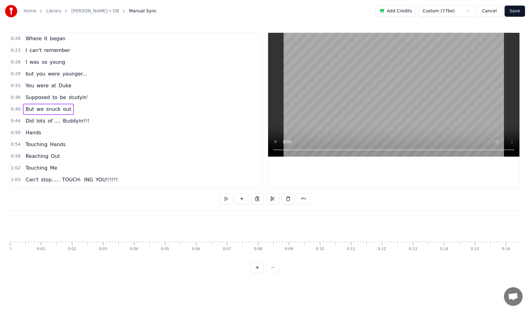
click at [45, 42] on div "Where it began" at bounding box center [45, 38] width 45 height 11
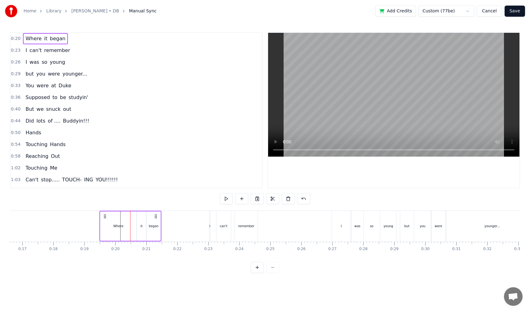
scroll to position [0, 512]
drag, startPoint x: 106, startPoint y: 215, endPoint x: 127, endPoint y: 214, distance: 21.1
click at [127, 214] on icon at bounding box center [127, 216] width 5 height 5
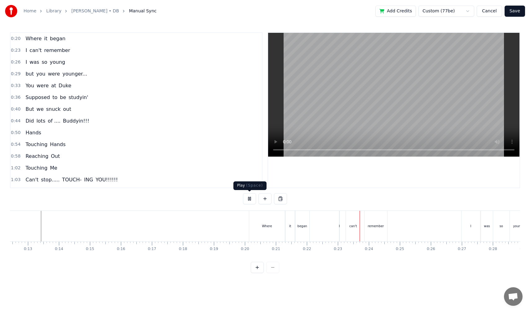
click at [248, 198] on button at bounding box center [249, 198] width 13 height 11
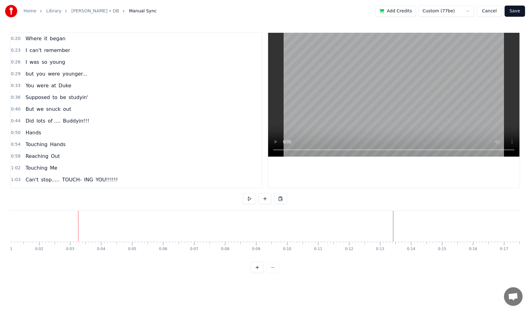
click at [513, 12] on button "Save" at bounding box center [514, 11] width 20 height 11
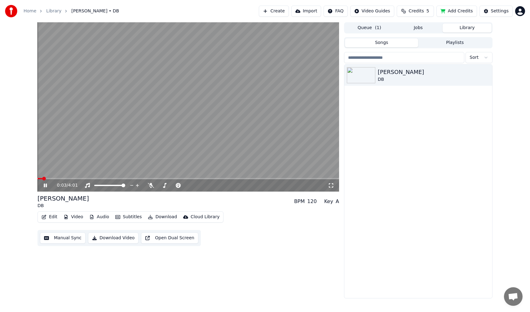
click at [46, 217] on icon "button" at bounding box center [44, 217] width 5 height 4
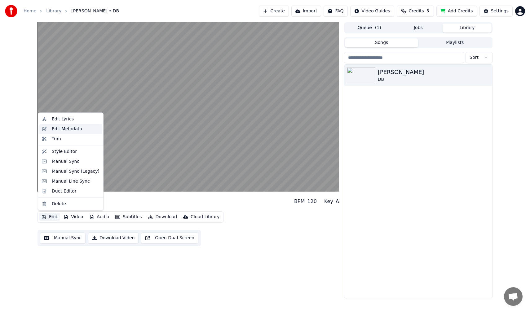
click at [68, 130] on div "Edit Metadata" at bounding box center [67, 129] width 30 height 6
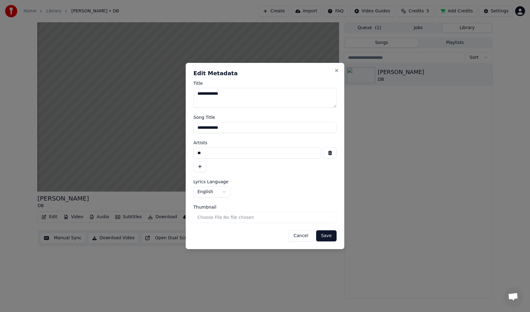
click at [233, 96] on textarea "**********" at bounding box center [264, 98] width 143 height 20
type textarea "**********"
click at [229, 128] on input "**********" at bounding box center [264, 127] width 143 height 11
type input "**********"
click at [238, 93] on textarea "**********" at bounding box center [264, 98] width 143 height 20
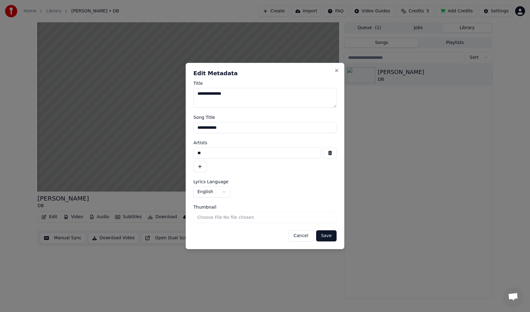
type textarea "**********"
click at [232, 128] on input "**********" at bounding box center [264, 127] width 143 height 11
type input "**********"
click at [325, 234] on button "Save" at bounding box center [326, 235] width 20 height 11
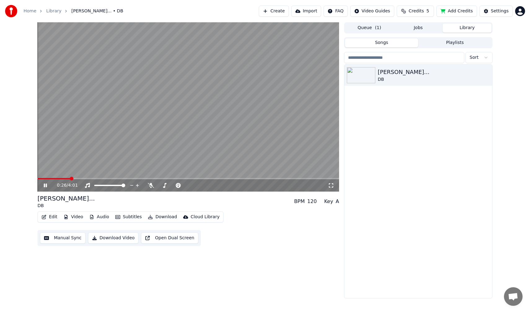
click at [44, 186] on icon at bounding box center [45, 186] width 3 height 4
click at [40, 178] on span at bounding box center [53, 178] width 33 height 1
click at [43, 187] on icon at bounding box center [49, 185] width 15 height 5
click at [44, 186] on icon at bounding box center [45, 186] width 3 height 4
click at [46, 178] on span at bounding box center [53, 178] width 33 height 1
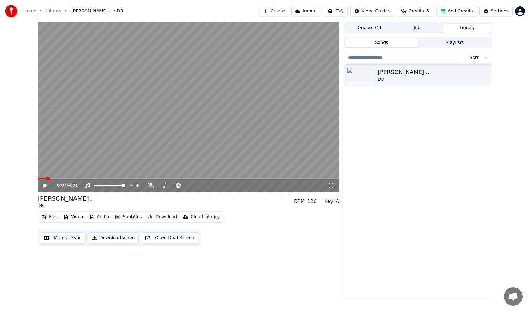
click at [45, 186] on icon at bounding box center [45, 185] width 4 height 4
click at [37, 178] on span at bounding box center [37, 178] width 1 height 1
click at [39, 178] on span at bounding box center [39, 178] width 4 height 1
click at [331, 188] on icon at bounding box center [331, 185] width 6 height 5
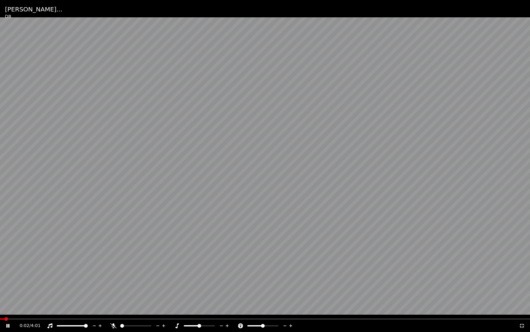
click at [4, 312] on span at bounding box center [6, 319] width 4 height 4
click at [7, 312] on icon at bounding box center [8, 326] width 3 height 4
click at [0, 312] on span at bounding box center [2, 319] width 4 height 4
click at [8, 312] on icon at bounding box center [8, 326] width 4 height 4
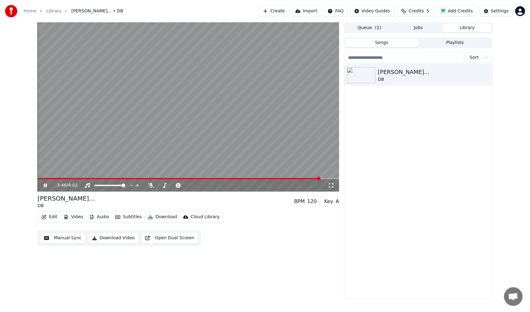
click at [72, 238] on button "Manual Sync" at bounding box center [63, 238] width 46 height 11
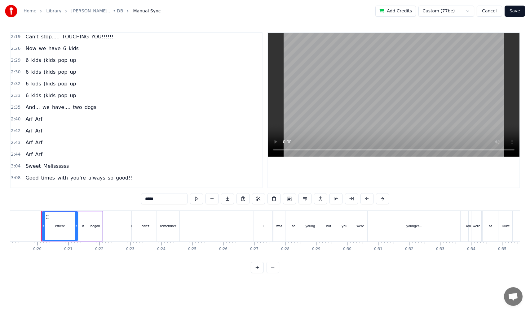
scroll to position [410, 0]
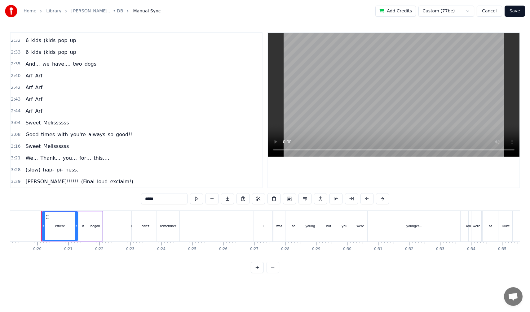
click at [26, 179] on span "[PERSON_NAME]!!!!!!" at bounding box center [52, 181] width 54 height 7
type input "**********"
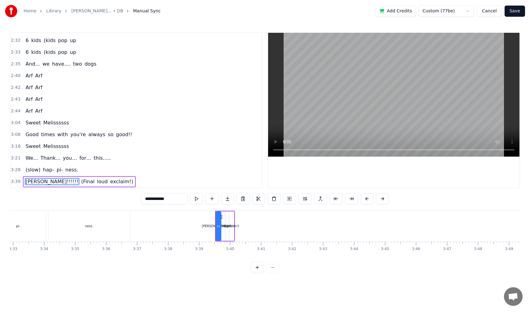
scroll to position [0, 6769]
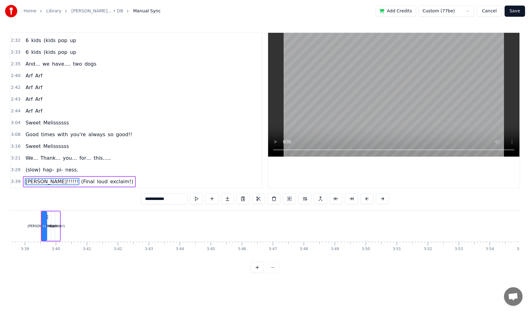
click at [24, 185] on div "[PERSON_NAME]!!!!!! (Final loud exclaim!)" at bounding box center [79, 181] width 113 height 11
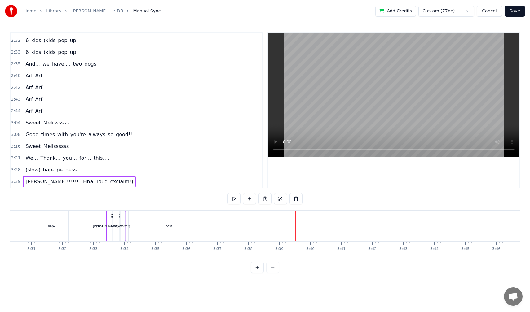
scroll to position [0, 6510]
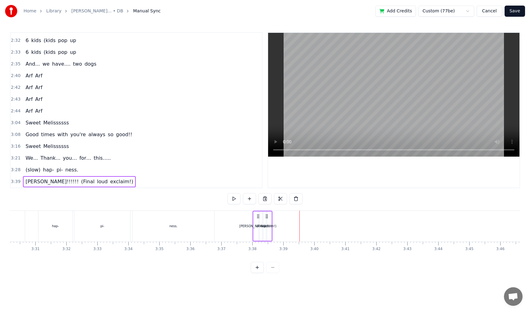
drag, startPoint x: 46, startPoint y: 216, endPoint x: 257, endPoint y: 229, distance: 212.0
click at [257, 229] on div "[PERSON_NAME]!!!!!! (Final loud exclaim!)" at bounding box center [262, 226] width 20 height 31
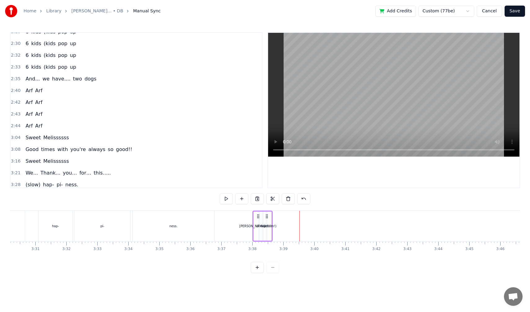
scroll to position [398, 0]
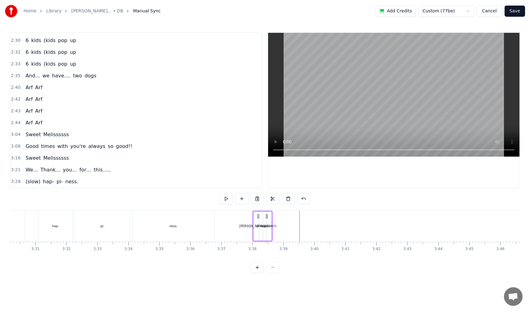
click at [27, 151] on div "Good times with you're always so good!!" at bounding box center [79, 146] width 112 height 11
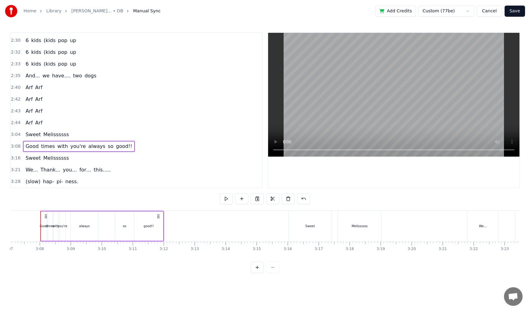
scroll to position [0, 5793]
click at [81, 227] on div "always" at bounding box center [85, 226] width 11 height 5
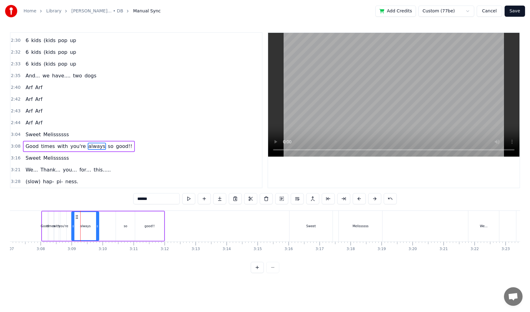
scroll to position [410, 0]
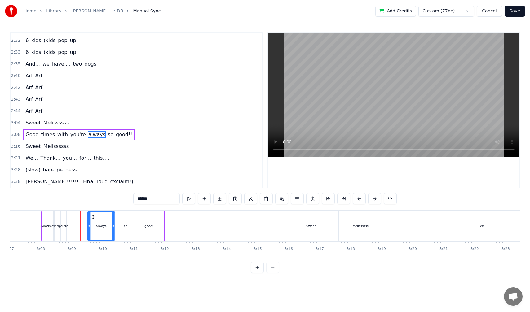
drag, startPoint x: 77, startPoint y: 217, endPoint x: 92, endPoint y: 219, distance: 15.9
click at [92, 219] on icon at bounding box center [92, 217] width 5 height 5
click at [75, 137] on span "you're" at bounding box center [78, 134] width 17 height 7
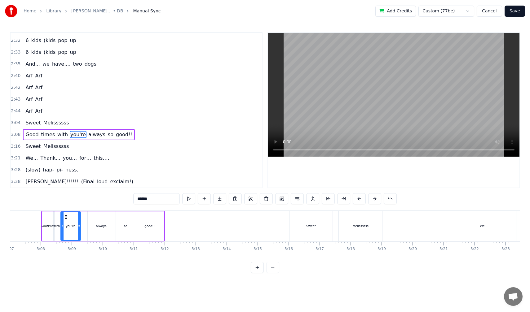
drag, startPoint x: 63, startPoint y: 227, endPoint x: 78, endPoint y: 226, distance: 14.3
click at [78, 226] on icon at bounding box center [79, 226] width 2 height 5
drag, startPoint x: 65, startPoint y: 218, endPoint x: 71, endPoint y: 219, distance: 6.0
click at [71, 219] on icon at bounding box center [71, 217] width 5 height 5
click at [107, 234] on div "always" at bounding box center [101, 226] width 27 height 29
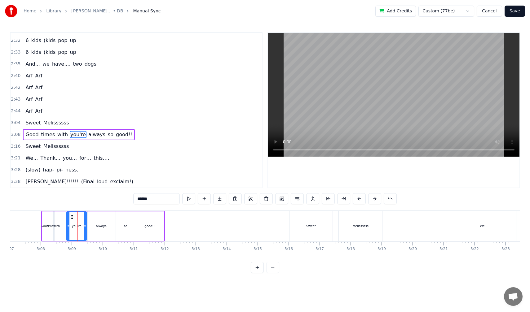
type input "******"
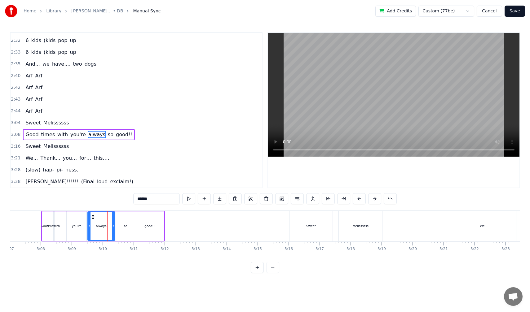
click at [61, 230] on div "Good times with you're always so good!!" at bounding box center [103, 226] width 124 height 31
click at [58, 136] on span "with" at bounding box center [63, 134] width 12 height 7
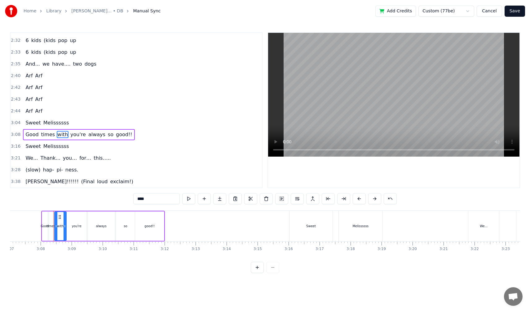
drag, startPoint x: 57, startPoint y: 226, endPoint x: 65, endPoint y: 227, distance: 7.4
click at [65, 227] on icon at bounding box center [64, 226] width 2 height 5
click at [112, 234] on div "always" at bounding box center [101, 226] width 27 height 29
drag, startPoint x: 113, startPoint y: 230, endPoint x: 104, endPoint y: 233, distance: 9.4
click at [104, 233] on div at bounding box center [104, 226] width 2 height 28
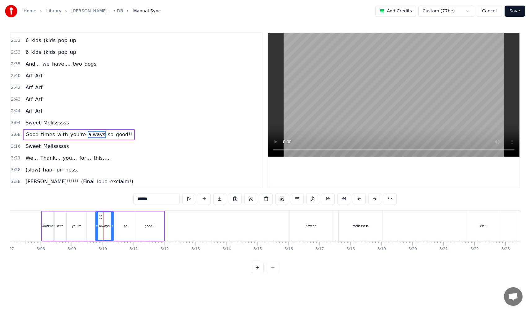
drag, startPoint x: 91, startPoint y: 217, endPoint x: 99, endPoint y: 217, distance: 7.4
click at [99, 217] on icon at bounding box center [100, 217] width 5 height 5
click at [124, 223] on div "so" at bounding box center [125, 226] width 19 height 29
click at [130, 228] on icon at bounding box center [131, 226] width 2 height 5
click at [124, 218] on icon at bounding box center [123, 217] width 5 height 5
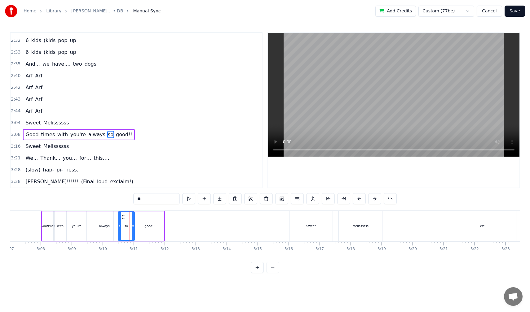
click at [112, 220] on div "always" at bounding box center [104, 226] width 18 height 29
drag, startPoint x: 99, startPoint y: 216, endPoint x: 103, endPoint y: 217, distance: 4.0
click at [103, 217] on icon at bounding box center [104, 217] width 5 height 5
click at [80, 219] on div "you're" at bounding box center [77, 226] width 20 height 29
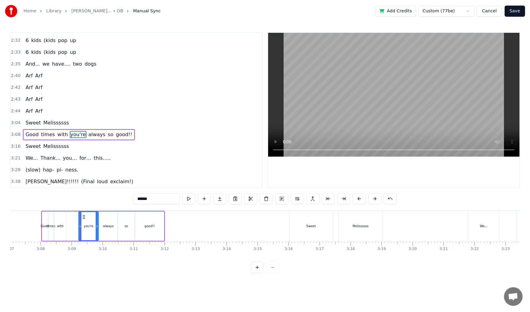
drag, startPoint x: 72, startPoint y: 217, endPoint x: 84, endPoint y: 218, distance: 12.1
click at [84, 218] on icon at bounding box center [83, 217] width 5 height 5
click at [63, 222] on div "with" at bounding box center [61, 226] width 12 height 29
click at [66, 225] on icon at bounding box center [66, 226] width 2 height 5
drag, startPoint x: 59, startPoint y: 219, endPoint x: 70, endPoint y: 220, distance: 10.6
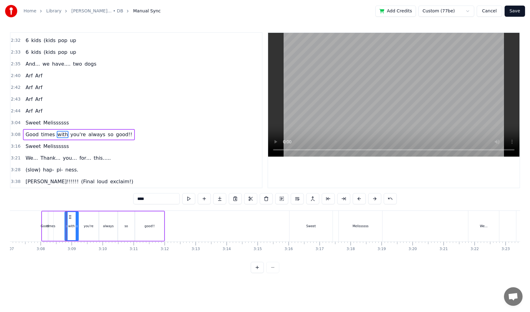
click at [70, 220] on div "with" at bounding box center [71, 226] width 13 height 28
click at [48, 133] on span "times" at bounding box center [48, 134] width 15 height 7
drag, startPoint x: 52, startPoint y: 231, endPoint x: 59, endPoint y: 231, distance: 6.8
click at [59, 231] on div at bounding box center [58, 226] width 2 height 28
drag, startPoint x: 52, startPoint y: 218, endPoint x: 57, endPoint y: 218, distance: 4.7
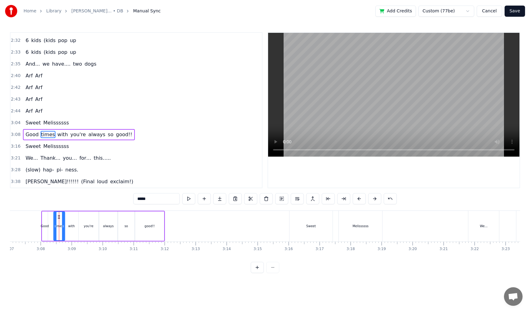
click at [57, 218] on icon at bounding box center [58, 217] width 5 height 5
click at [46, 233] on div "Good" at bounding box center [45, 226] width 6 height 29
type input "****"
click at [47, 230] on div "Good" at bounding box center [45, 226] width 6 height 29
drag, startPoint x: 46, startPoint y: 231, endPoint x: 50, endPoint y: 231, distance: 4.3
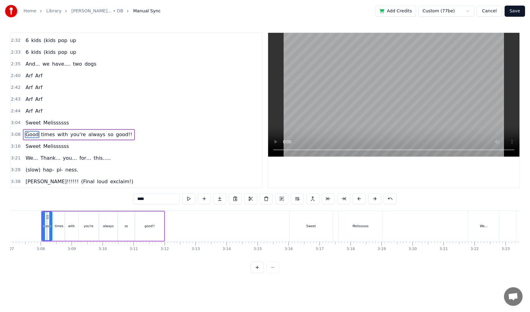
click at [50, 231] on div at bounding box center [50, 226] width 2 height 28
drag, startPoint x: 43, startPoint y: 233, endPoint x: 35, endPoint y: 234, distance: 7.9
click at [35, 234] on div at bounding box center [36, 226] width 2 height 28
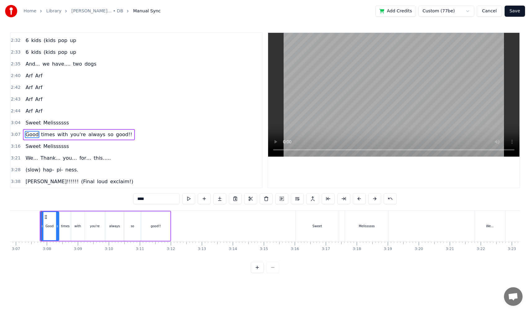
click at [58, 229] on div at bounding box center [57, 226] width 2 height 28
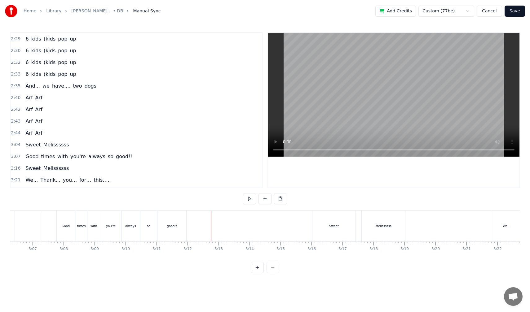
scroll to position [410, 0]
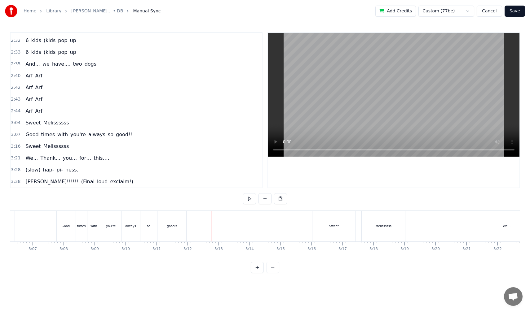
click at [60, 230] on div "Good" at bounding box center [66, 226] width 18 height 31
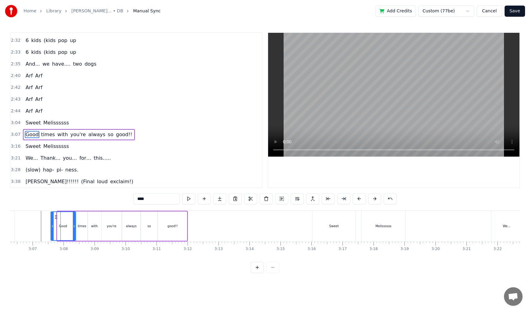
drag, startPoint x: 57, startPoint y: 228, endPoint x: 50, endPoint y: 229, distance: 6.8
click at [51, 229] on div at bounding box center [52, 226] width 2 height 28
click at [13, 113] on span "2:44" at bounding box center [16, 111] width 10 height 6
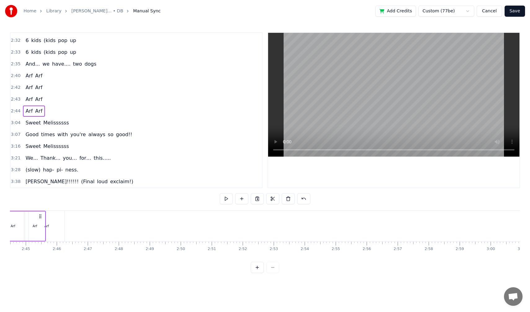
scroll to position [0, 5055]
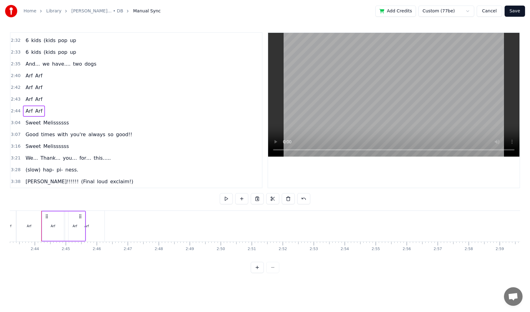
click at [14, 100] on span "2:43" at bounding box center [16, 99] width 10 height 6
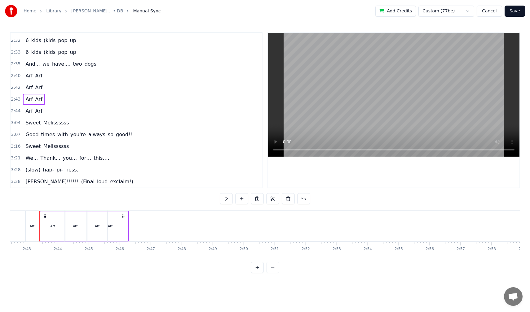
scroll to position [0, 5031]
click at [28, 101] on span "Arf" at bounding box center [29, 99] width 8 height 7
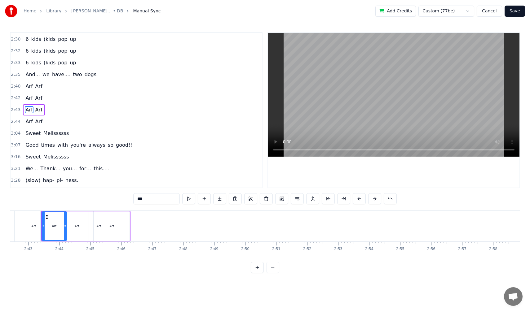
scroll to position [399, 0]
click at [36, 101] on span "Arf" at bounding box center [39, 98] width 8 height 7
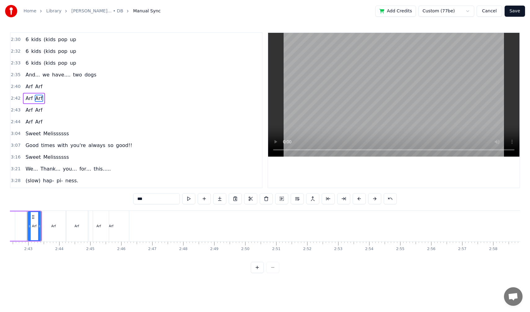
scroll to position [0, 5016]
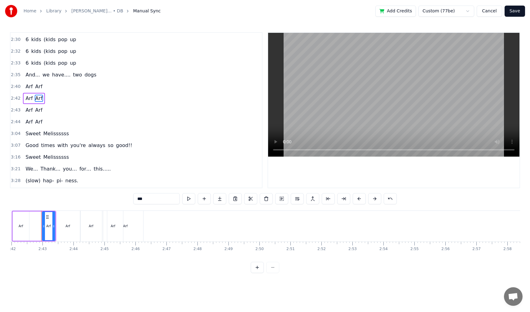
click at [26, 102] on span "Arf" at bounding box center [29, 98] width 8 height 7
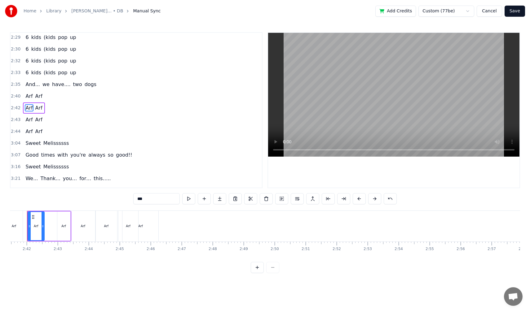
scroll to position [0, 4987]
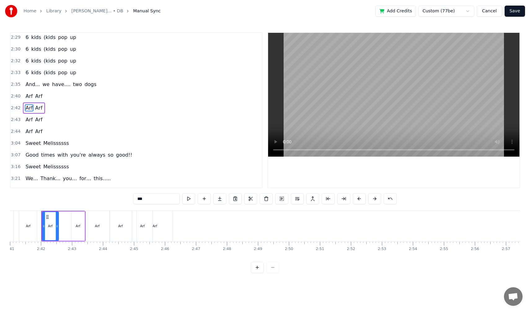
click at [39, 107] on span "Arf" at bounding box center [39, 107] width 8 height 7
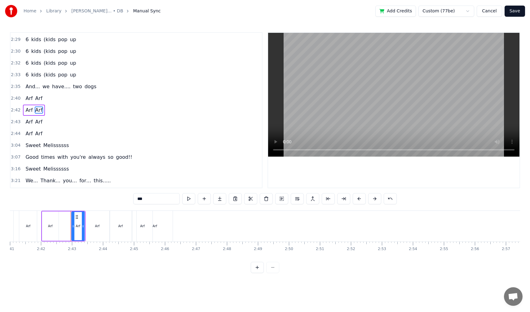
click at [28, 122] on span "Arf" at bounding box center [29, 121] width 8 height 7
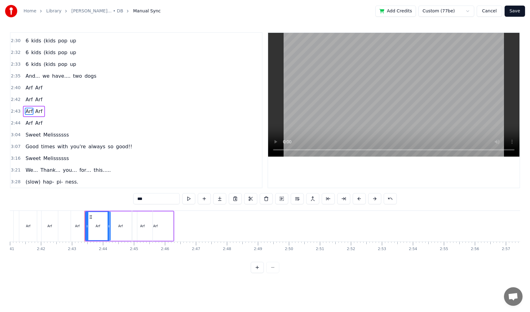
scroll to position [399, 0]
click at [37, 123] on span "Arf" at bounding box center [39, 121] width 8 height 7
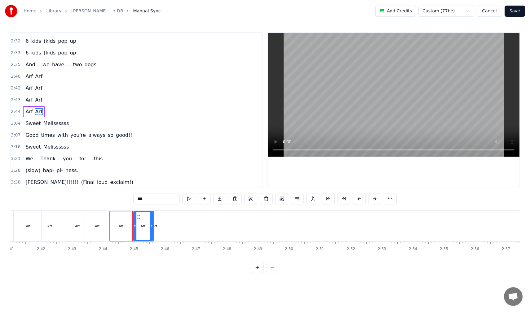
scroll to position [410, 0]
click at [118, 234] on div "Arf" at bounding box center [121, 226] width 22 height 29
drag, startPoint x: 112, startPoint y: 228, endPoint x: 142, endPoint y: 227, distance: 29.4
click at [142, 227] on div "Arf Arf" at bounding box center [131, 226] width 45 height 31
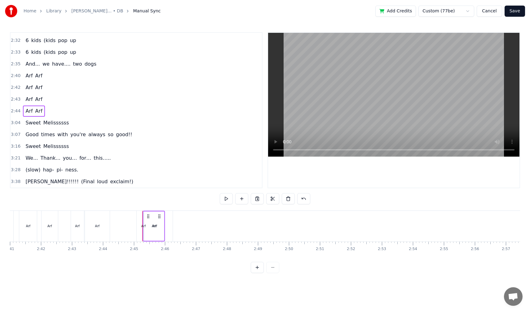
drag, startPoint x: 148, startPoint y: 217, endPoint x: 159, endPoint y: 216, distance: 10.8
click at [160, 216] on circle at bounding box center [160, 216] width 0 height 0
click at [27, 110] on span "Arf" at bounding box center [29, 110] width 8 height 7
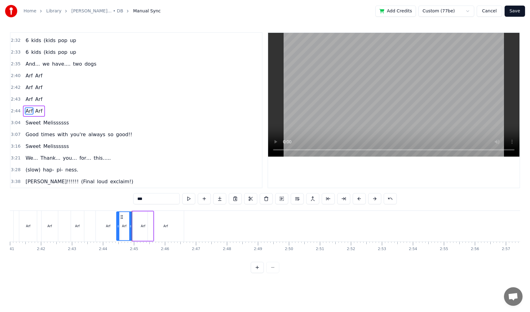
drag, startPoint x: 134, startPoint y: 229, endPoint x: 118, endPoint y: 231, distance: 16.3
click at [118, 231] on div at bounding box center [118, 226] width 2 height 28
click at [28, 116] on div "Arf Arf" at bounding box center [34, 111] width 22 height 11
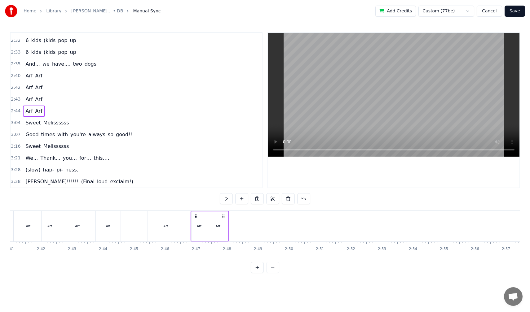
drag, startPoint x: 149, startPoint y: 217, endPoint x: 224, endPoint y: 218, distance: 75.3
click at [224, 218] on icon at bounding box center [223, 216] width 5 height 5
click at [162, 230] on div "Arf" at bounding box center [166, 226] width 36 height 31
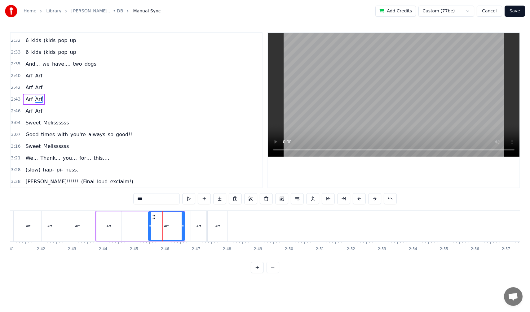
scroll to position [399, 0]
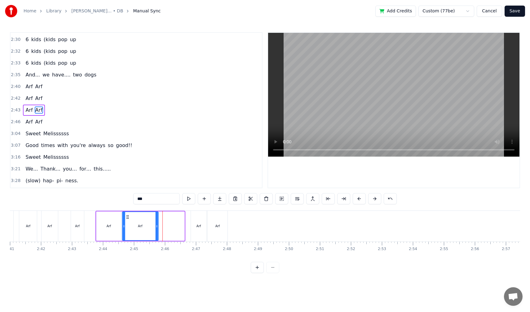
drag, startPoint x: 153, startPoint y: 217, endPoint x: 126, endPoint y: 223, distance: 27.7
click at [126, 223] on div "Arf" at bounding box center [139, 226] width 35 height 28
click at [108, 231] on div "Arf" at bounding box center [108, 226] width 25 height 29
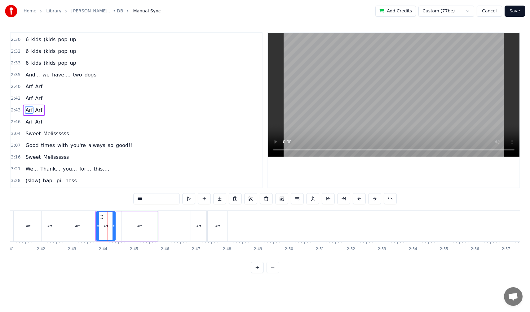
drag, startPoint x: 118, startPoint y: 226, endPoint x: 112, endPoint y: 228, distance: 6.3
click at [112, 228] on icon at bounding box center [113, 226] width 2 height 5
click at [136, 228] on div "Arf" at bounding box center [139, 226] width 36 height 29
click at [125, 219] on icon at bounding box center [126, 217] width 5 height 5
drag, startPoint x: 126, startPoint y: 218, endPoint x: 121, endPoint y: 220, distance: 5.4
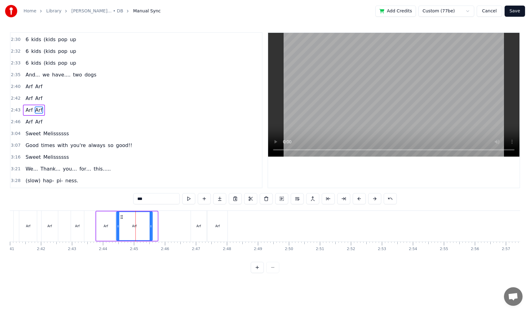
click at [121, 220] on div "Arf" at bounding box center [134, 226] width 35 height 28
click at [143, 224] on div "Arf" at bounding box center [134, 226] width 35 height 28
drag, startPoint x: 150, startPoint y: 225, endPoint x: 136, endPoint y: 229, distance: 14.6
click at [136, 229] on div at bounding box center [137, 226] width 2 height 28
click at [28, 126] on div "Arf Arf" at bounding box center [34, 121] width 22 height 11
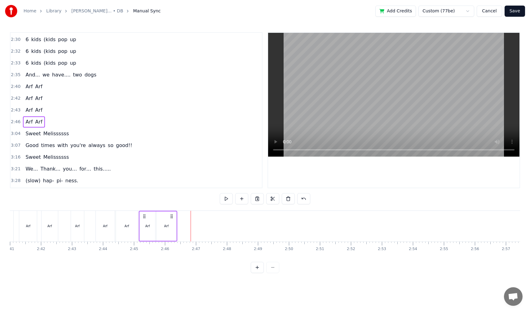
drag, startPoint x: 195, startPoint y: 214, endPoint x: 144, endPoint y: 221, distance: 52.3
click at [144, 221] on div "Arf Arf" at bounding box center [158, 226] width 38 height 31
click at [16, 232] on div "Arf Arf" at bounding box center [16, 226] width 45 height 31
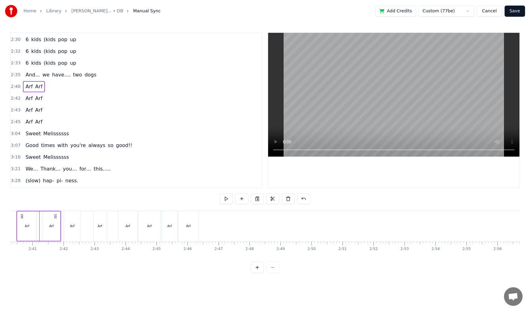
scroll to position [0, 4963]
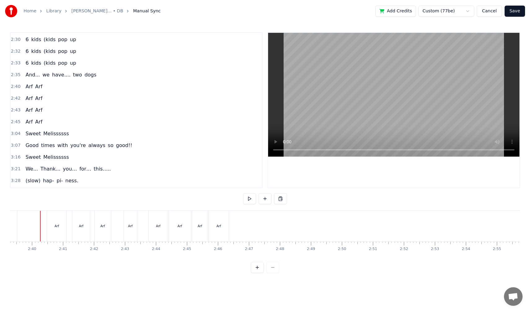
scroll to position [0, 4933]
click at [247, 199] on button at bounding box center [249, 198] width 13 height 11
click at [247, 198] on button at bounding box center [249, 198] width 13 height 11
click at [119, 233] on div "Arf Arf" at bounding box center [117, 226] width 44 height 31
click at [129, 222] on div "Arf" at bounding box center [131, 226] width 13 height 29
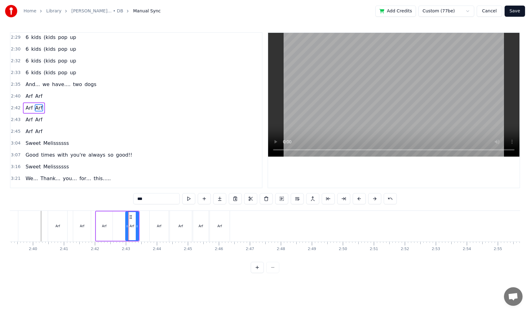
scroll to position [388, 0]
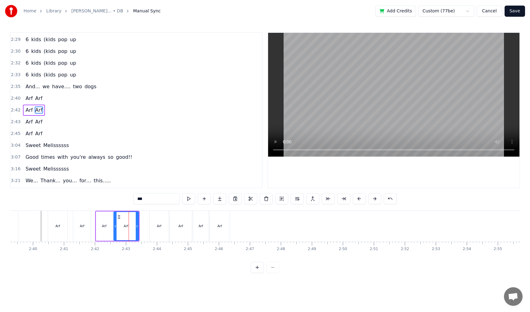
drag, startPoint x: 126, startPoint y: 228, endPoint x: 114, endPoint y: 230, distance: 12.5
click at [114, 230] on div at bounding box center [115, 226] width 2 height 28
drag, startPoint x: 136, startPoint y: 226, endPoint x: 129, endPoint y: 227, distance: 6.6
click at [129, 227] on icon at bounding box center [130, 226] width 2 height 5
click at [25, 125] on span "Arf" at bounding box center [29, 121] width 8 height 7
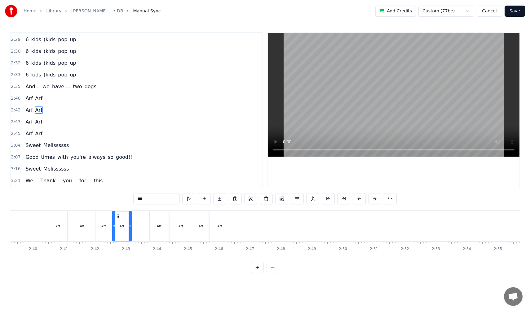
click at [25, 126] on div "Arf Arf" at bounding box center [34, 121] width 22 height 11
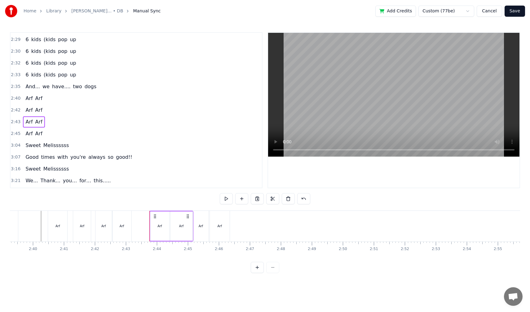
click at [24, 125] on div "Arf Arf" at bounding box center [34, 121] width 22 height 11
drag, startPoint x: 153, startPoint y: 216, endPoint x: 136, endPoint y: 222, distance: 18.2
click at [136, 222] on div "Arf Arf" at bounding box center [154, 226] width 44 height 31
click at [25, 137] on span "Arf" at bounding box center [29, 133] width 8 height 7
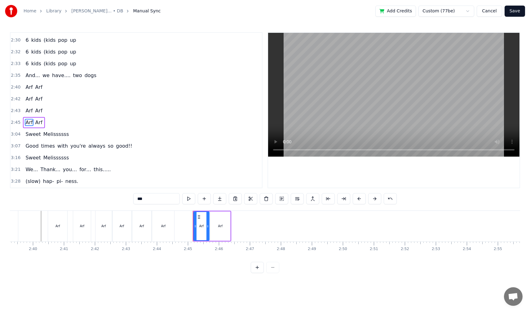
scroll to position [410, 0]
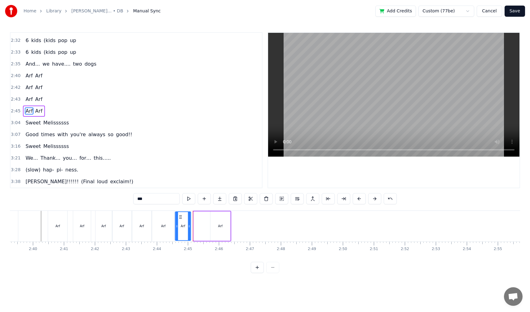
drag, startPoint x: 199, startPoint y: 217, endPoint x: 180, endPoint y: 220, distance: 18.9
click at [180, 220] on div "Arf" at bounding box center [182, 226] width 15 height 28
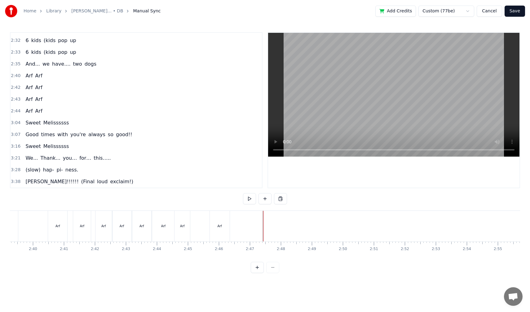
click at [195, 234] on div "Arf Arf" at bounding box center [202, 226] width 57 height 31
click at [216, 229] on div "Arf" at bounding box center [220, 226] width 20 height 29
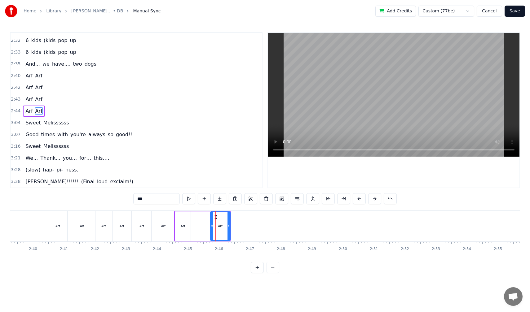
click at [188, 229] on div "Arf" at bounding box center [182, 226] width 15 height 29
drag, startPoint x: 189, startPoint y: 227, endPoint x: 199, endPoint y: 226, distance: 10.3
click at [199, 226] on icon at bounding box center [199, 226] width 2 height 5
click at [215, 229] on div "Arf" at bounding box center [220, 226] width 20 height 29
drag, startPoint x: 214, startPoint y: 217, endPoint x: 210, endPoint y: 219, distance: 4.3
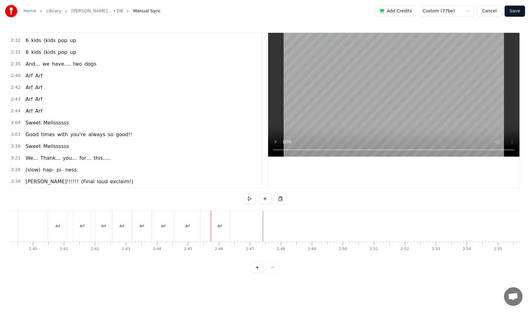
click at [215, 217] on div "Arf" at bounding box center [220, 226] width 20 height 31
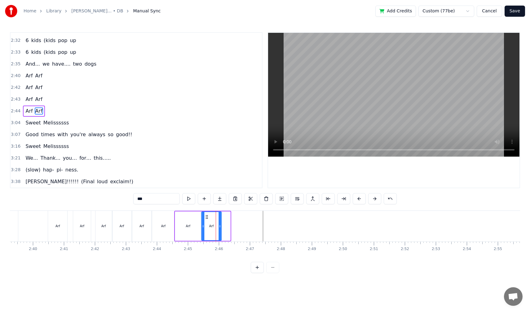
drag, startPoint x: 216, startPoint y: 217, endPoint x: 207, endPoint y: 219, distance: 9.2
click at [207, 219] on icon at bounding box center [206, 217] width 5 height 5
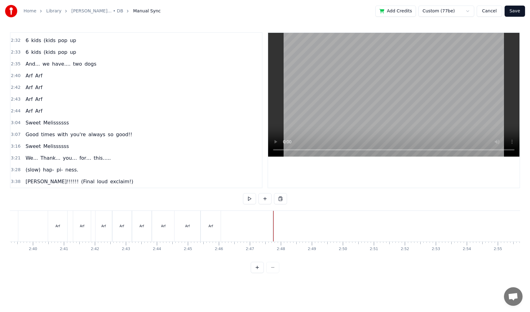
click at [211, 227] on div "Arf" at bounding box center [210, 226] width 4 height 5
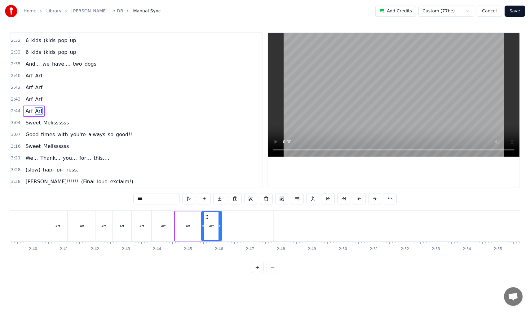
click at [302, 283] on html "Home Library [PERSON_NAME]... • DB Manual Sync Add Credits Custom (77be) Cancel…" at bounding box center [265, 141] width 530 height 283
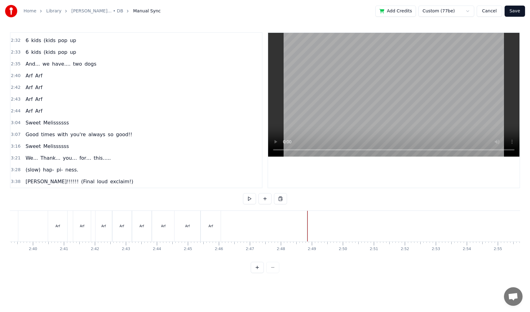
click at [514, 11] on button "Save" at bounding box center [514, 11] width 20 height 11
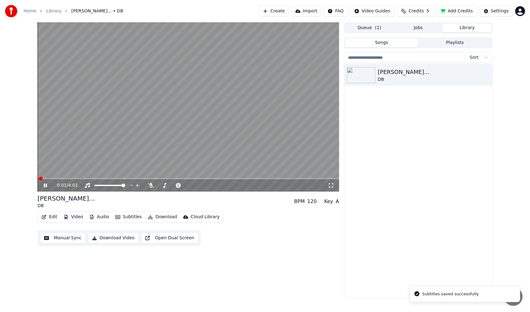
click at [55, 220] on button "Edit" at bounding box center [49, 217] width 21 height 9
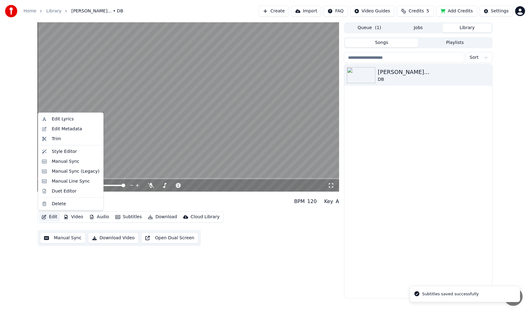
click at [144, 159] on video at bounding box center [187, 106] width 301 height 169
click at [46, 217] on icon "button" at bounding box center [44, 217] width 5 height 4
click at [295, 229] on div "Edit Video Audio Subtitles Download Cloud Library Manual Sync Download Video Op…" at bounding box center [187, 229] width 301 height 35
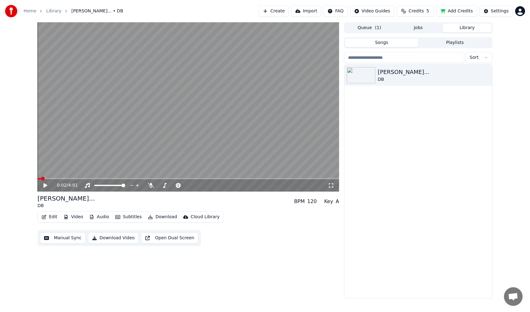
click at [51, 218] on button "Edit" at bounding box center [49, 217] width 21 height 9
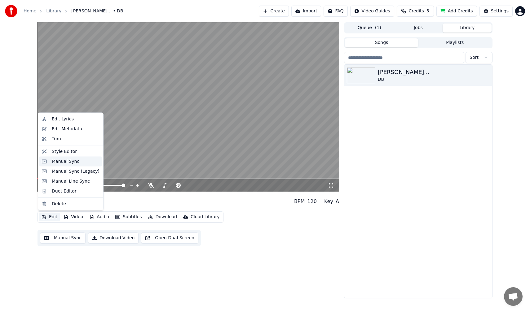
click at [75, 161] on div "Manual Sync" at bounding box center [66, 161] width 28 height 6
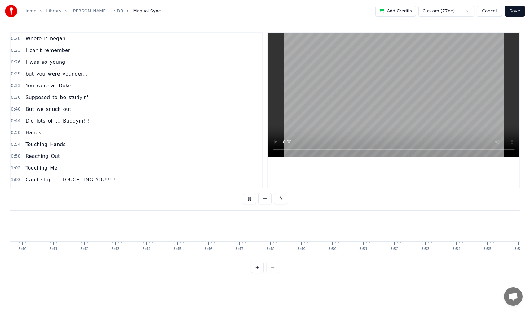
scroll to position [0, 6804]
click at [249, 199] on button at bounding box center [249, 198] width 13 height 11
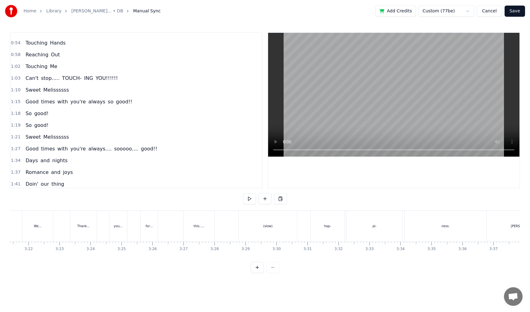
scroll to position [110, 0]
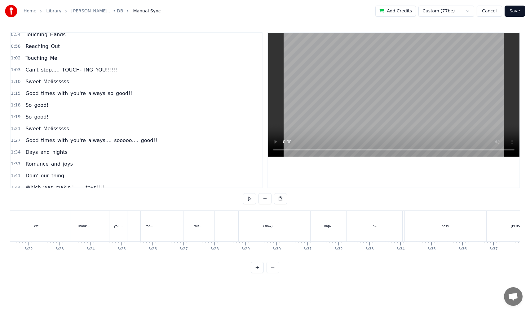
click at [23, 98] on div "Good times with you're always so good!!" at bounding box center [79, 93] width 112 height 11
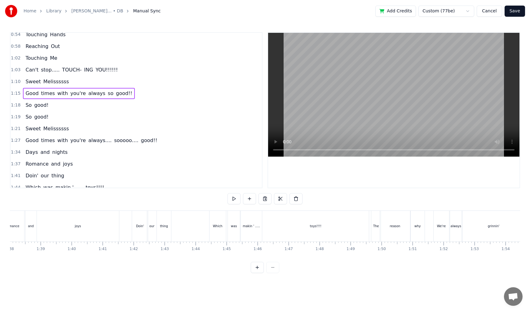
scroll to position [0, 2292]
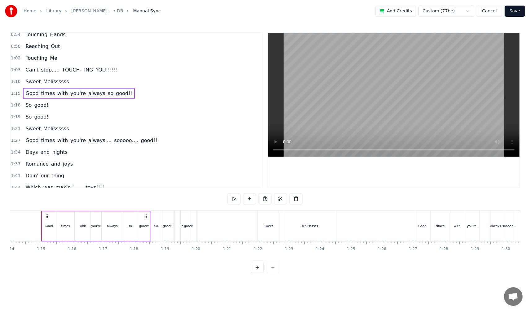
click at [24, 145] on div "Good times with you're always.... sooooo…. good!!" at bounding box center [91, 140] width 137 height 11
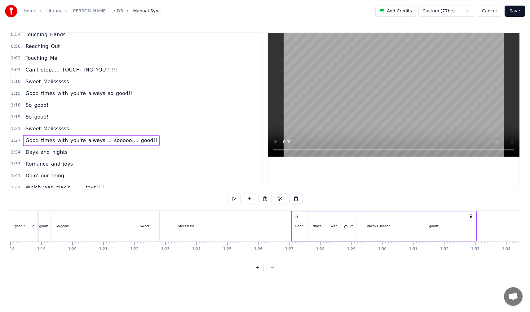
scroll to position [0, 2417]
click at [373, 235] on div "always...." at bounding box center [373, 226] width 13 height 29
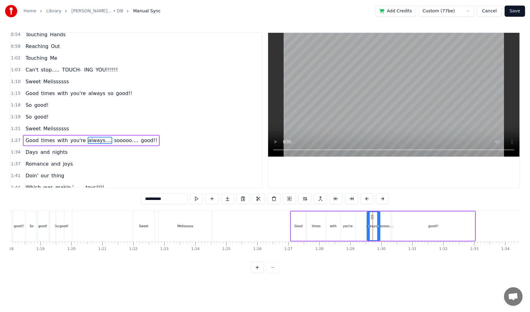
scroll to position [140, 0]
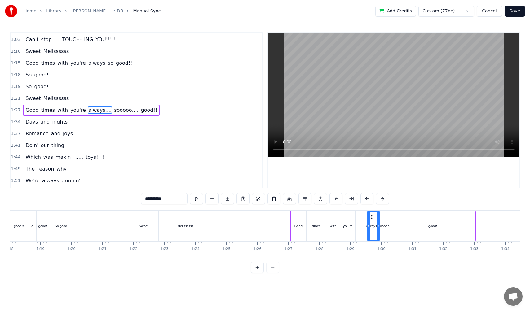
click at [384, 217] on div "sooooo…." at bounding box center [386, 226] width 10 height 29
drag, startPoint x: 385, startPoint y: 216, endPoint x: 402, endPoint y: 215, distance: 16.8
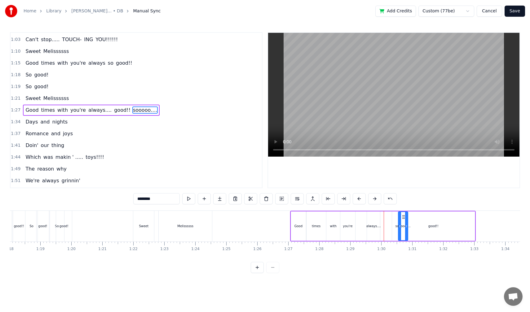
click at [432, 236] on div "good!!" at bounding box center [433, 226] width 83 height 29
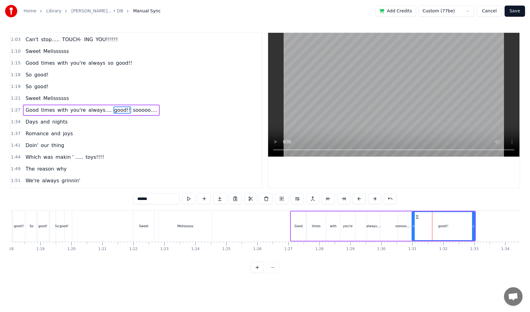
drag, startPoint x: 394, startPoint y: 225, endPoint x: 413, endPoint y: 225, distance: 19.2
click at [402, 226] on div "sooooo…." at bounding box center [402, 226] width 15 height 5
drag, startPoint x: 403, startPoint y: 216, endPoint x: 409, endPoint y: 216, distance: 6.5
click at [409, 216] on icon at bounding box center [408, 217] width 5 height 5
click at [437, 220] on div "good!!" at bounding box center [442, 226] width 63 height 29
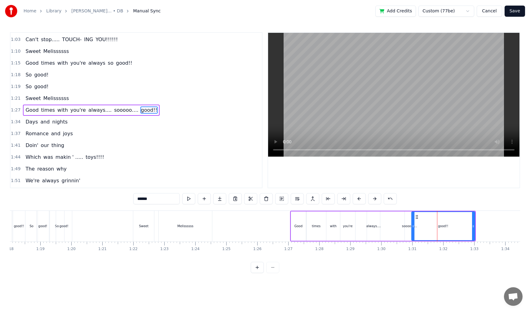
click at [374, 232] on div "always...." at bounding box center [373, 226] width 13 height 29
type input "**********"
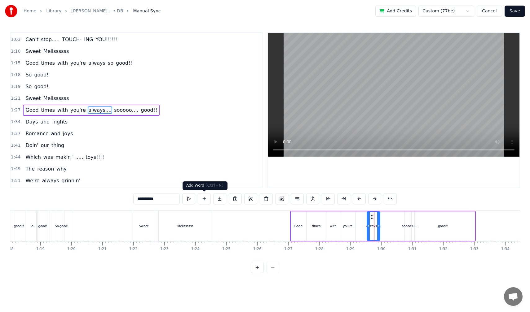
click at [203, 199] on button at bounding box center [204, 198] width 13 height 11
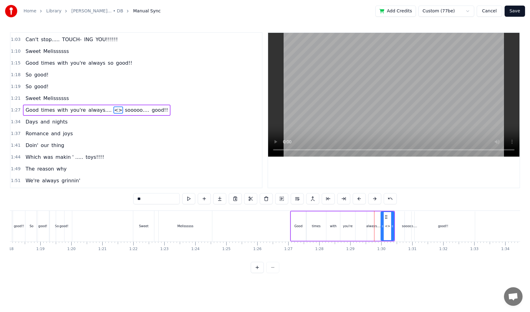
drag, startPoint x: 149, startPoint y: 197, endPoint x: 134, endPoint y: 198, distance: 14.6
click at [134, 198] on input "**" at bounding box center [156, 198] width 46 height 11
click at [96, 111] on span "always...." at bounding box center [100, 110] width 24 height 7
drag, startPoint x: 159, startPoint y: 199, endPoint x: 140, endPoint y: 200, distance: 19.2
click at [140, 200] on input "**********" at bounding box center [156, 198] width 46 height 11
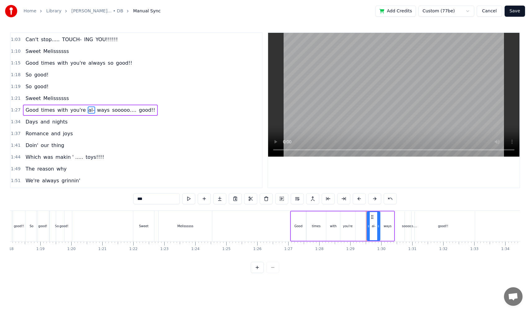
type input "***"
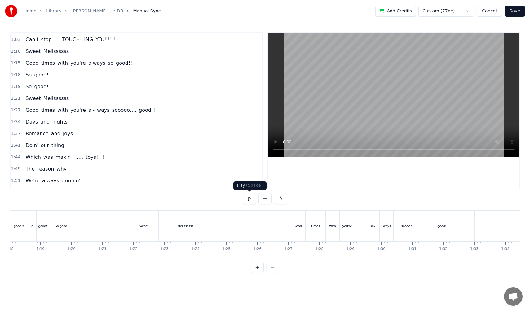
click at [247, 198] on button at bounding box center [249, 198] width 13 height 11
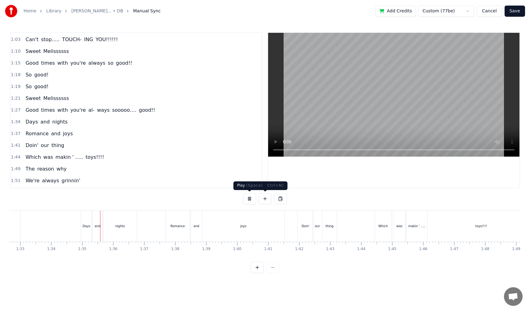
click at [251, 198] on button at bounding box center [249, 198] width 13 height 11
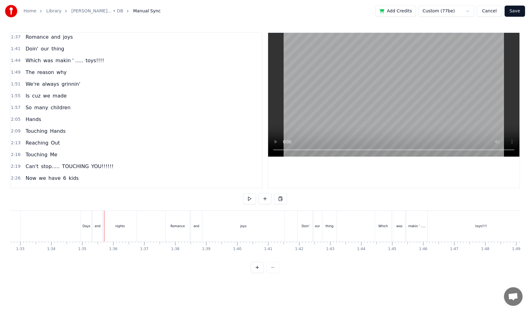
scroll to position [256, 0]
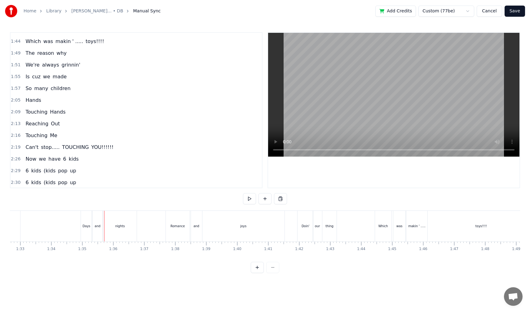
click at [23, 58] on div "The reason why" at bounding box center [46, 53] width 46 height 11
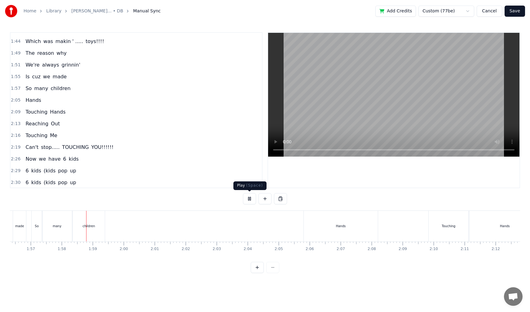
click at [248, 199] on button at bounding box center [249, 198] width 13 height 11
click at [24, 93] on div "So many children" at bounding box center [48, 88] width 50 height 11
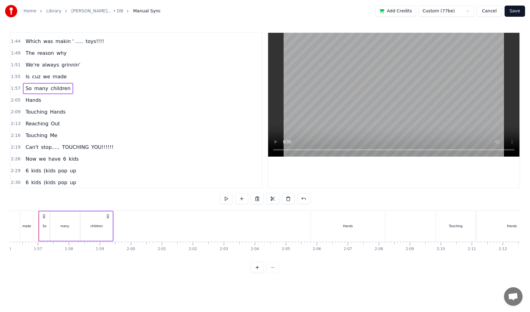
scroll to position [0, 3593]
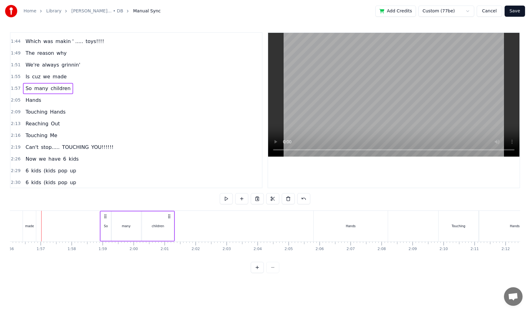
drag, startPoint x: 46, startPoint y: 215, endPoint x: 105, endPoint y: 219, distance: 58.6
click at [105, 219] on icon at bounding box center [105, 216] width 5 height 5
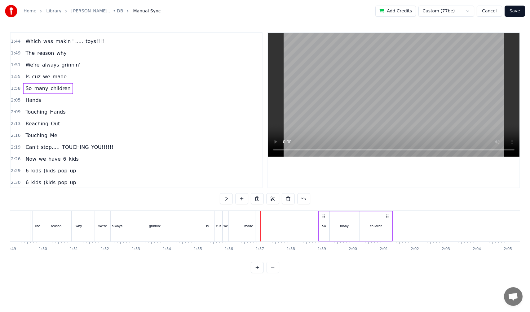
scroll to position [0, 3363]
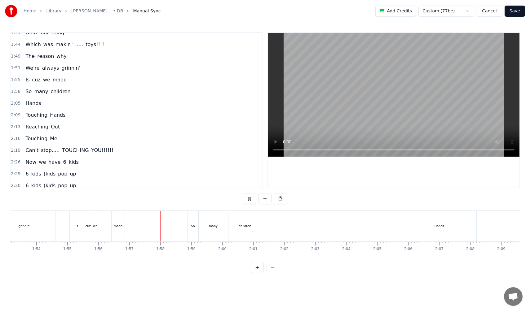
scroll to position [0, 3609]
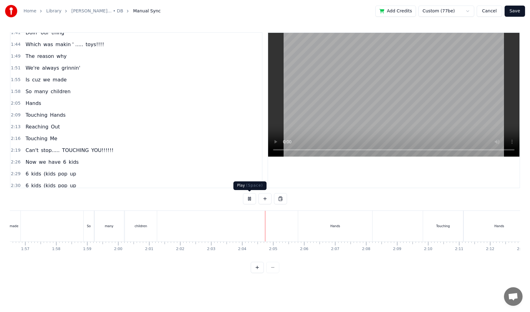
click at [249, 199] on button at bounding box center [249, 198] width 13 height 11
click at [26, 96] on div "So many children" at bounding box center [48, 91] width 50 height 11
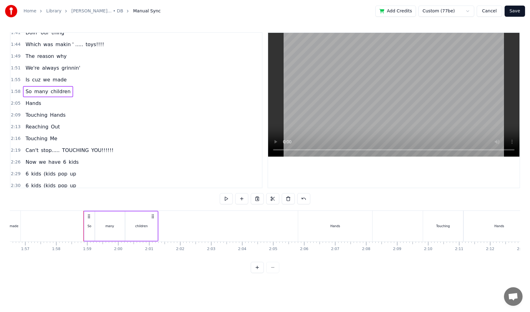
click at [78, 218] on div "Where it began I can't remember I was so young but you were younger... You were…" at bounding box center [143, 226] width 7485 height 31
click at [25, 95] on div "So many children" at bounding box center [48, 91] width 50 height 11
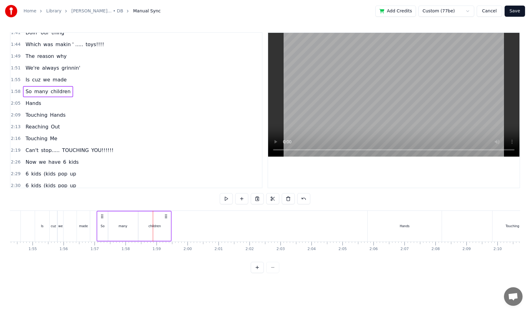
scroll to position [0, 3534]
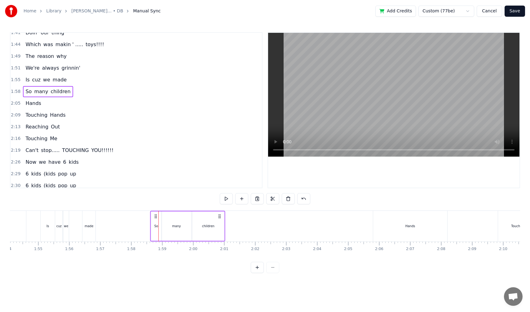
drag, startPoint x: 87, startPoint y: 215, endPoint x: 154, endPoint y: 218, distance: 67.0
click at [154, 218] on icon at bounding box center [155, 216] width 5 height 5
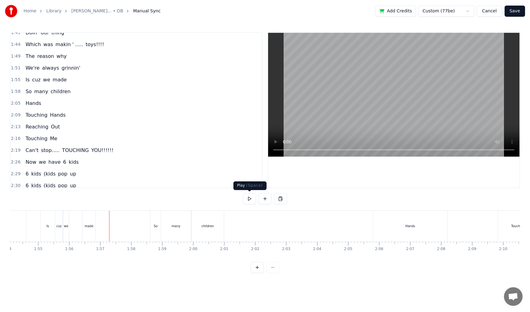
click at [250, 198] on button at bounding box center [249, 198] width 13 height 11
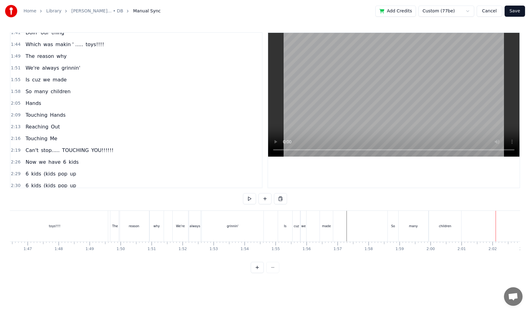
scroll to position [0, 3248]
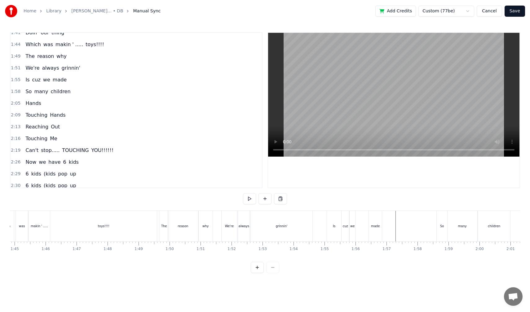
click at [157, 219] on div "Which was makin ' ..... toys!!!!" at bounding box center [77, 226] width 161 height 31
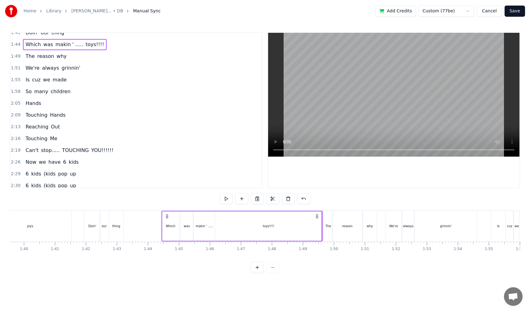
scroll to position [0, 3084]
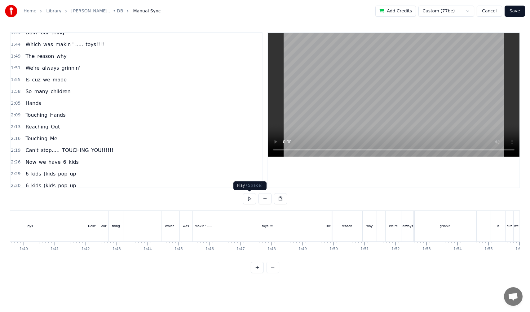
click at [253, 199] on button at bounding box center [249, 198] width 13 height 11
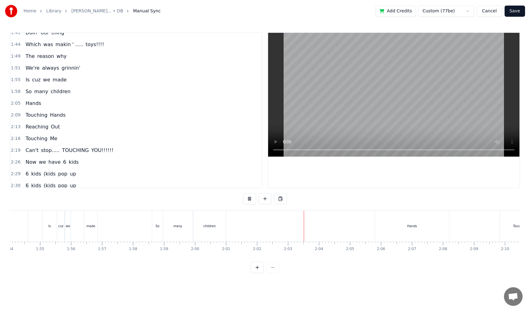
click at [249, 201] on button at bounding box center [249, 198] width 13 height 11
click at [23, 97] on div "So many children" at bounding box center [48, 91] width 50 height 11
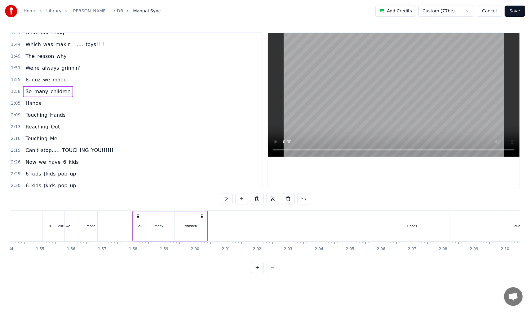
drag, startPoint x: 156, startPoint y: 215, endPoint x: 136, endPoint y: 216, distance: 20.2
click at [136, 216] on icon at bounding box center [137, 216] width 5 height 5
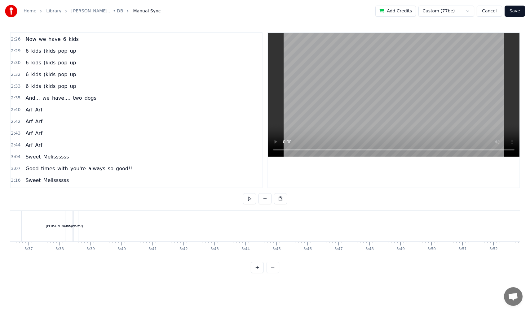
scroll to position [410, 0]
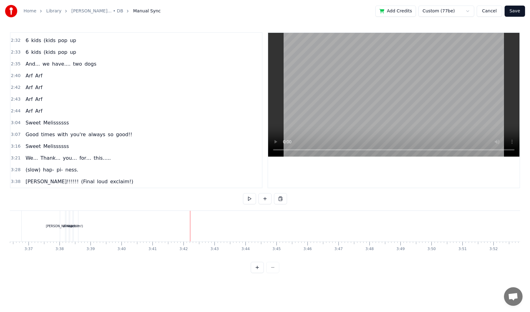
click at [26, 175] on div "(slow) hap- pi- ness." at bounding box center [52, 169] width 58 height 11
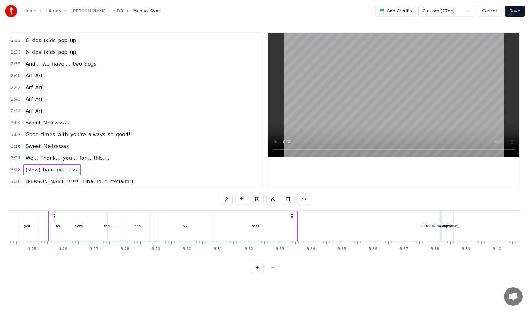
scroll to position [0, 6310]
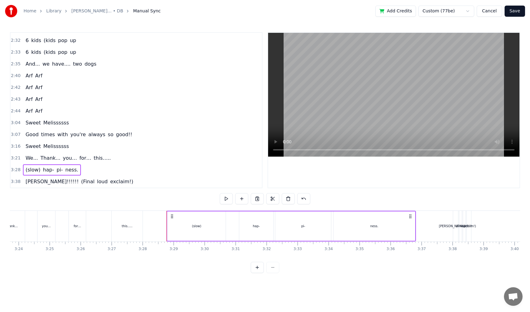
drag, startPoint x: 46, startPoint y: 215, endPoint x: 161, endPoint y: 210, distance: 115.3
click at [161, 210] on div "0:20 Where it began 0:23 I can't remember 0:26 I was so young 0:29 but you were…" at bounding box center [265, 152] width 510 height 241
drag, startPoint x: 172, startPoint y: 217, endPoint x: 159, endPoint y: 219, distance: 12.9
click at [159, 219] on div "(slow) hap- pi- ness." at bounding box center [278, 226] width 249 height 31
click at [24, 187] on div "3:38 [PERSON_NAME]!!!!!! (Final loud exclaim!)" at bounding box center [136, 182] width 251 height 12
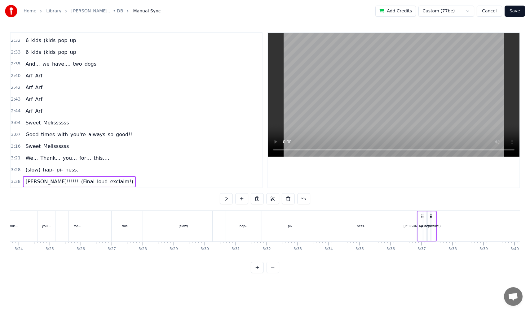
drag, startPoint x: 458, startPoint y: 216, endPoint x: 421, endPoint y: 222, distance: 36.7
click at [421, 222] on div "[PERSON_NAME]!!!!!! (Final loud exclaim!)" at bounding box center [426, 226] width 20 height 31
click at [30, 232] on div "We... Thank... you… for… this….." at bounding box center [47, 226] width 194 height 31
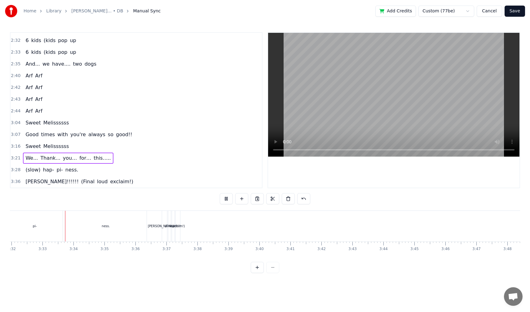
scroll to position [0, 6570]
click at [224, 200] on button at bounding box center [226, 198] width 13 height 11
click at [25, 173] on span "(slow)" at bounding box center [33, 169] width 16 height 7
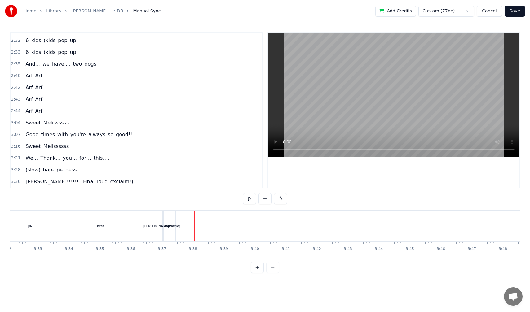
click at [26, 173] on span "(slow)" at bounding box center [33, 169] width 16 height 7
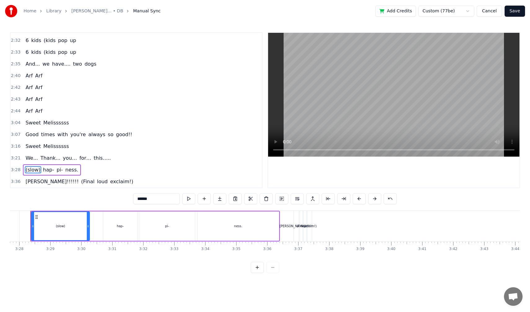
scroll to position [0, 6423]
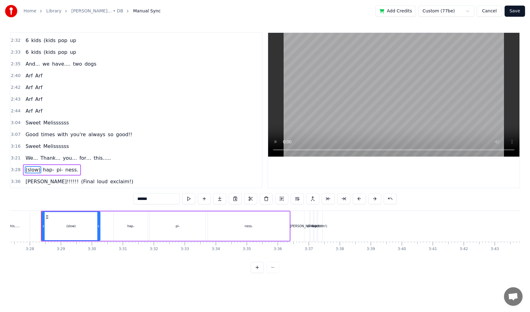
click at [24, 174] on div "(slow) hap- pi- ness." at bounding box center [52, 169] width 58 height 11
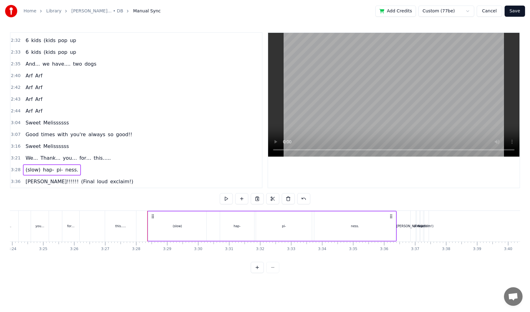
scroll to position [0, 6313]
click at [25, 163] on div "We... Thank... you… for… this….." at bounding box center [68, 158] width 90 height 11
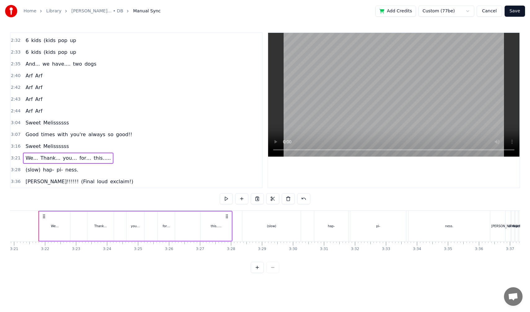
scroll to position [0, 6220]
click at [221, 228] on div "this….." at bounding box center [218, 226] width 11 height 5
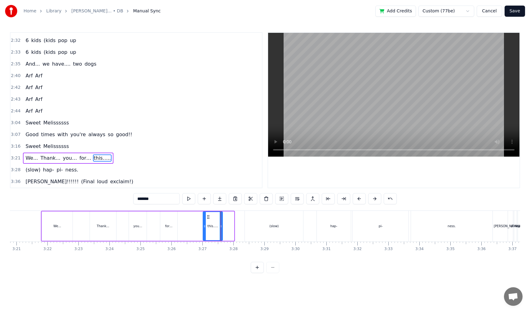
drag, startPoint x: 232, startPoint y: 226, endPoint x: 220, endPoint y: 226, distance: 11.8
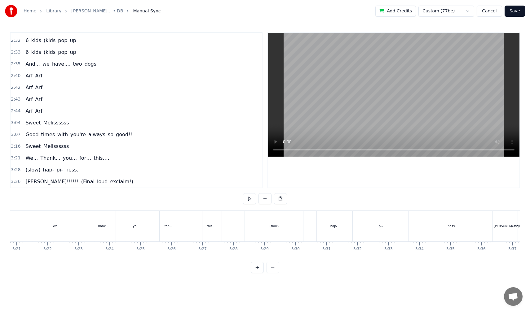
click at [188, 229] on div "We... Thank... you… for… this….." at bounding box center [132, 226] width 182 height 31
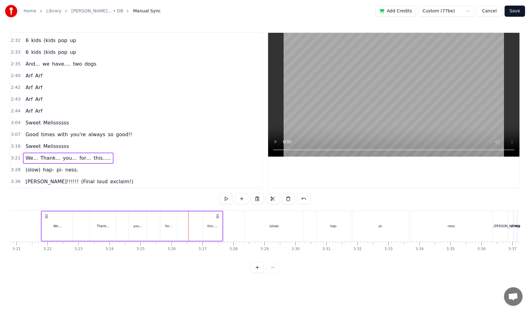
click at [207, 228] on div "this….." at bounding box center [212, 226] width 19 height 29
drag, startPoint x: 208, startPoint y: 216, endPoint x: 187, endPoint y: 219, distance: 21.5
click at [187, 219] on icon at bounding box center [187, 217] width 5 height 5
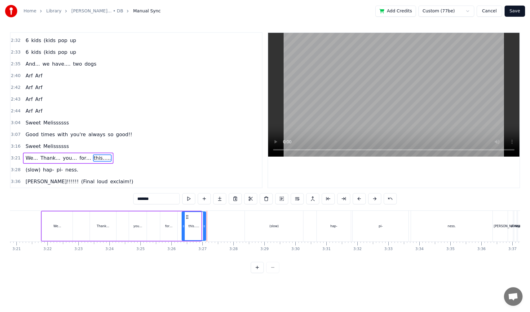
drag, startPoint x: 199, startPoint y: 226, endPoint x: 204, endPoint y: 226, distance: 5.0
click at [204, 226] on icon at bounding box center [204, 226] width 2 height 5
click at [27, 174] on div "(slow) hap- pi- ness." at bounding box center [52, 169] width 58 height 11
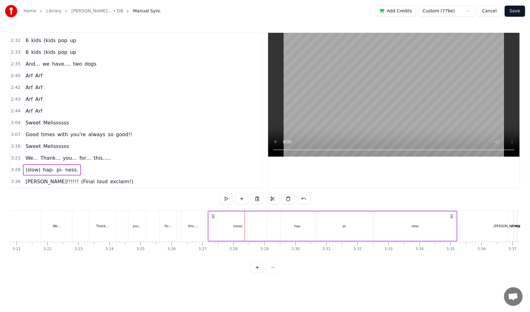
drag, startPoint x: 249, startPoint y: 216, endPoint x: 212, endPoint y: 220, distance: 37.0
click at [212, 220] on div "(slow) hap- pi- ness." at bounding box center [332, 226] width 249 height 31
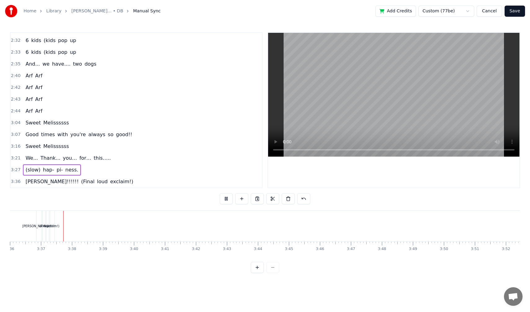
scroll to position [0, 6691]
click at [226, 200] on button at bounding box center [226, 198] width 13 height 11
click at [512, 12] on button "Save" at bounding box center [514, 11] width 20 height 11
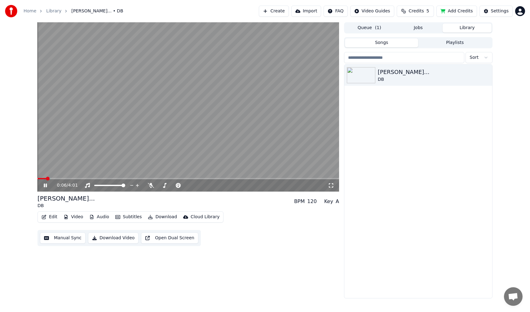
click at [46, 187] on icon at bounding box center [45, 186] width 3 height 4
click at [255, 179] on span at bounding box center [187, 178] width 301 height 1
click at [293, 178] on span at bounding box center [292, 179] width 4 height 4
click at [45, 185] on icon at bounding box center [45, 185] width 4 height 4
click at [309, 177] on video at bounding box center [187, 106] width 301 height 169
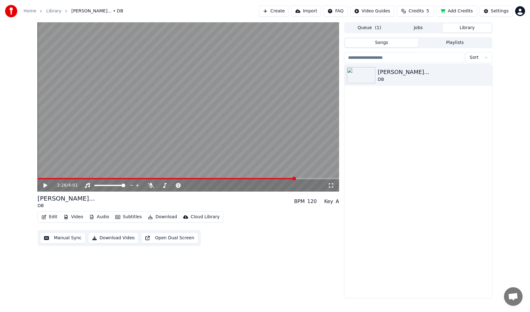
click at [312, 180] on div "3:26 / 4:01" at bounding box center [187, 185] width 301 height 12
click at [313, 178] on span at bounding box center [187, 178] width 301 height 1
click at [46, 184] on icon at bounding box center [49, 185] width 15 height 5
click at [46, 184] on icon at bounding box center [45, 186] width 3 height 4
click at [148, 219] on icon "button" at bounding box center [150, 217] width 5 height 4
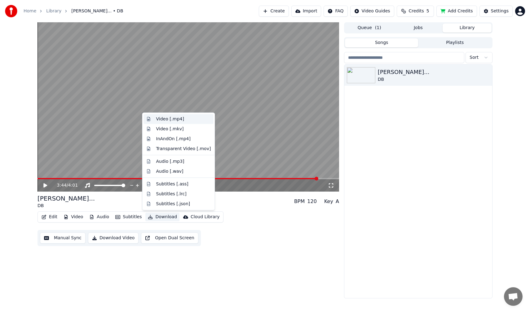
click at [158, 120] on div "Video [.mp4]" at bounding box center [170, 119] width 28 height 6
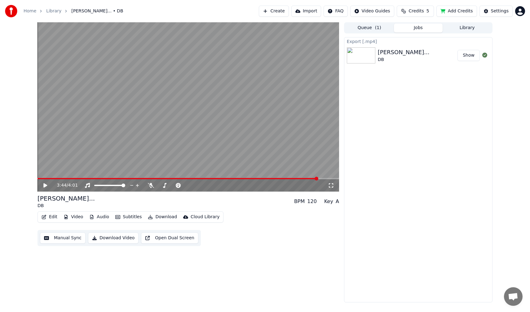
click at [463, 57] on button "Show" at bounding box center [468, 55] width 22 height 11
click at [78, 239] on button "Manual Sync" at bounding box center [63, 238] width 46 height 11
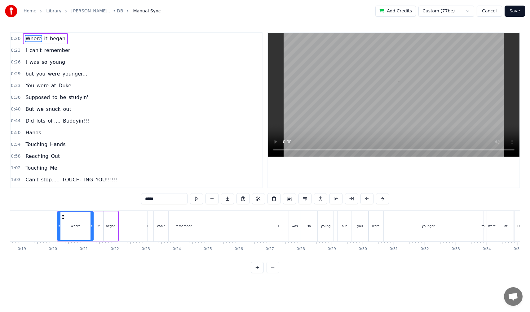
scroll to position [0, 592]
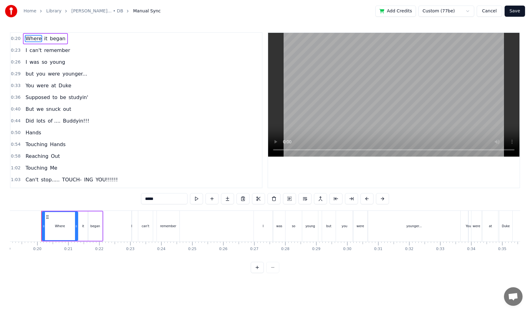
click at [513, 10] on button "Save" at bounding box center [514, 11] width 20 height 11
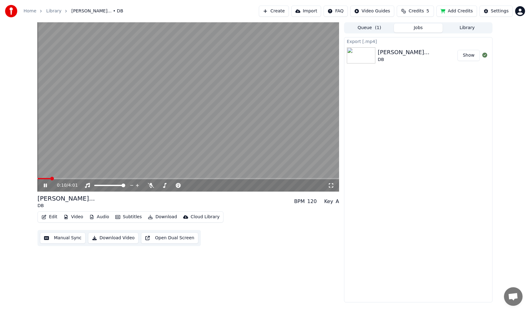
click at [45, 187] on icon at bounding box center [49, 185] width 15 height 5
